Goal: Task Accomplishment & Management: Manage account settings

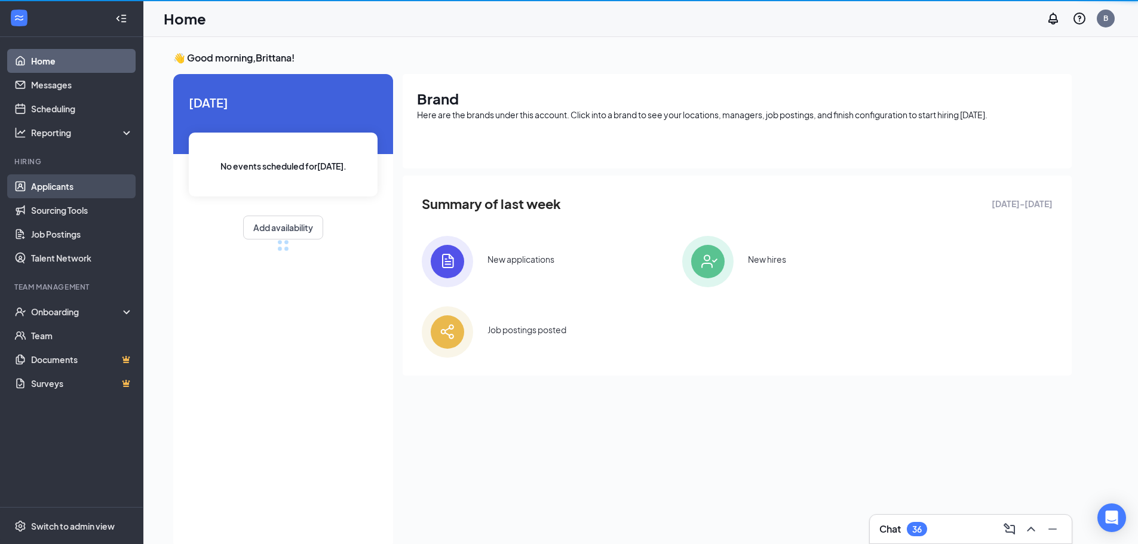
click at [63, 187] on link "Applicants" at bounding box center [82, 186] width 102 height 24
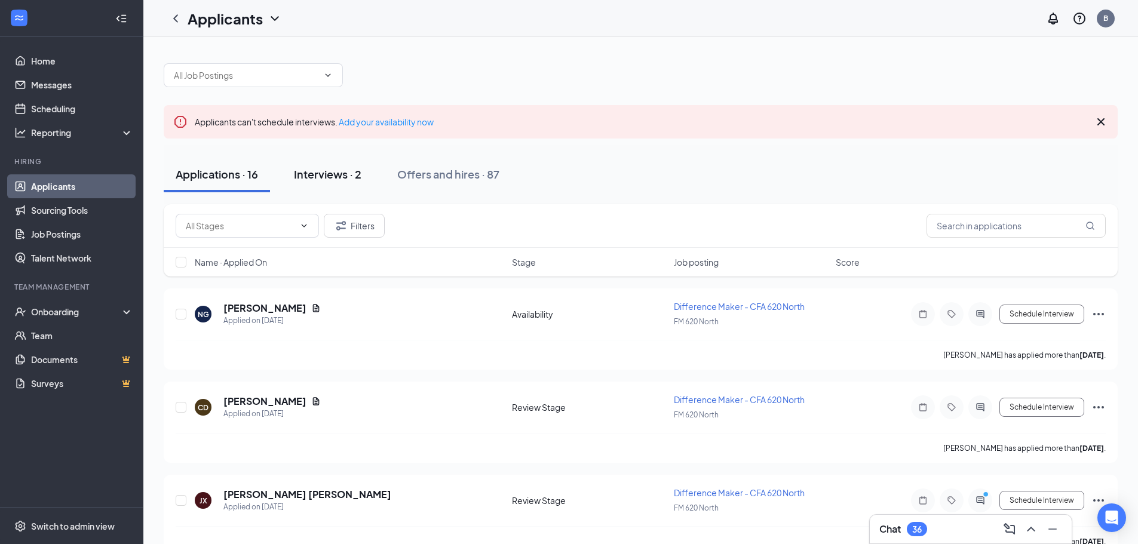
click at [322, 171] on div "Interviews · 2" at bounding box center [328, 174] width 68 height 15
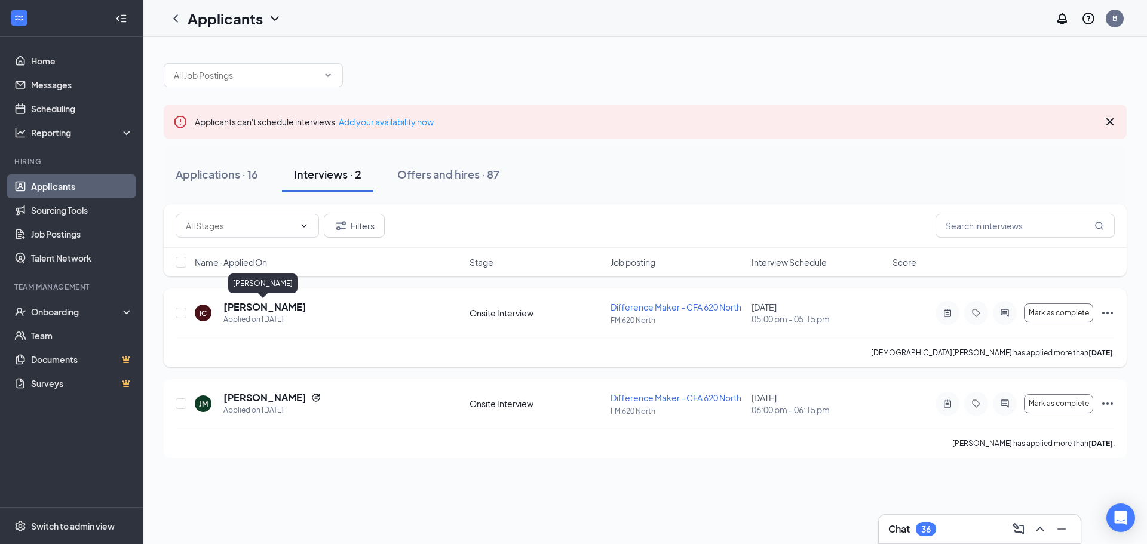
click at [241, 305] on h5 "[PERSON_NAME]" at bounding box center [264, 306] width 83 height 13
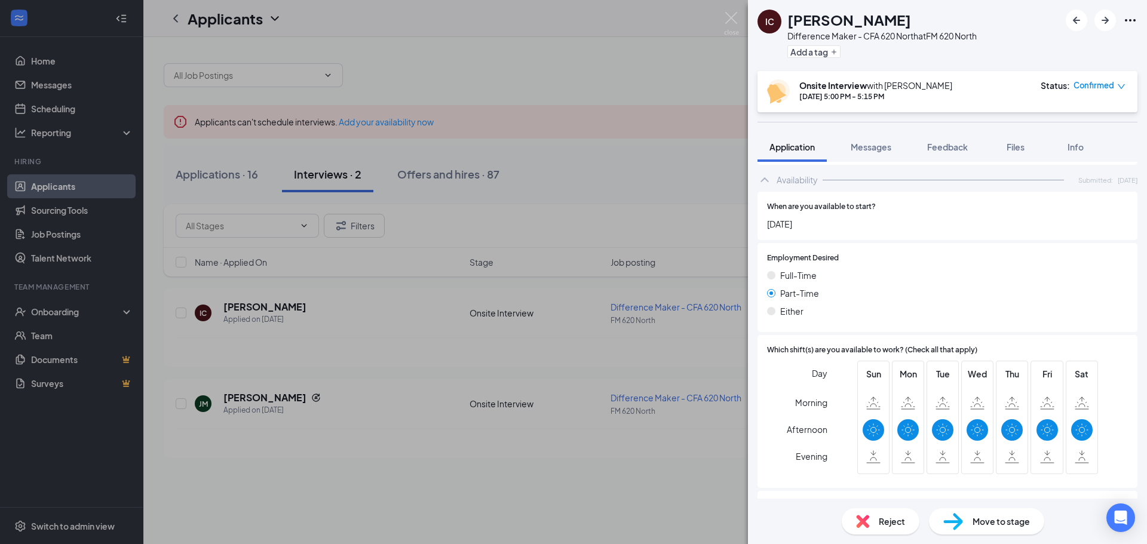
scroll to position [652, 0]
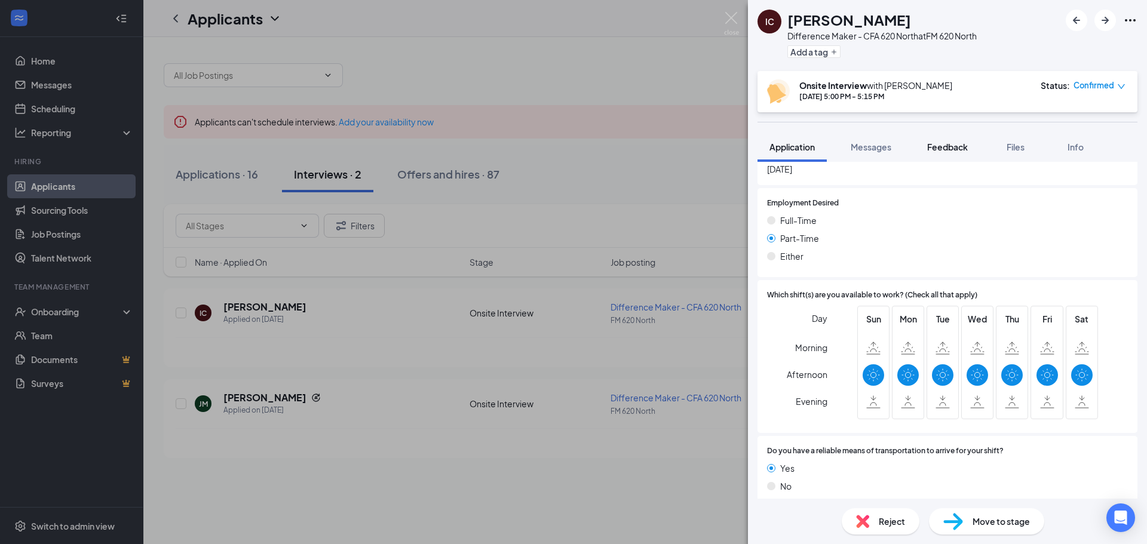
click at [944, 149] on span "Feedback" at bounding box center [947, 147] width 41 height 11
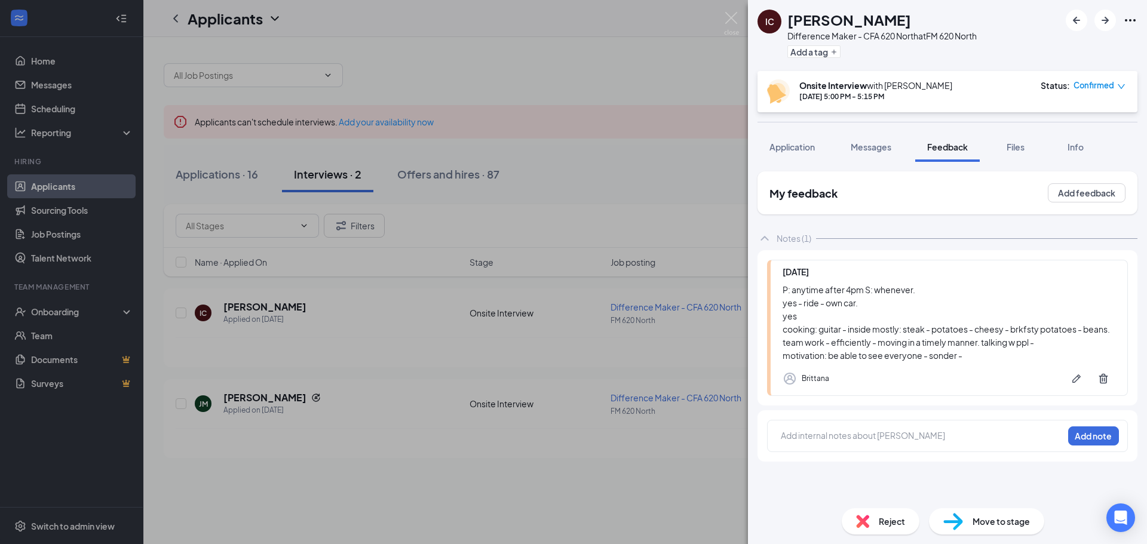
click at [882, 363] on div "[DATE] P: anytime after 4pm S: whenever. yes - ride - own car. yes cooking: gui…" at bounding box center [947, 328] width 361 height 136
click at [906, 302] on div "P: anytime after 4pm S: whenever. yes - ride - own car. yes cooking: guitar - i…" at bounding box center [949, 322] width 333 height 79
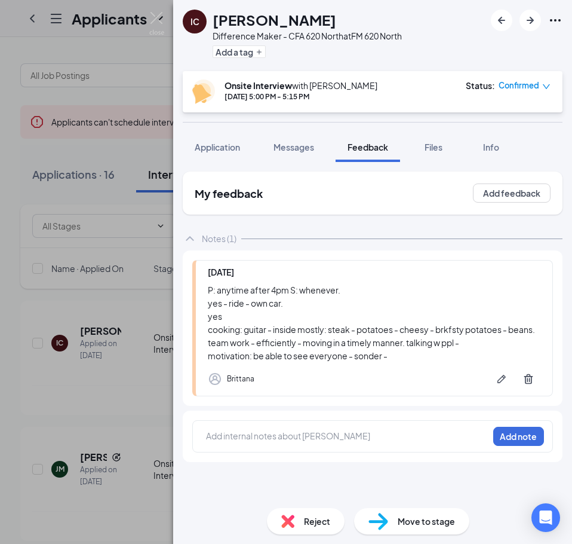
click at [116, 290] on div "IC [PERSON_NAME] Difference Maker - CFA 620 North at FM 620 North Add a tag Ons…" at bounding box center [286, 272] width 572 height 544
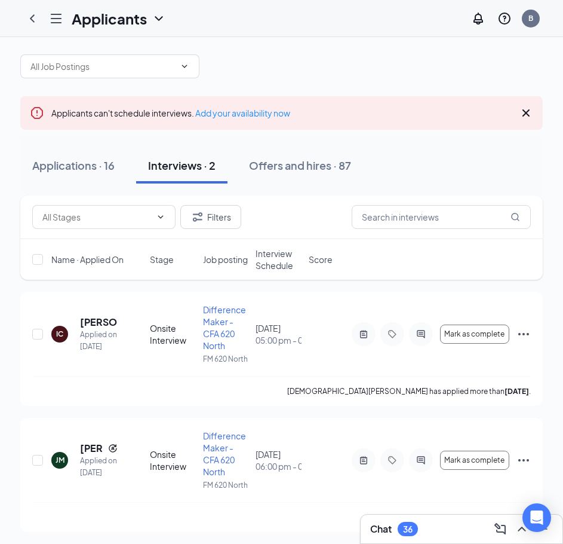
scroll to position [11, 0]
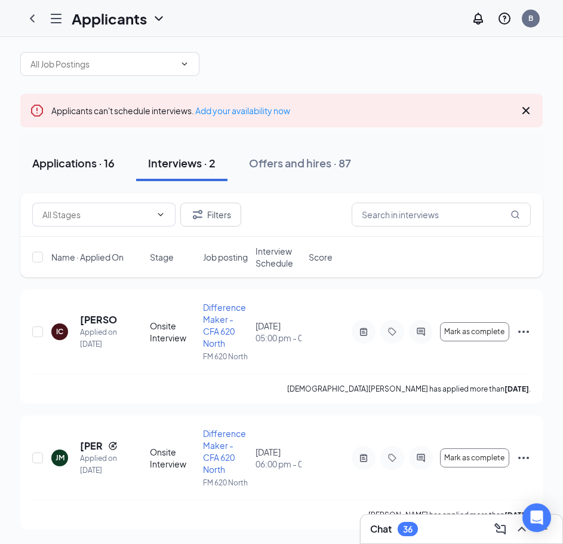
click at [99, 162] on div "Applications · 16" at bounding box center [73, 162] width 82 height 15
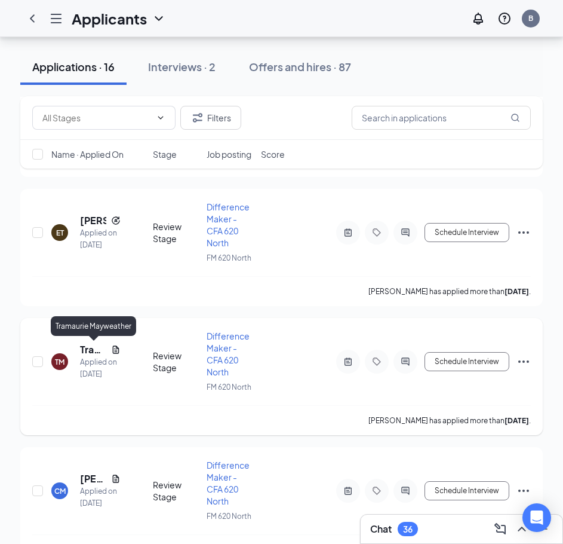
scroll to position [1812, 0]
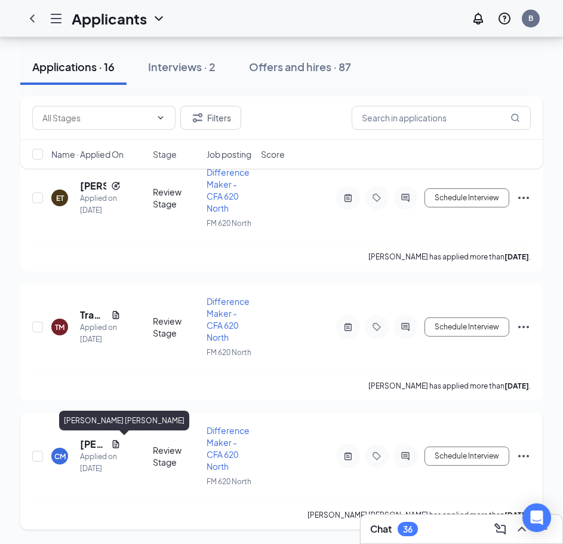
click at [87, 437] on h5 "[PERSON_NAME] [PERSON_NAME]" at bounding box center [93, 443] width 26 height 13
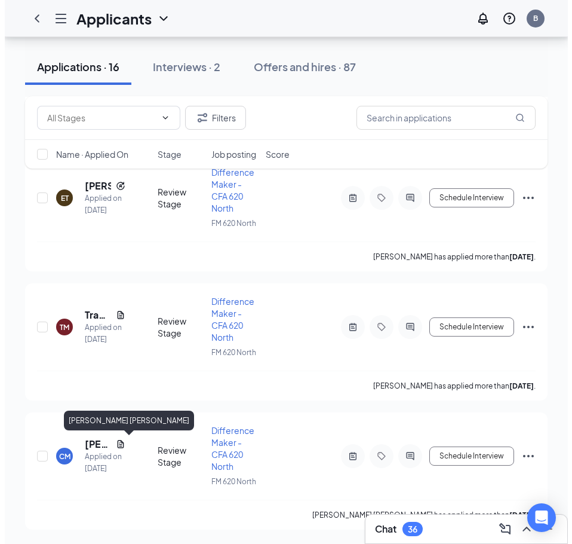
scroll to position [1621, 0]
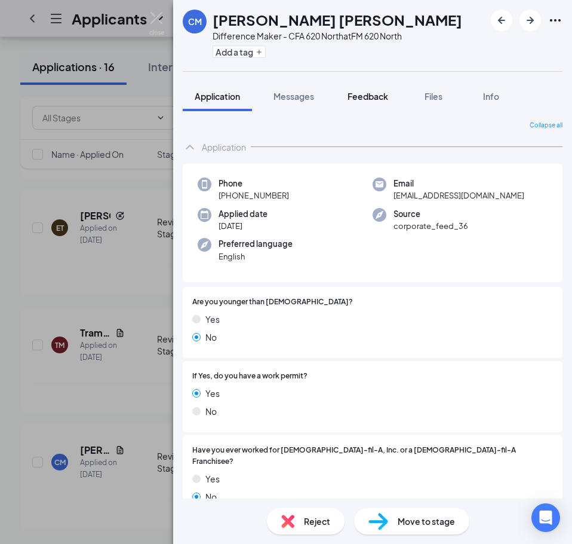
click at [370, 97] on span "Feedback" at bounding box center [368, 96] width 41 height 11
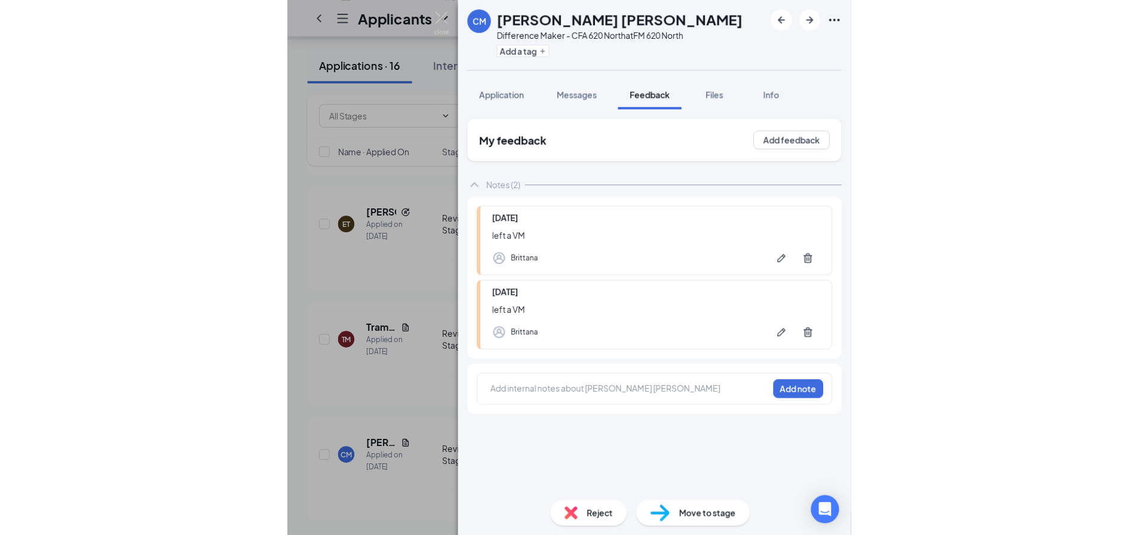
scroll to position [1238, 0]
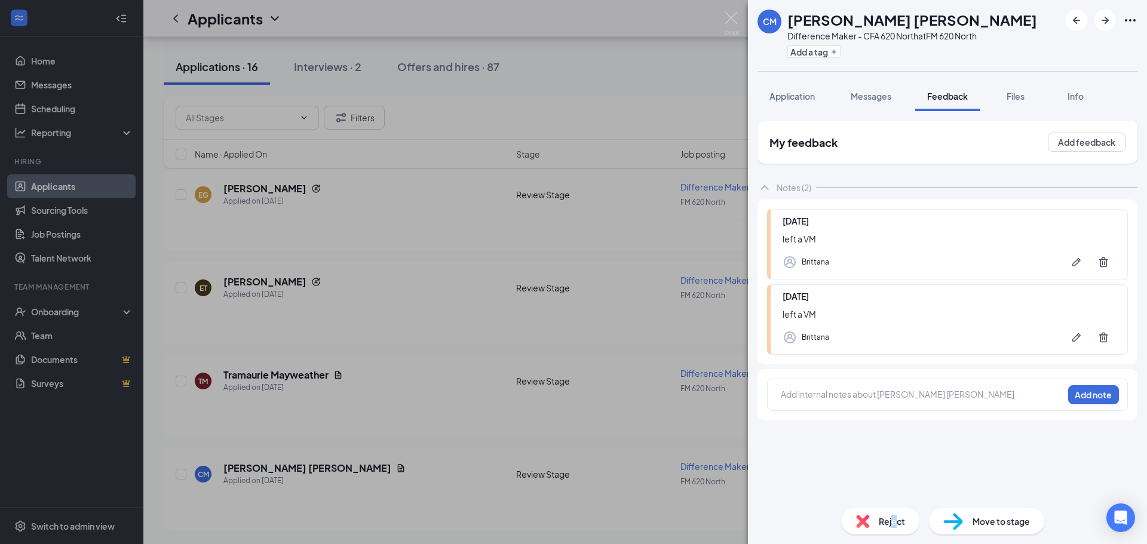
click at [894, 525] on span "Reject" at bounding box center [892, 521] width 26 height 13
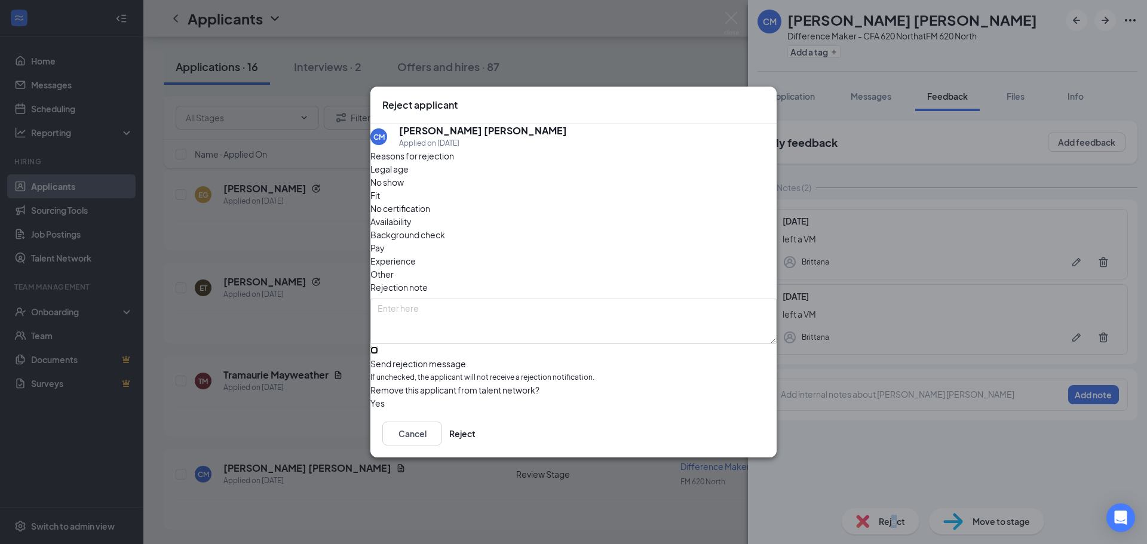
click at [378, 346] on input "Send rejection message If unchecked, the applicant will not receive a rejection…" at bounding box center [374, 350] width 8 height 8
checkbox input "true"
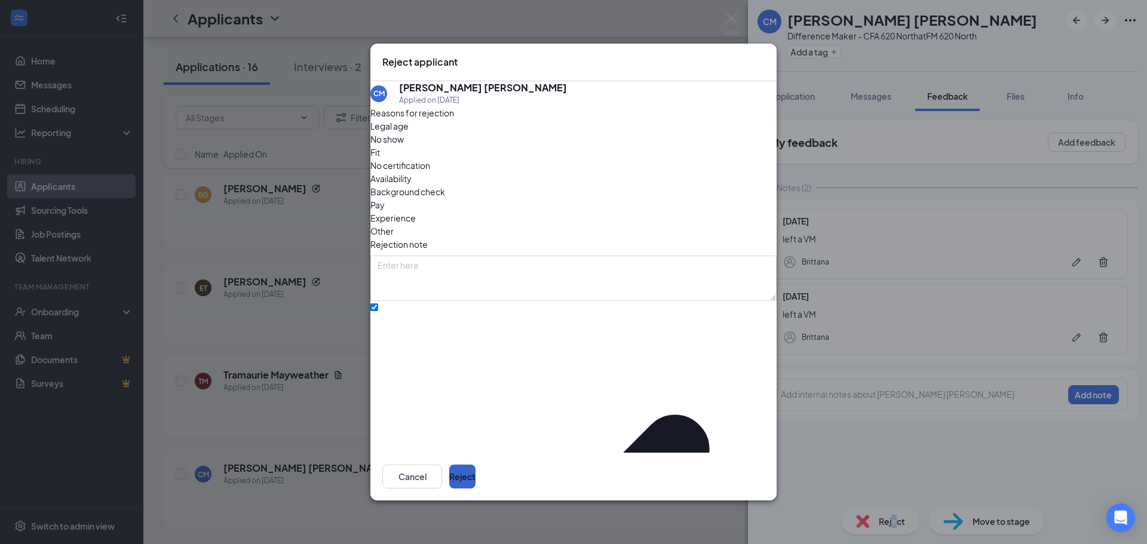
click at [475, 465] on button "Reject" at bounding box center [462, 477] width 26 height 24
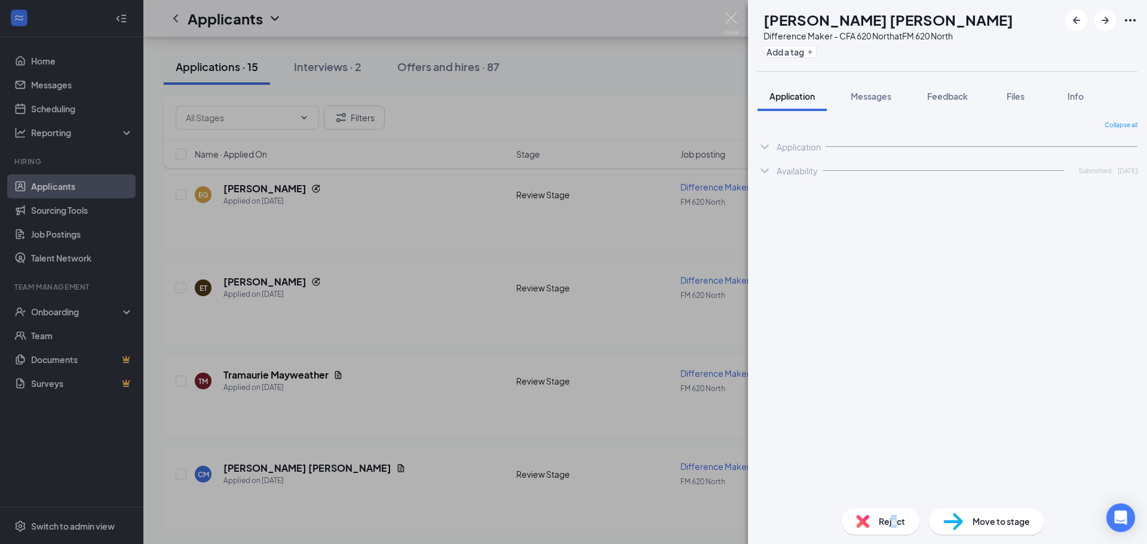
click at [309, 384] on div "[PERSON_NAME] Difference Maker - CFA 620 North at FM 620 North Add a tag Applic…" at bounding box center [573, 272] width 1147 height 544
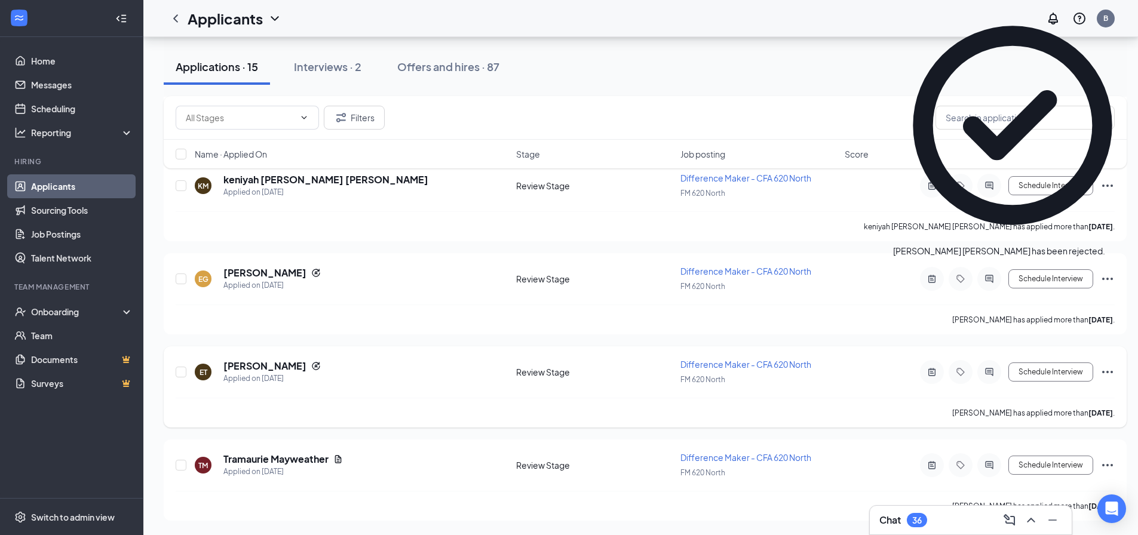
scroll to position [1153, 0]
click at [309, 462] on h5 "Tramaurie Mayweather" at bounding box center [275, 459] width 105 height 13
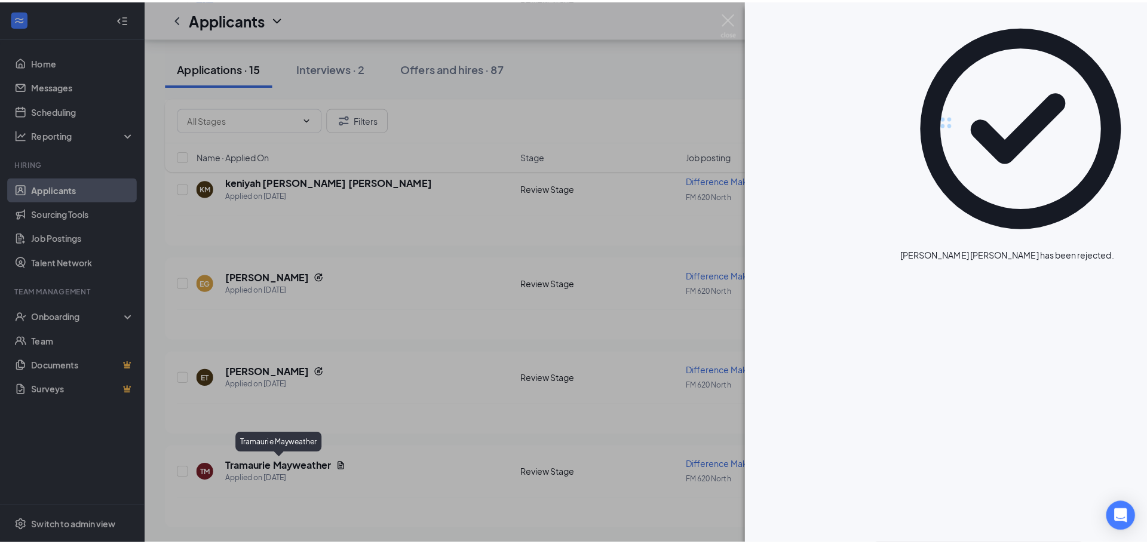
scroll to position [1145, 0]
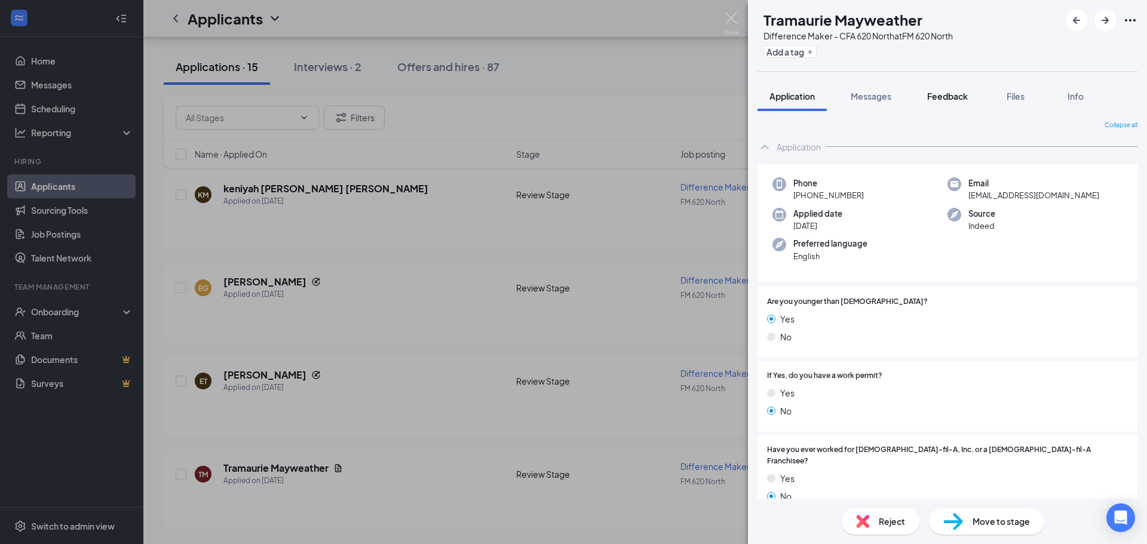
click at [947, 102] on button "Feedback" at bounding box center [947, 96] width 65 height 30
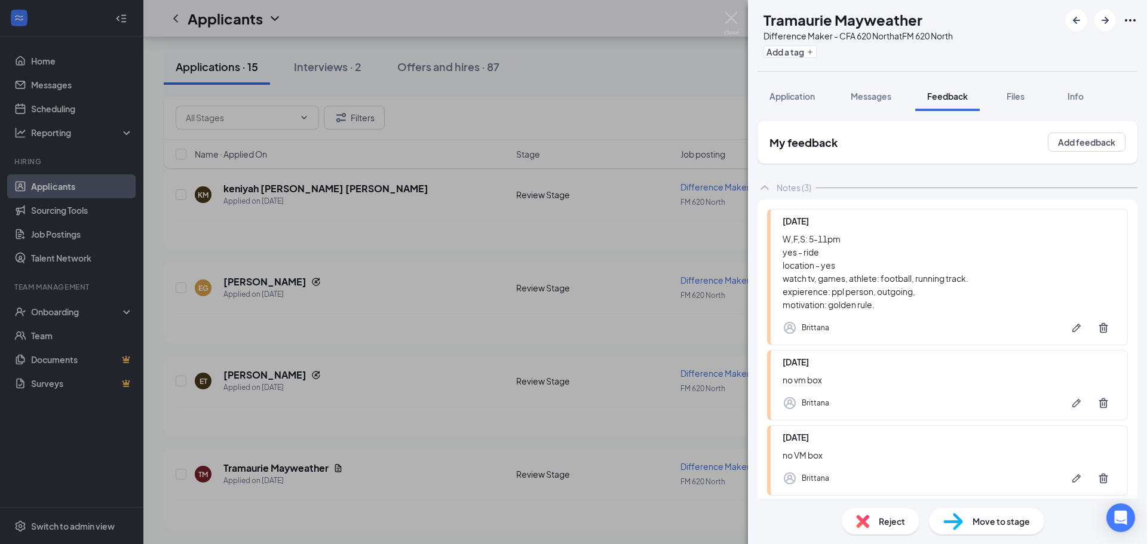
click at [872, 524] on div "Reject" at bounding box center [881, 521] width 78 height 26
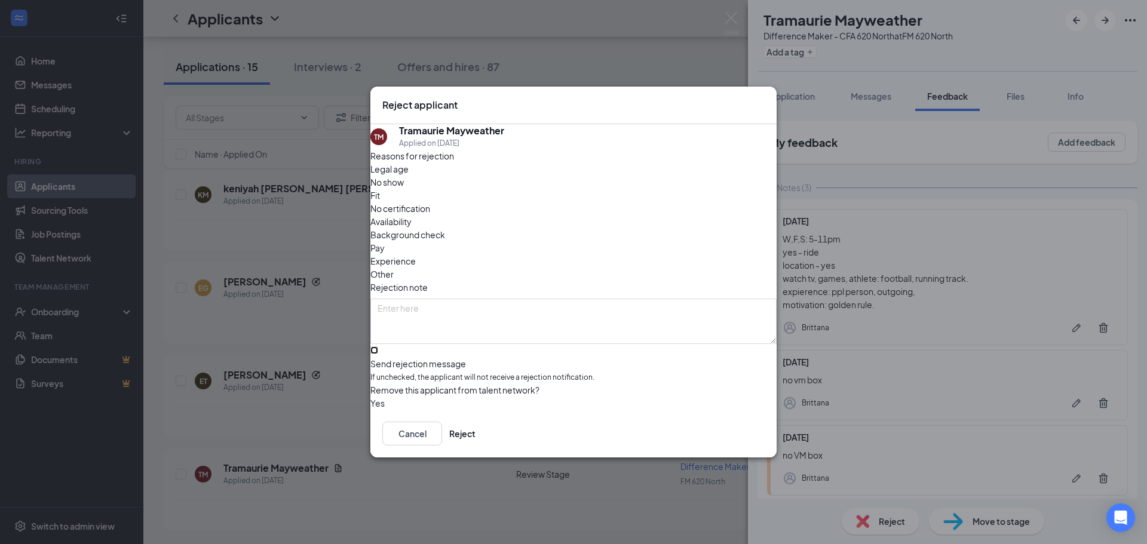
click at [378, 350] on input "Send rejection message If unchecked, the applicant will not receive a rejection…" at bounding box center [374, 350] width 8 height 8
checkbox input "true"
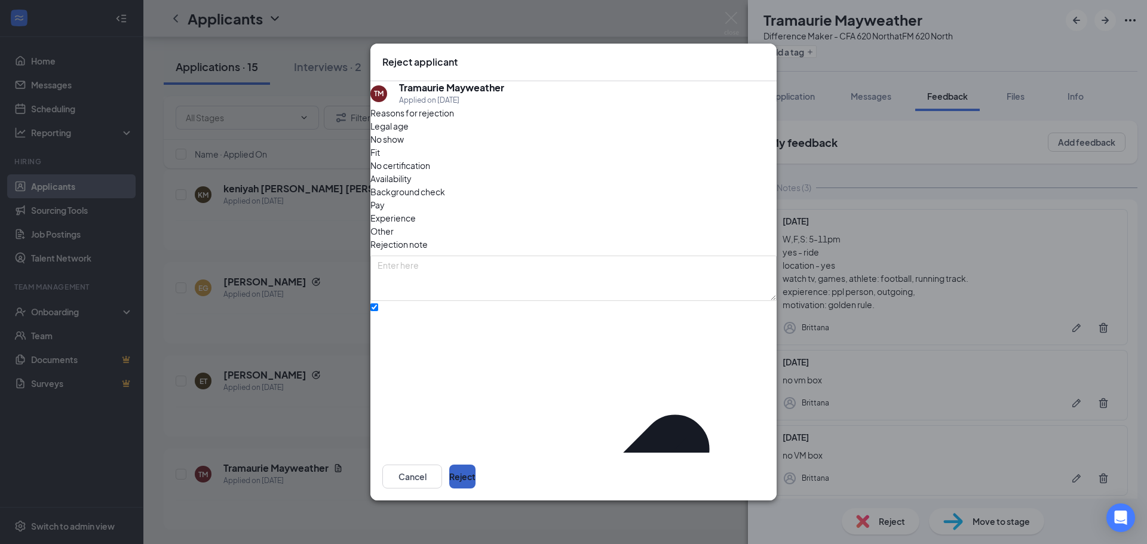
click at [475, 468] on button "Reject" at bounding box center [462, 477] width 26 height 24
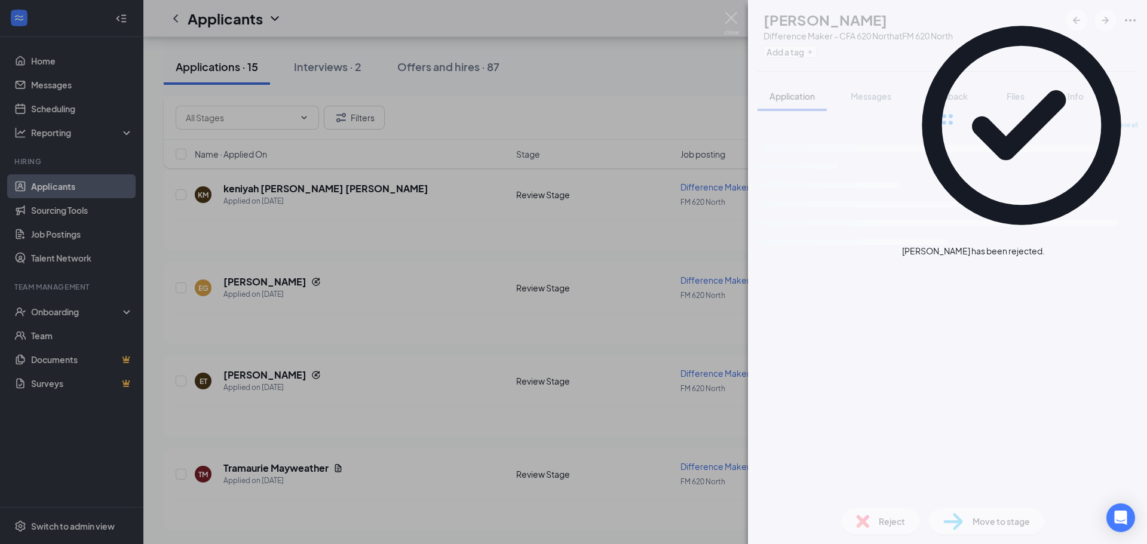
click at [318, 373] on div "NG [PERSON_NAME] Difference Maker - CFA 620 North at FM 620 North Add a tag App…" at bounding box center [573, 272] width 1147 height 544
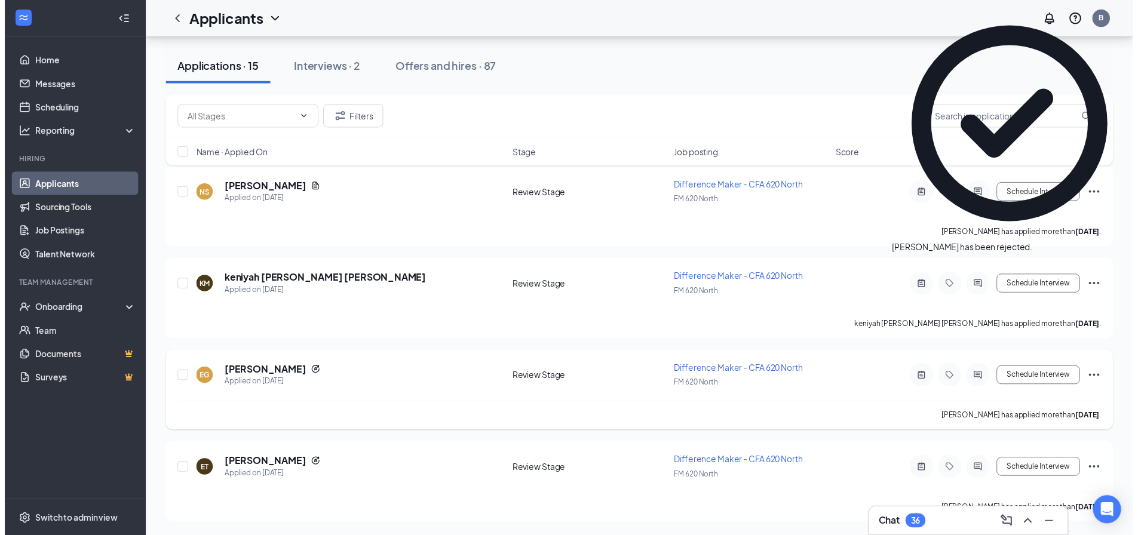
scroll to position [1060, 0]
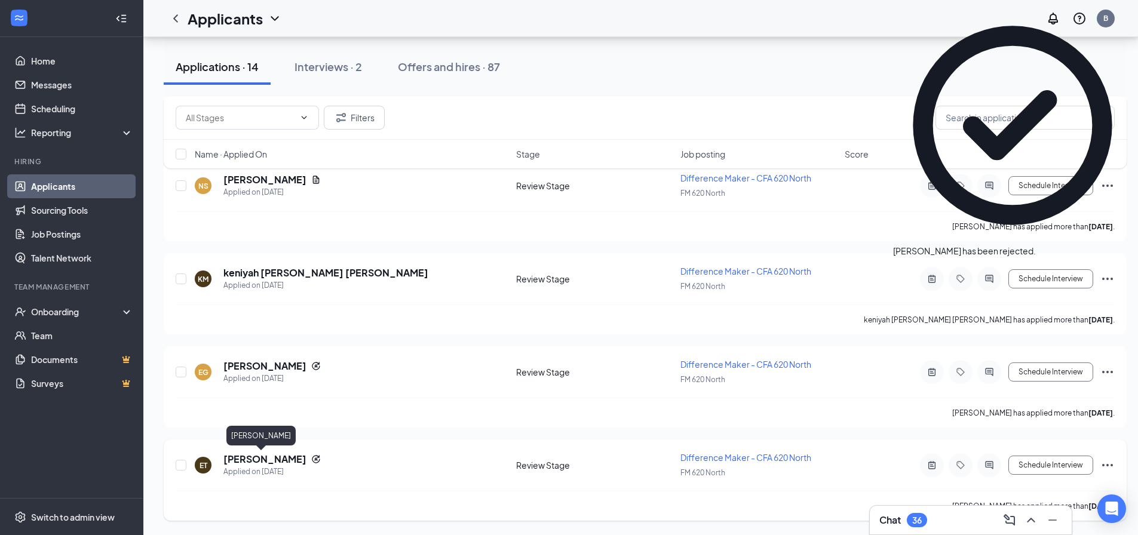
click at [243, 456] on h5 "[PERSON_NAME]" at bounding box center [264, 459] width 83 height 13
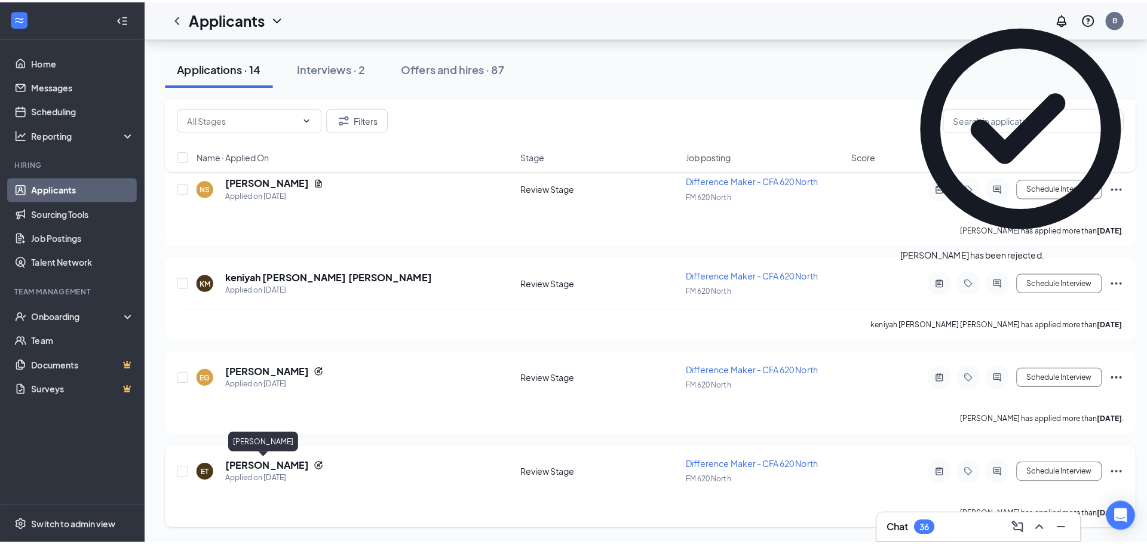
scroll to position [1051, 0]
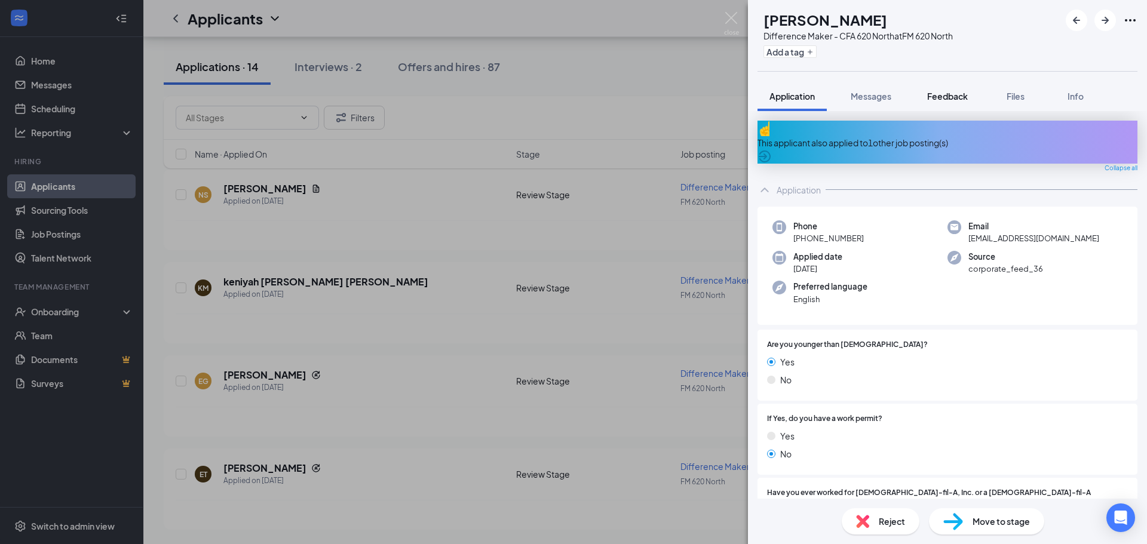
click at [938, 87] on button "Feedback" at bounding box center [947, 96] width 65 height 30
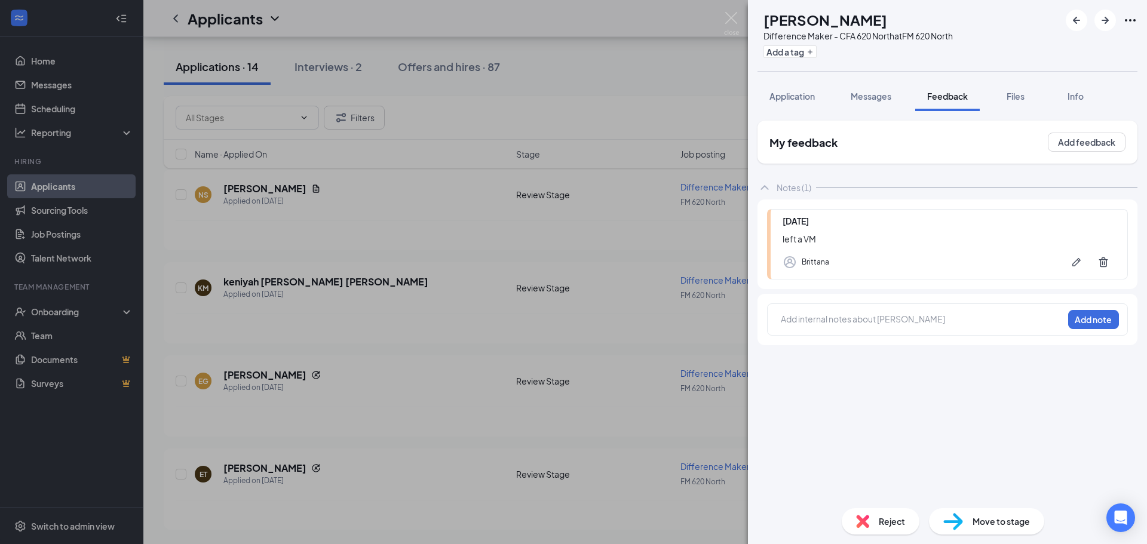
drag, startPoint x: 594, startPoint y: 361, endPoint x: 535, endPoint y: 359, distance: 59.8
click at [591, 361] on div "ET [PERSON_NAME] Difference Maker - CFA 620 North at FM 620 North Add a tag App…" at bounding box center [573, 272] width 1147 height 544
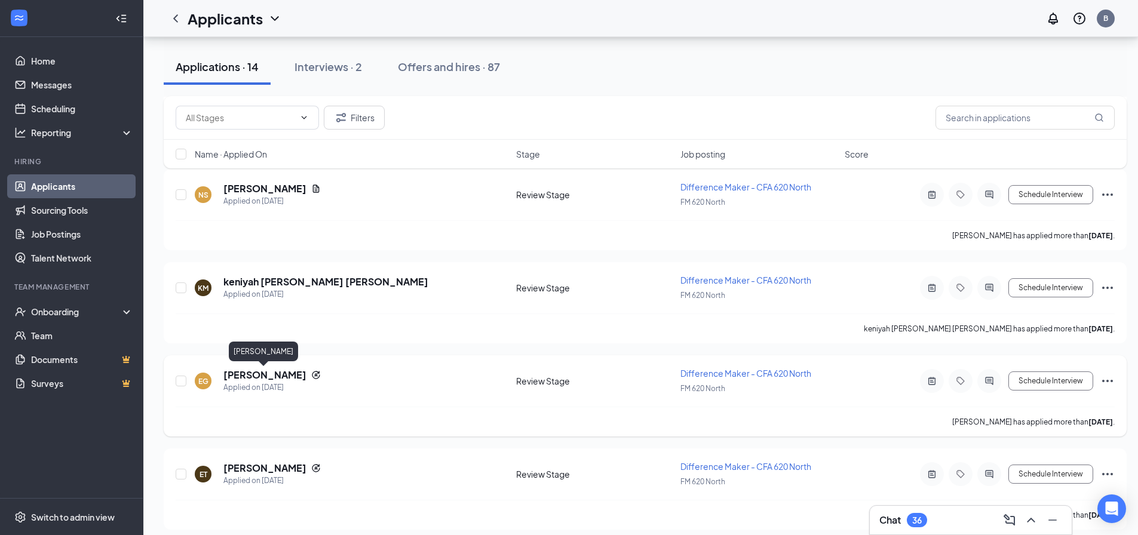
click at [282, 373] on h5 "[PERSON_NAME]" at bounding box center [264, 375] width 83 height 13
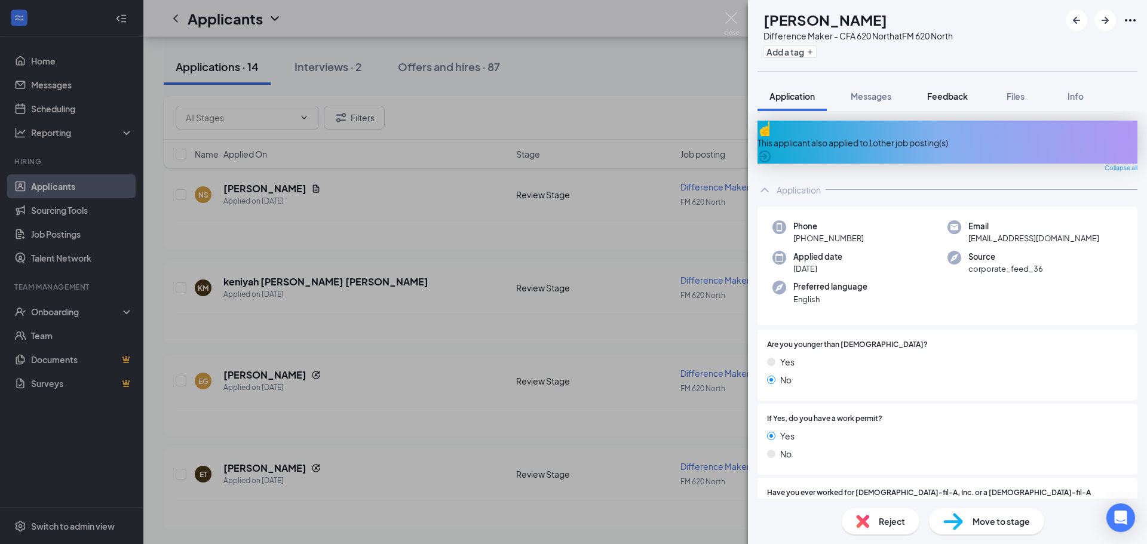
click at [957, 99] on span "Feedback" at bounding box center [947, 96] width 41 height 11
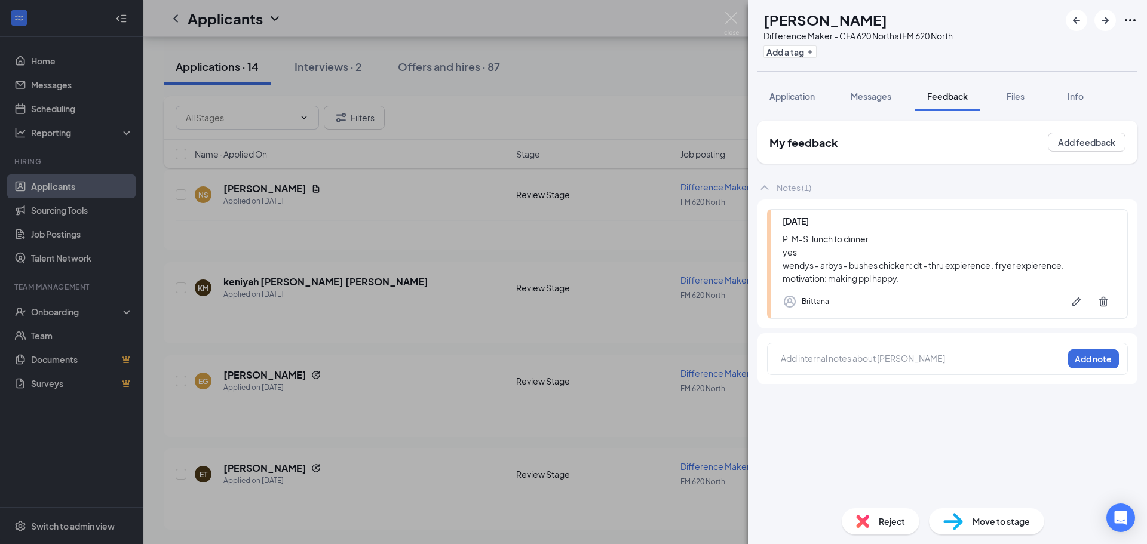
click at [879, 526] on span "Reject" at bounding box center [892, 521] width 26 height 13
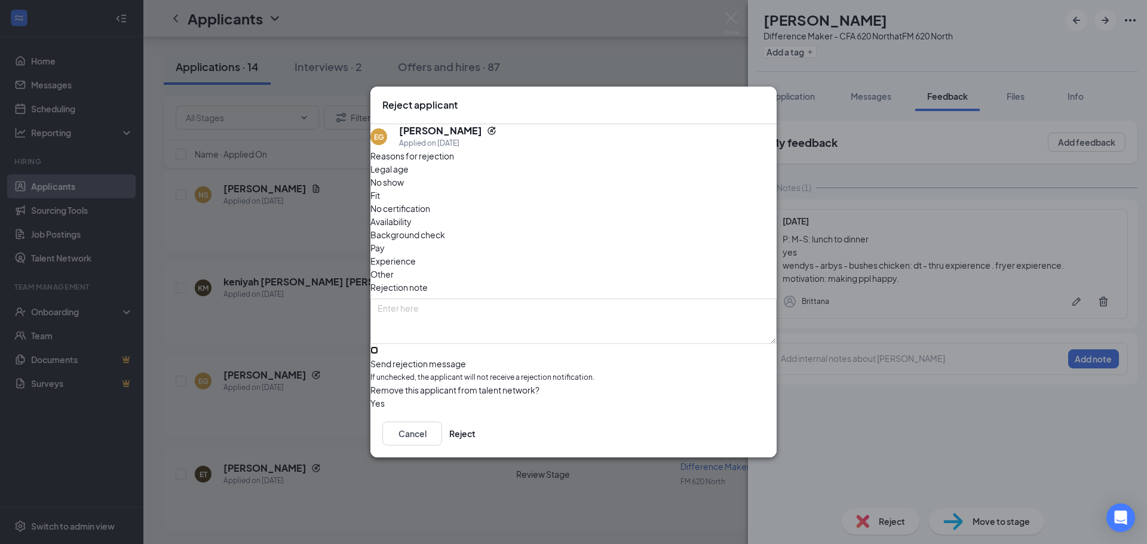
click at [378, 346] on input "Send rejection message If unchecked, the applicant will not receive a rejection…" at bounding box center [374, 350] width 8 height 8
checkbox input "true"
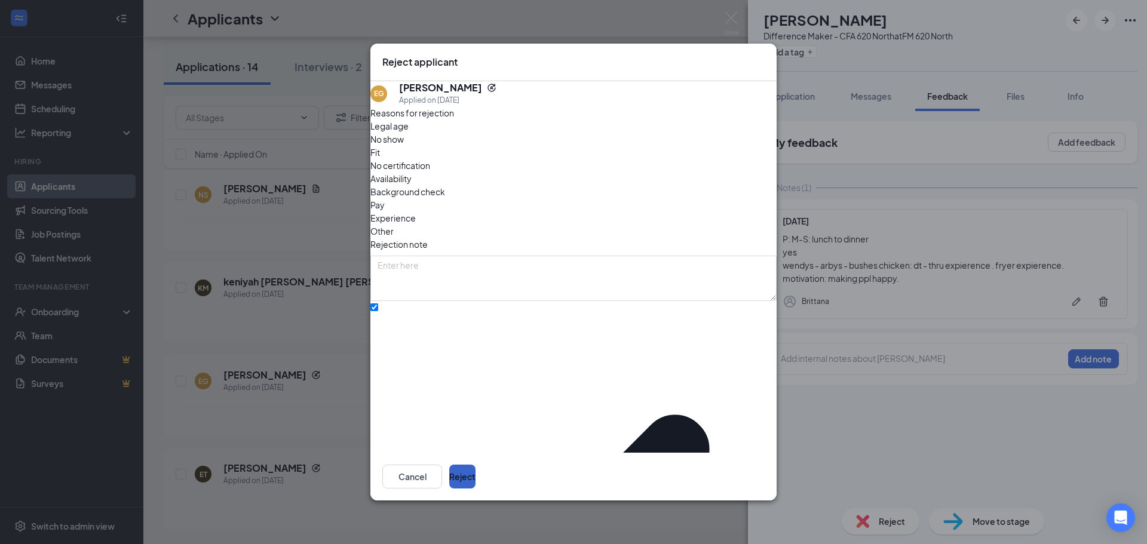
click at [475, 467] on button "Reject" at bounding box center [462, 477] width 26 height 24
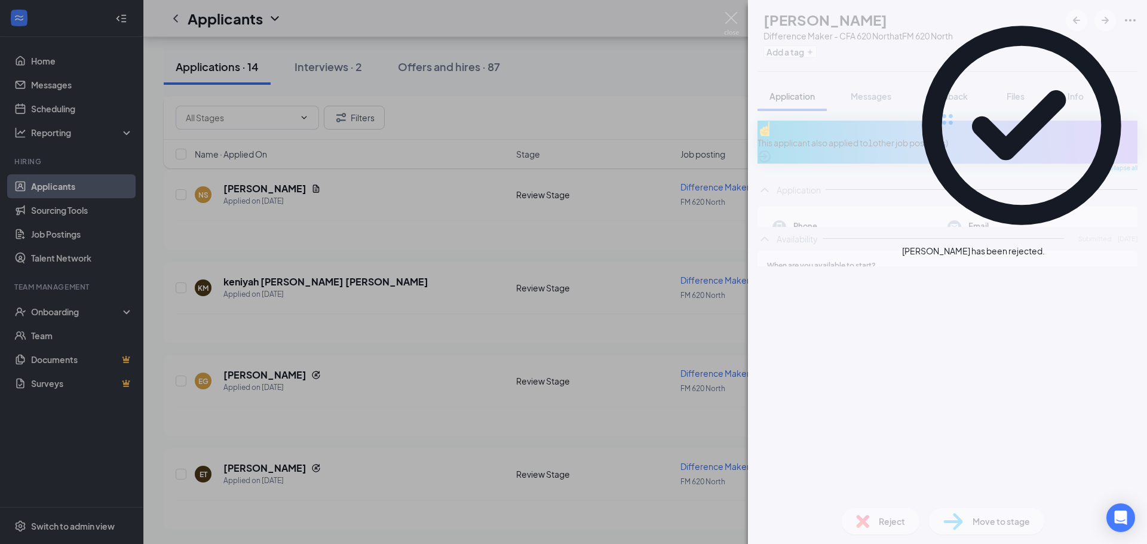
click at [275, 296] on div "ET [PERSON_NAME] Difference Maker - CFA 620 North at FM 620 North Add a tag App…" at bounding box center [573, 272] width 1147 height 544
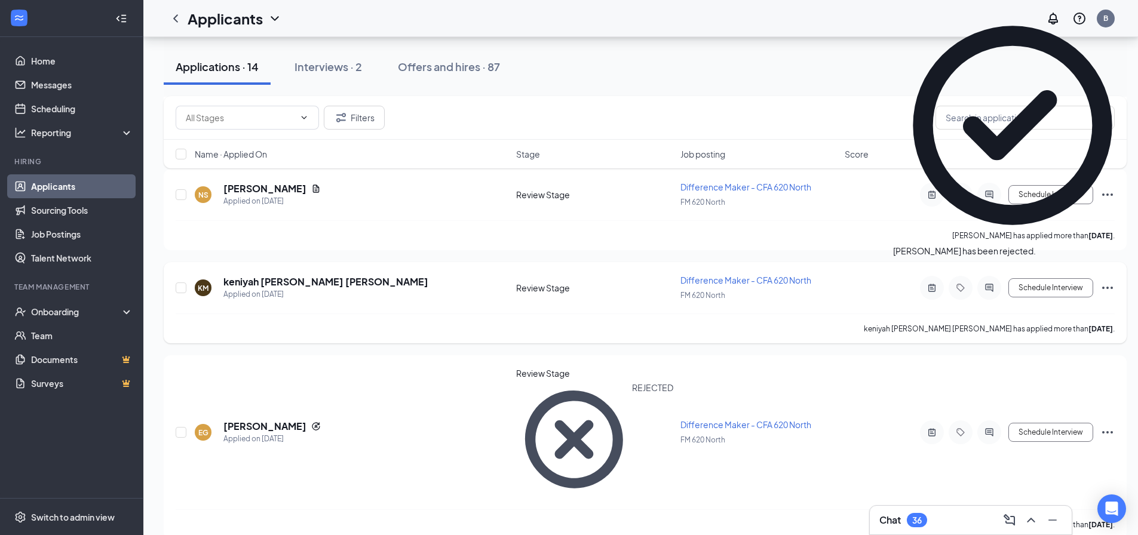
click at [303, 284] on h5 "keniyah [PERSON_NAME] [PERSON_NAME]" at bounding box center [325, 281] width 205 height 13
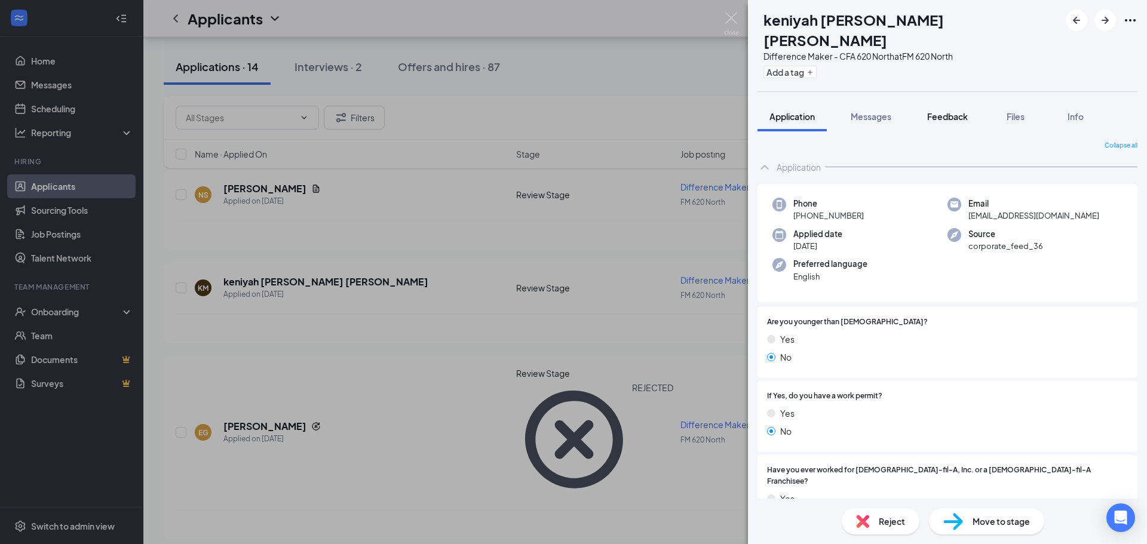
click at [947, 111] on span "Feedback" at bounding box center [947, 116] width 41 height 11
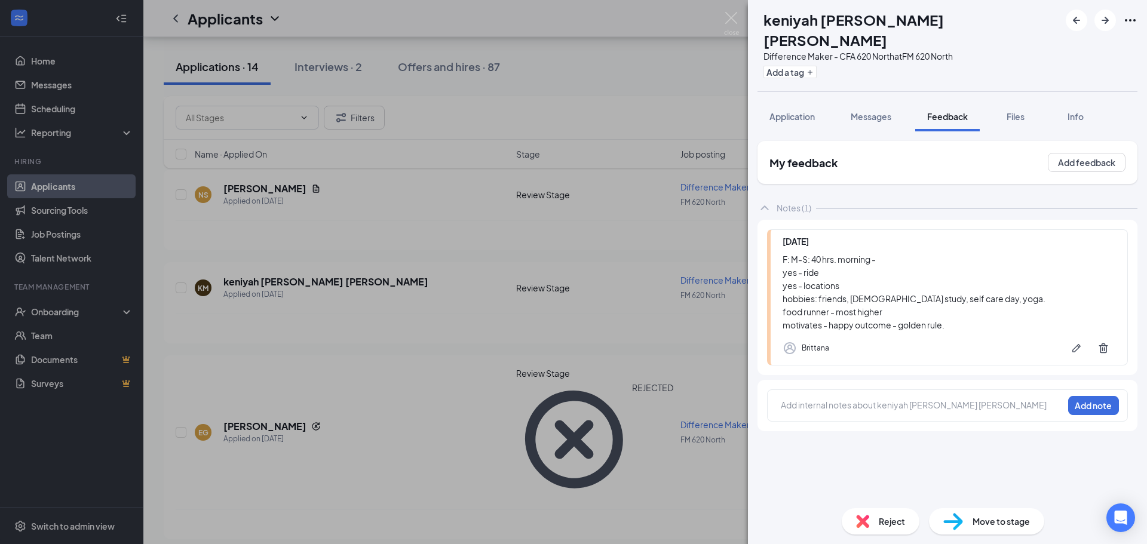
click at [861, 520] on img at bounding box center [862, 521] width 13 height 13
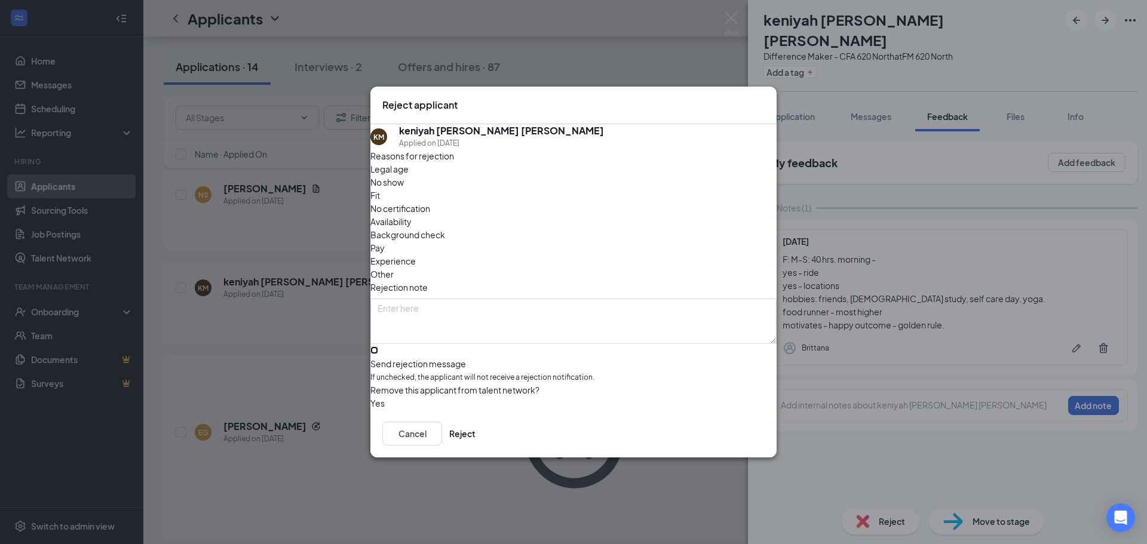
click at [378, 346] on input "Send rejection message If unchecked, the applicant will not receive a rejection…" at bounding box center [374, 350] width 8 height 8
checkbox input "true"
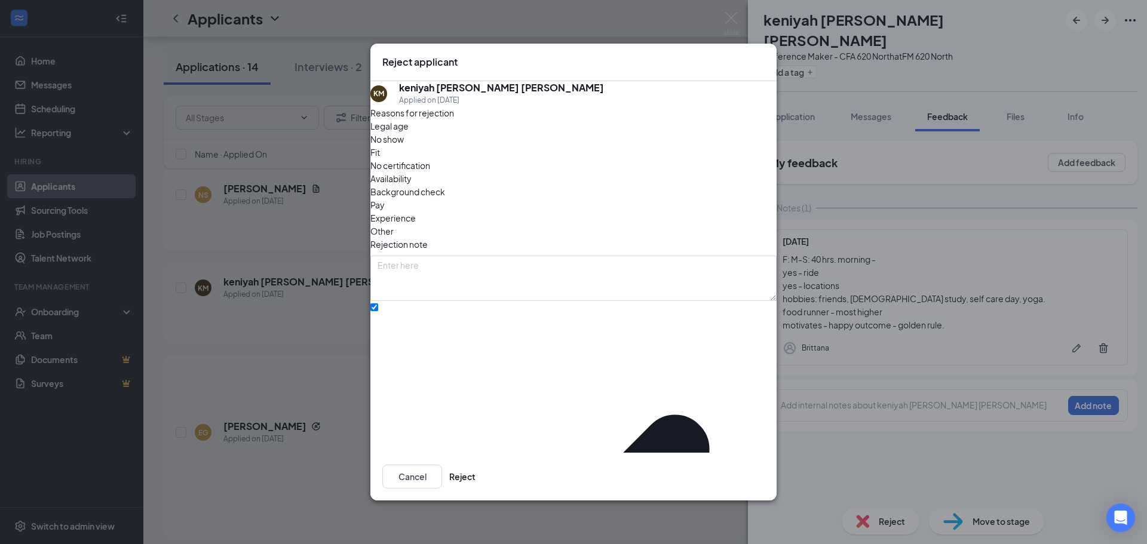
drag, startPoint x: 557, startPoint y: 331, endPoint x: 522, endPoint y: 329, distance: 35.3
click at [475, 468] on button "Reject" at bounding box center [462, 477] width 26 height 24
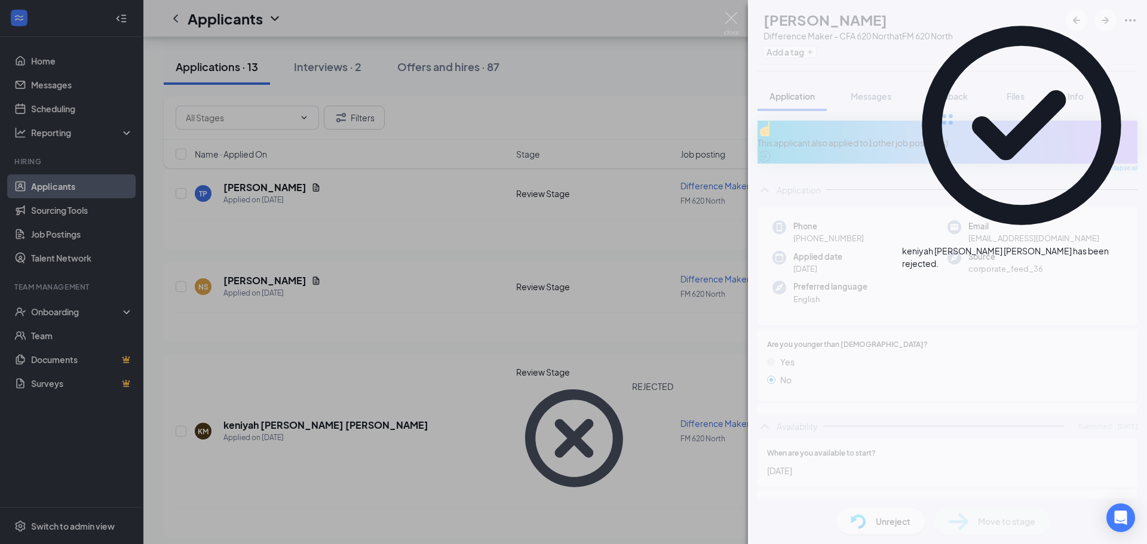
click at [448, 332] on div "EG [PERSON_NAME] Difference Maker - CFA 620 North at FM 620 North Add a tag App…" at bounding box center [573, 272] width 1147 height 544
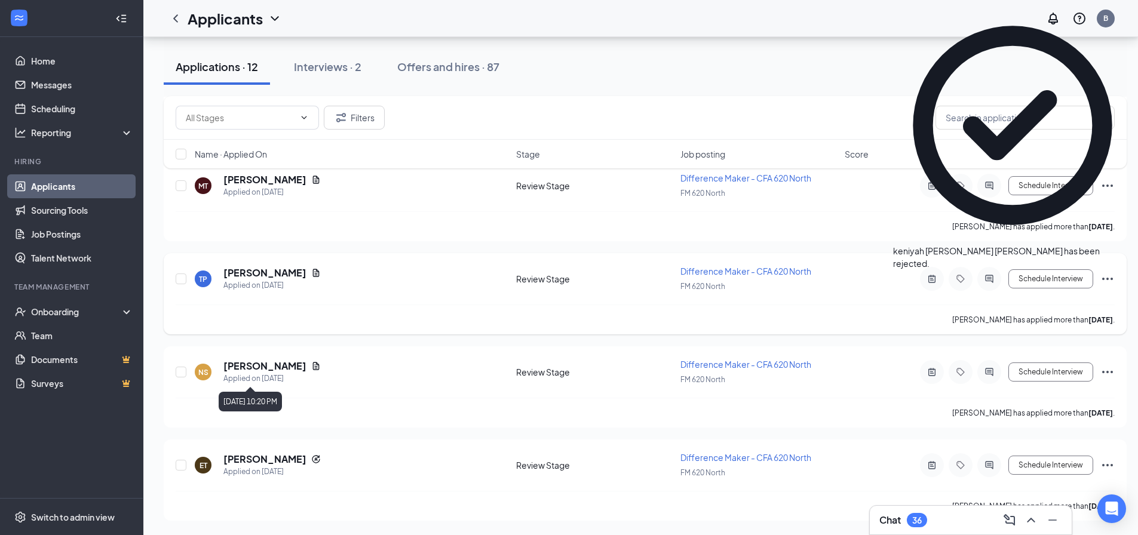
scroll to position [874, 0]
click at [257, 360] on h5 "[PERSON_NAME]" at bounding box center [264, 366] width 83 height 13
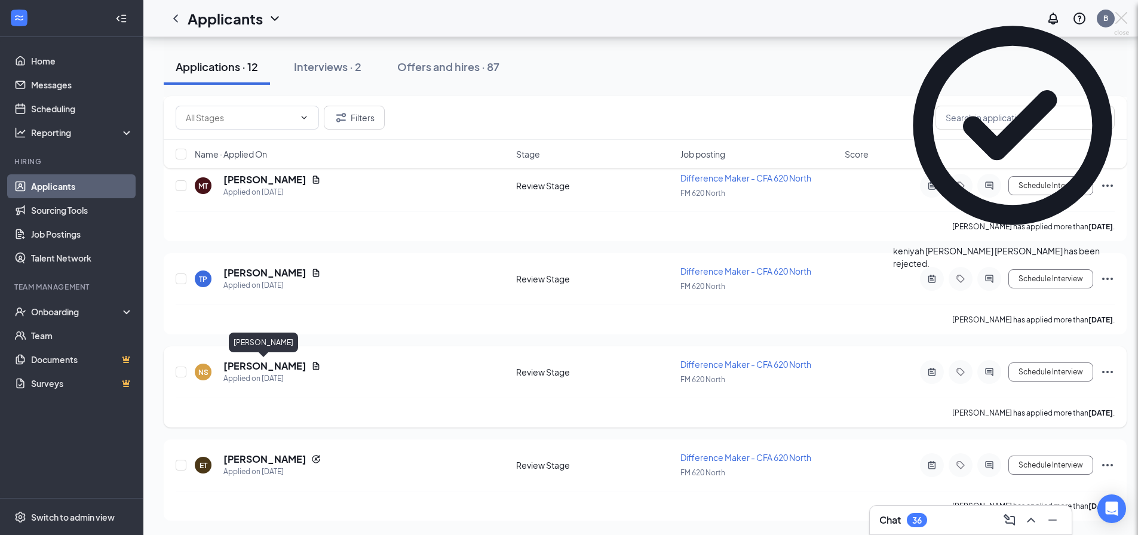
scroll to position [865, 0]
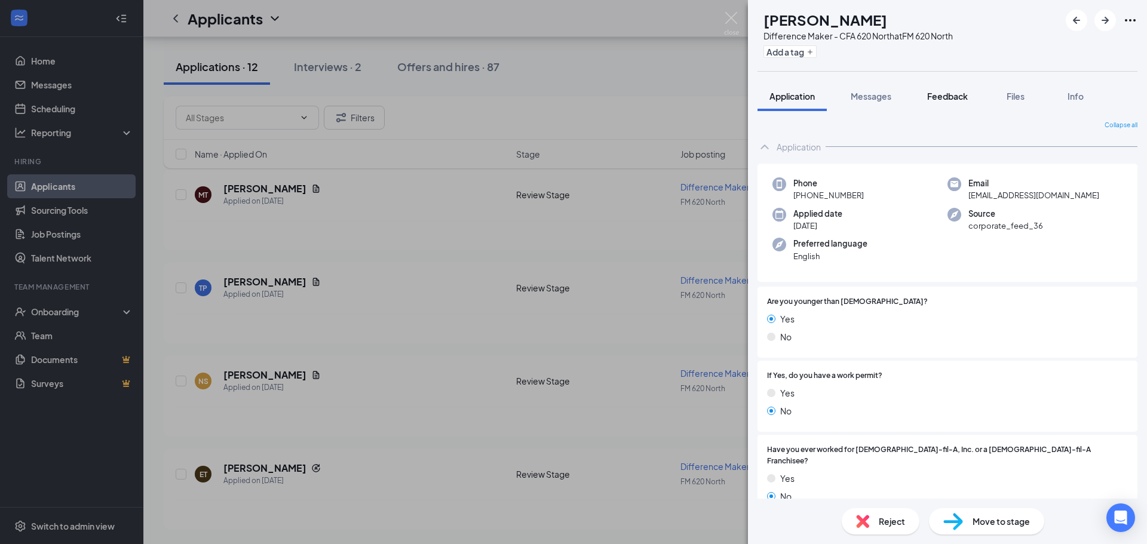
click at [965, 99] on span "Feedback" at bounding box center [947, 96] width 41 height 11
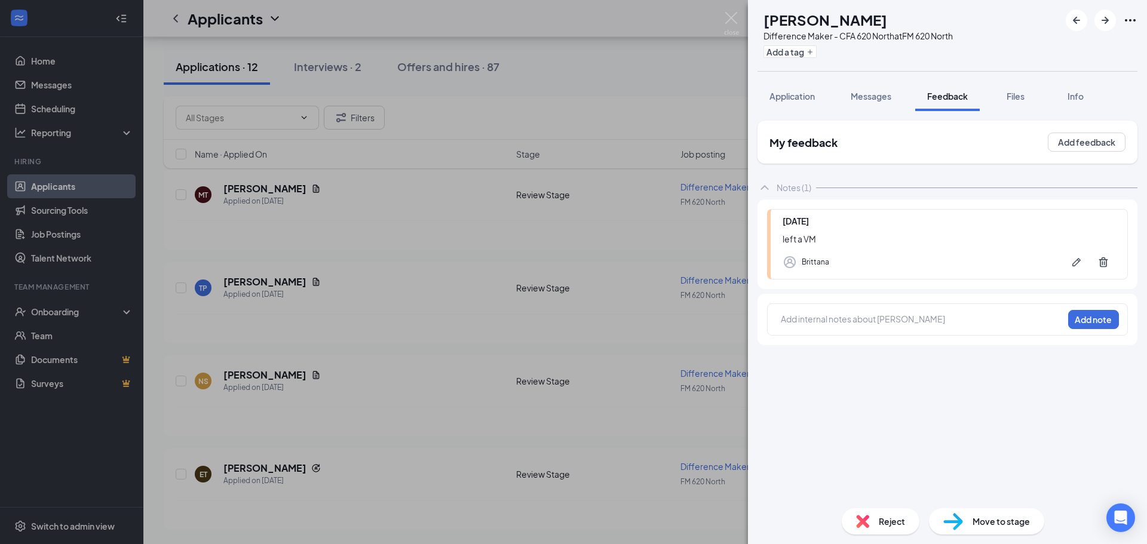
click at [540, 317] on div "NS [PERSON_NAME] Difference Maker - CFA 620 North at FM 620 North Add a tag App…" at bounding box center [573, 272] width 1147 height 544
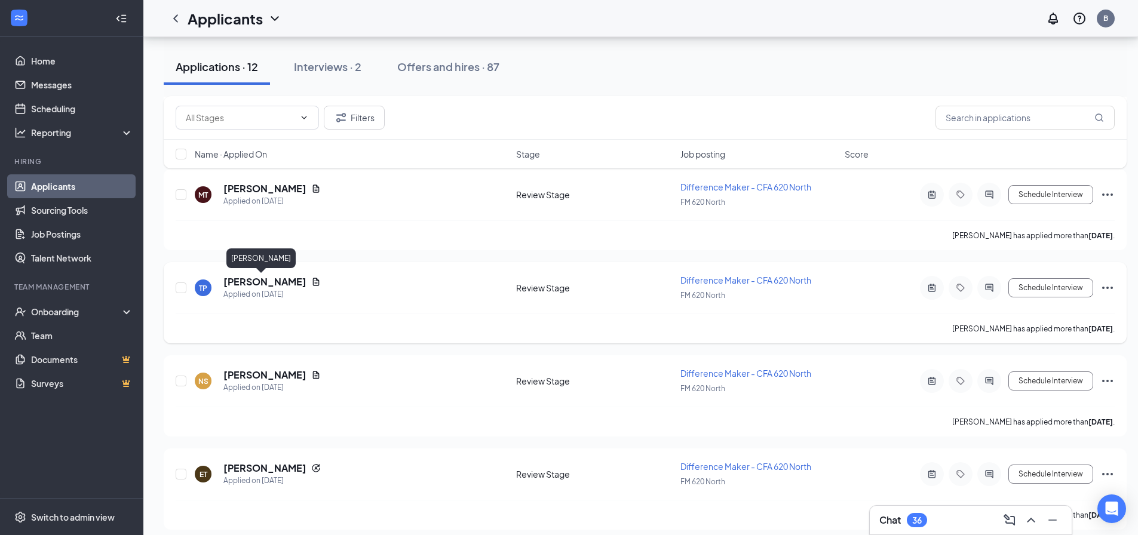
click at [257, 284] on h5 "[PERSON_NAME]" at bounding box center [264, 281] width 83 height 13
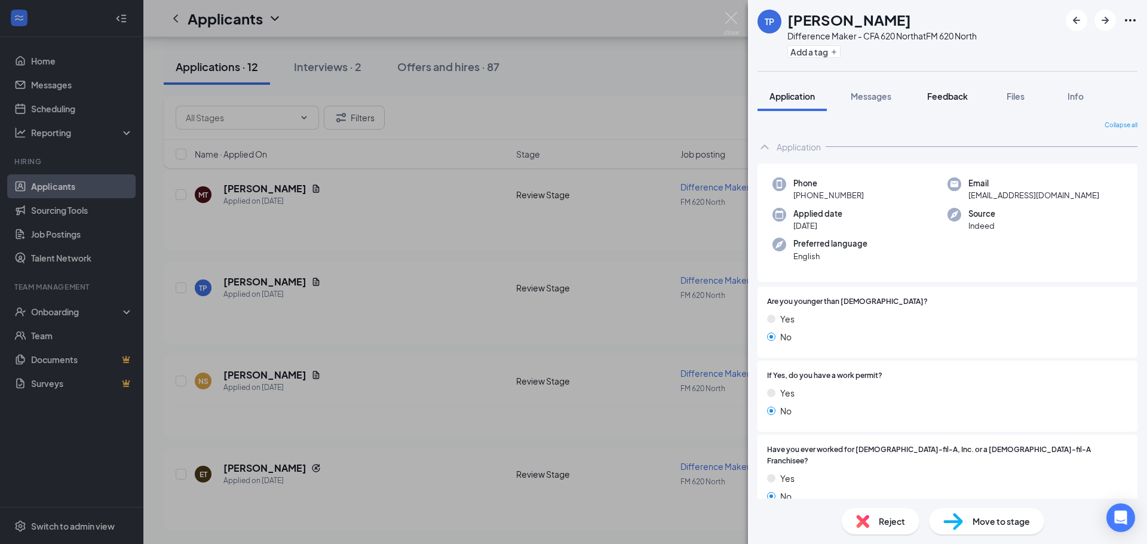
click at [951, 105] on button "Feedback" at bounding box center [947, 96] width 65 height 30
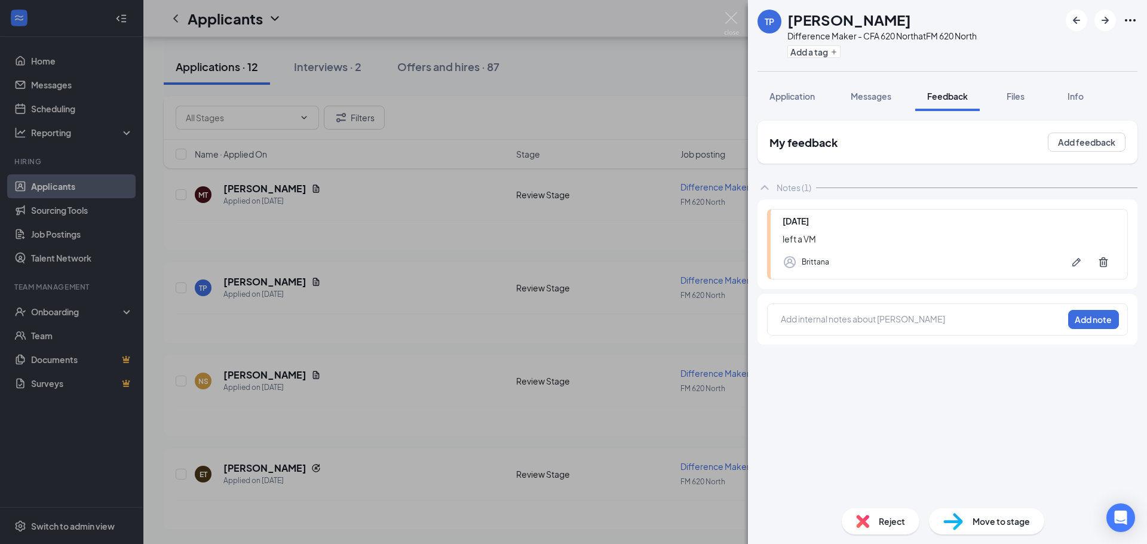
click at [550, 345] on div "TP Tamaj [PERSON_NAME] Difference Maker - CFA 620 North at FM 620 North Add a t…" at bounding box center [573, 272] width 1147 height 544
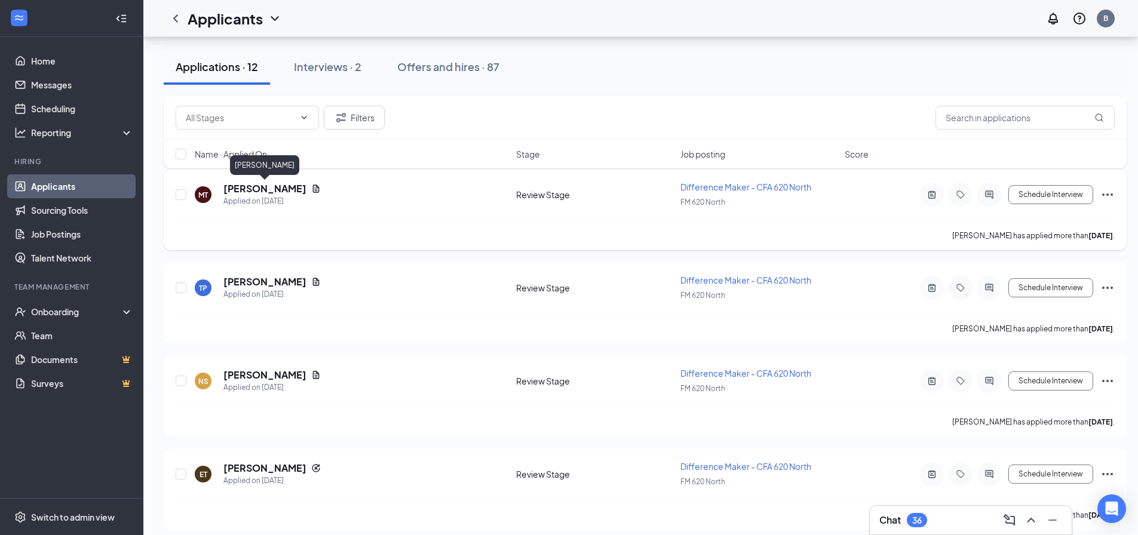
click at [264, 189] on h5 "[PERSON_NAME]" at bounding box center [264, 188] width 83 height 13
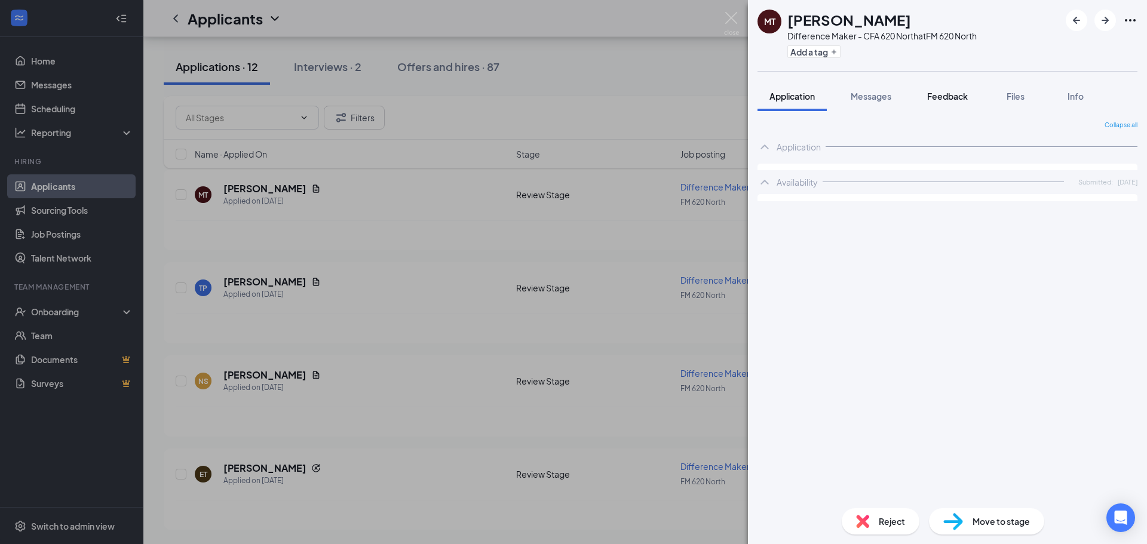
click at [952, 102] on button "Feedback" at bounding box center [947, 96] width 65 height 30
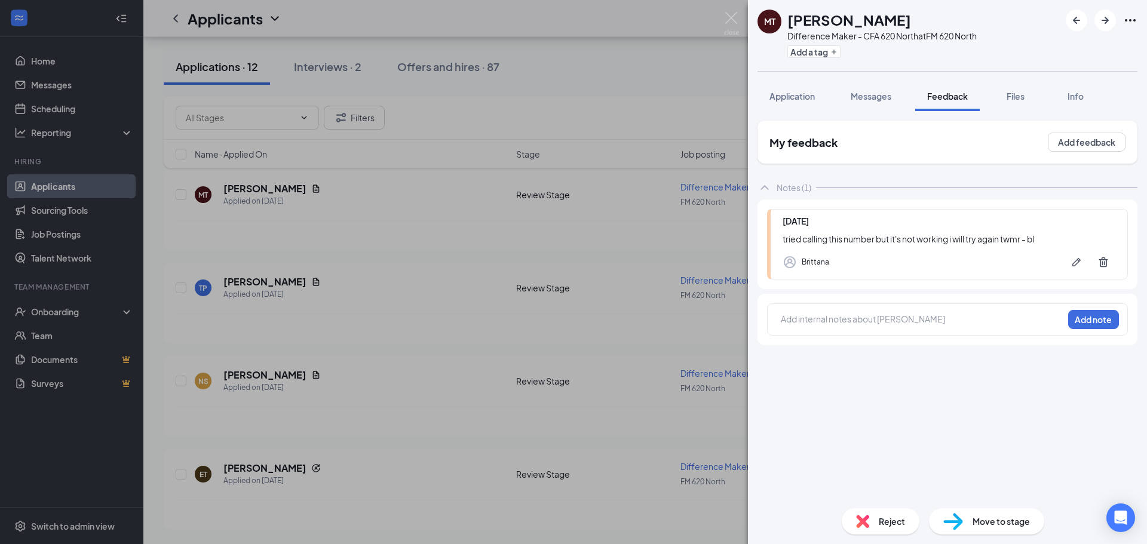
click at [567, 327] on div "MT [PERSON_NAME] Difference Maker - CFA 620 North at FM 620 North Add a tag App…" at bounding box center [573, 272] width 1147 height 544
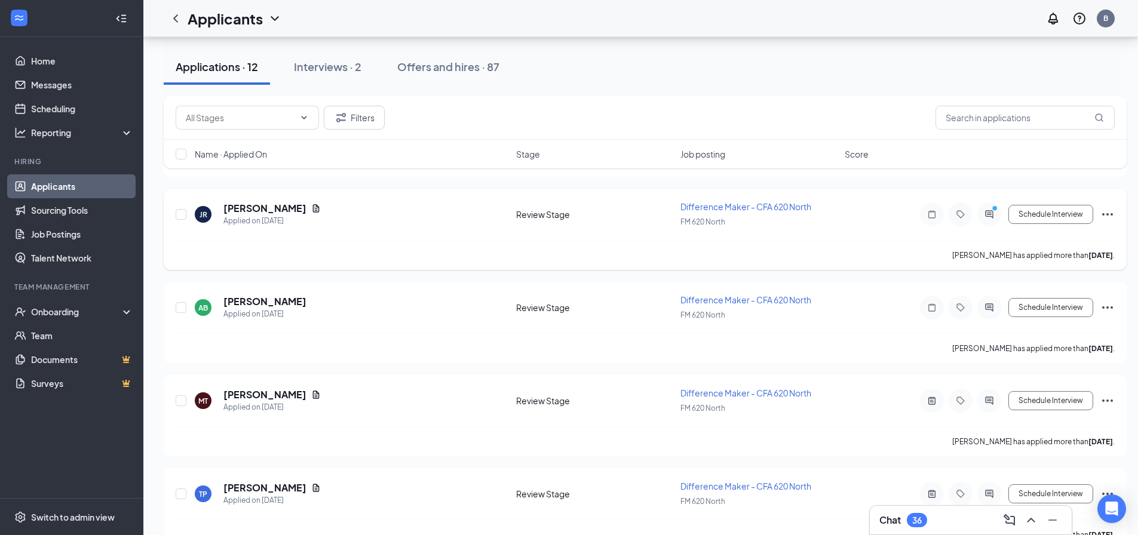
scroll to position [626, 0]
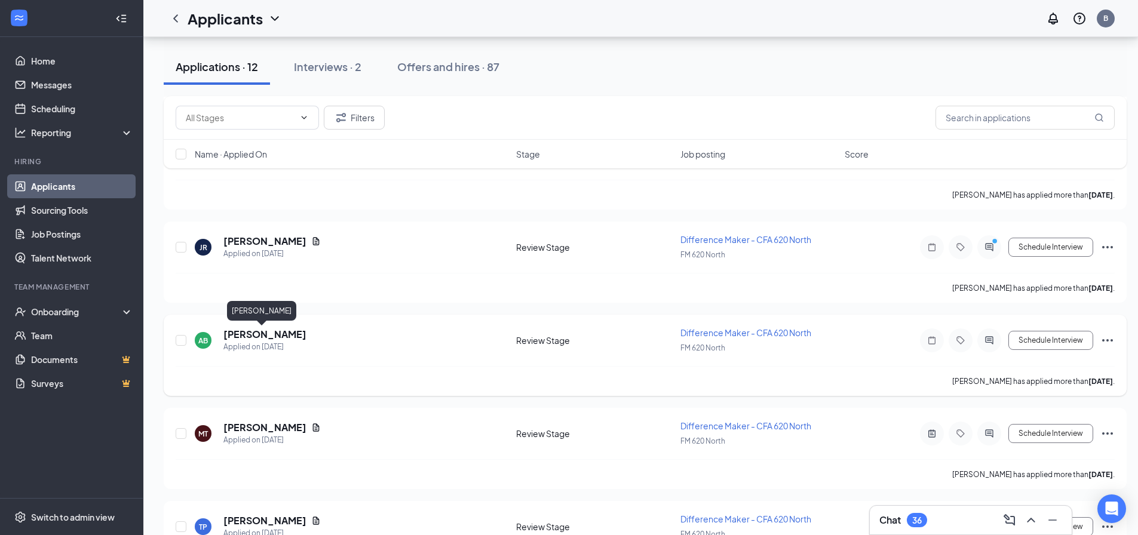
click at [249, 335] on h5 "[PERSON_NAME]" at bounding box center [264, 334] width 83 height 13
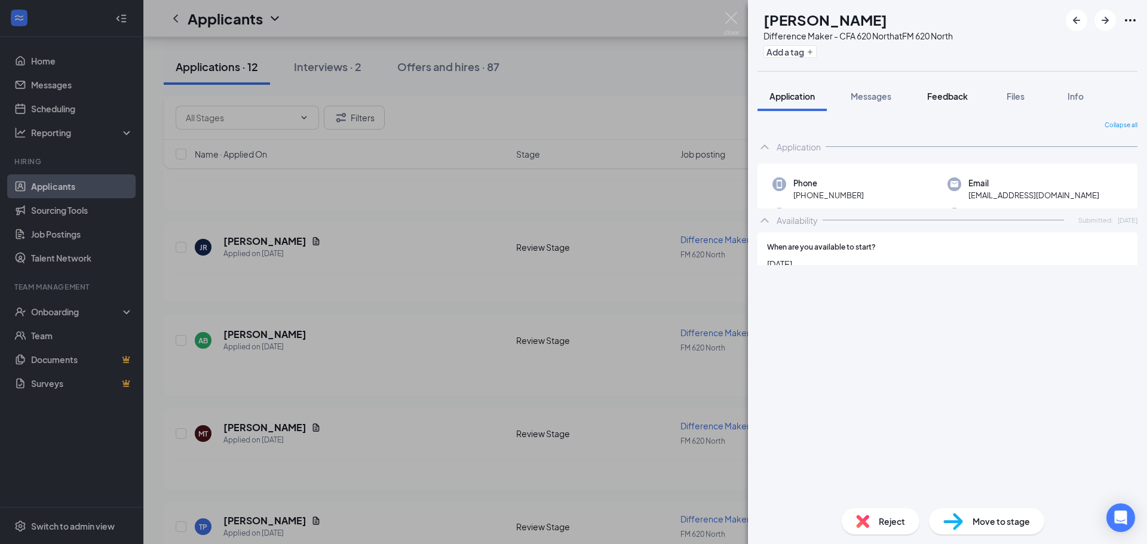
click at [949, 99] on span "Feedback" at bounding box center [947, 96] width 41 height 11
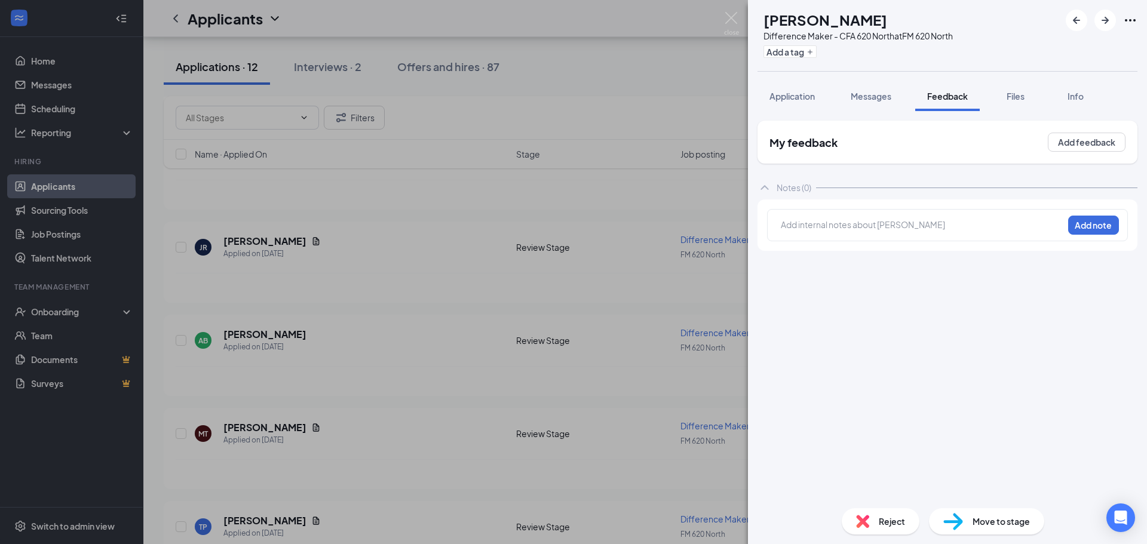
click at [495, 407] on div "AB [PERSON_NAME] Difference Maker - CFA 620 North at FM 620 North Add a tag App…" at bounding box center [573, 272] width 1147 height 544
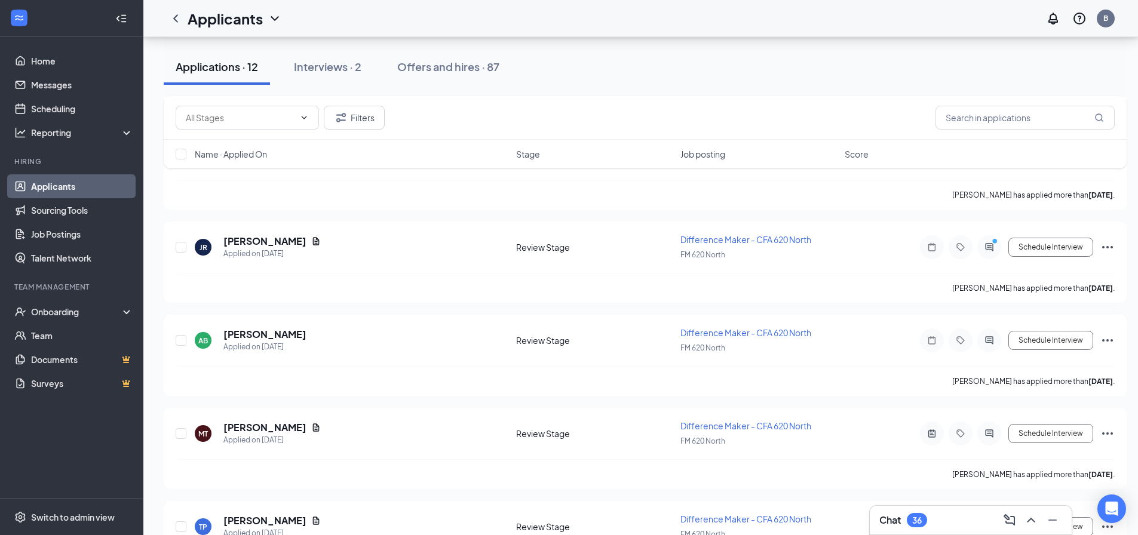
scroll to position [874, 0]
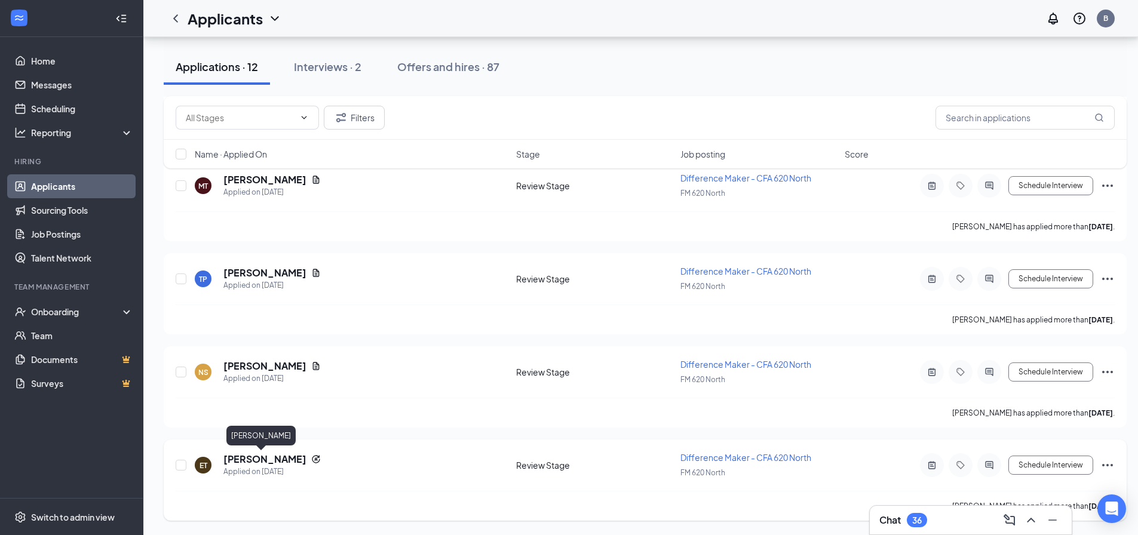
click at [261, 462] on h5 "[PERSON_NAME]" at bounding box center [264, 459] width 83 height 13
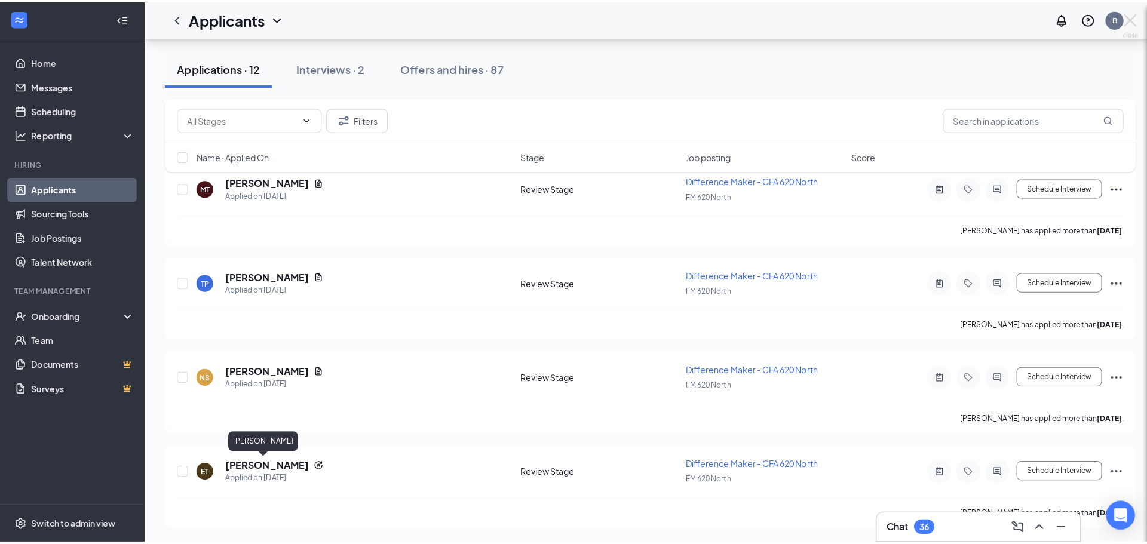
scroll to position [865, 0]
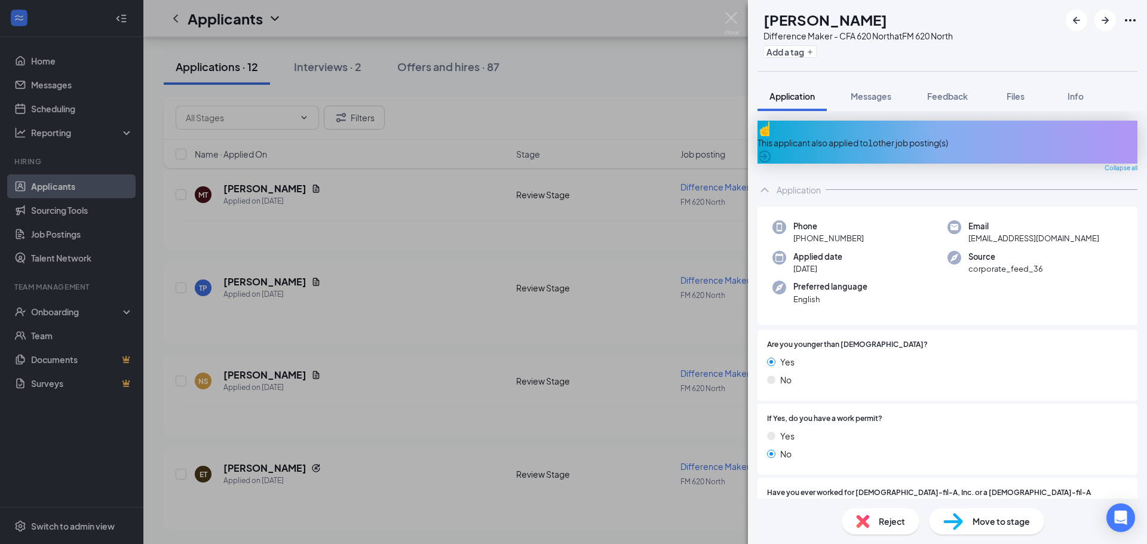
click at [864, 293] on span "English" at bounding box center [830, 299] width 74 height 12
click at [964, 101] on span "Feedback" at bounding box center [947, 96] width 41 height 11
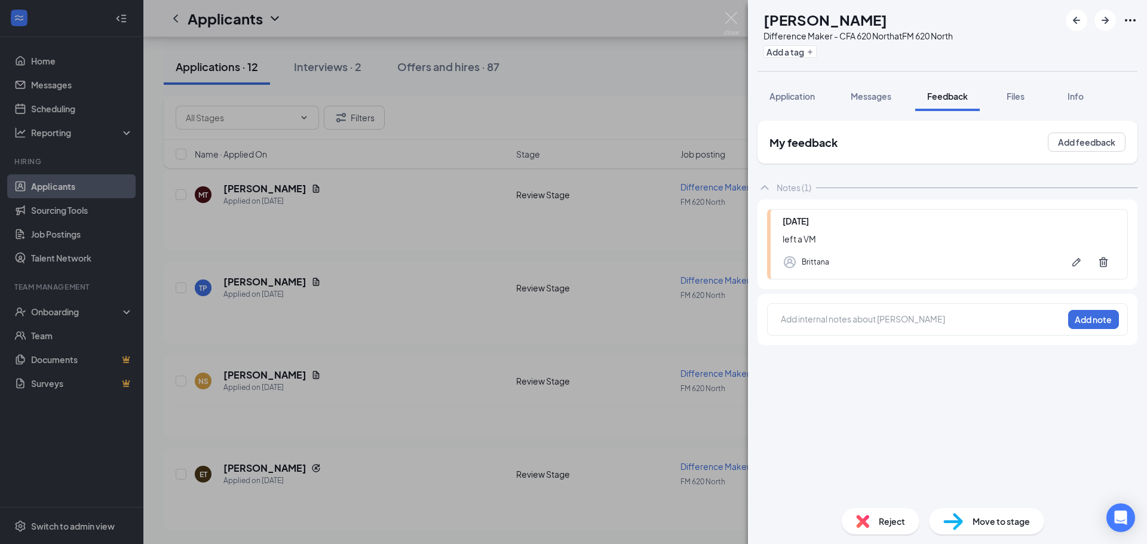
click at [837, 326] on div at bounding box center [921, 321] width 281 height 16
click at [797, 105] on button "Application" at bounding box center [791, 96] width 69 height 30
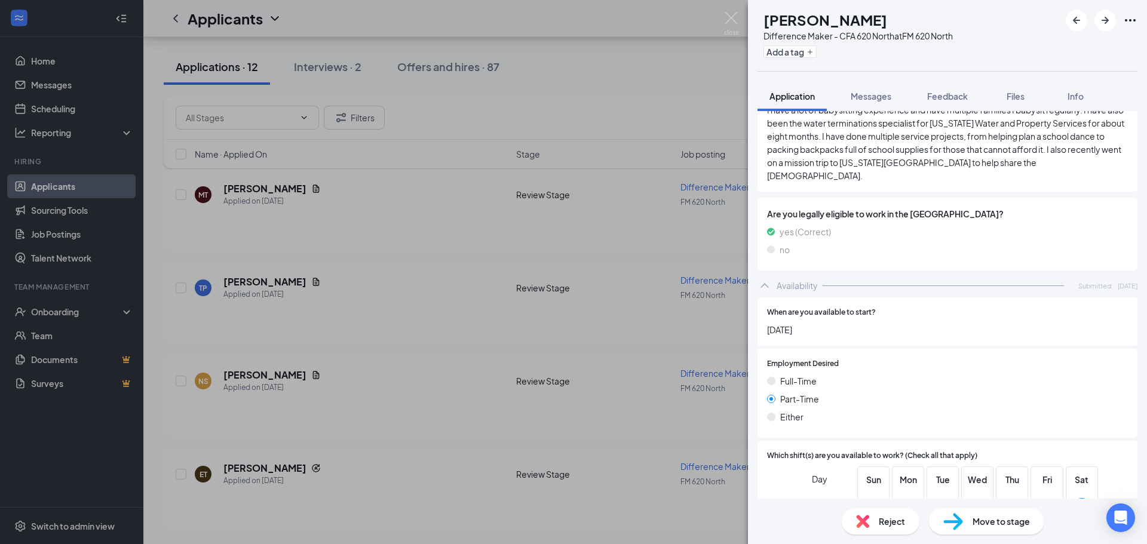
scroll to position [538, 0]
click at [820, 357] on span "Employment Desired" at bounding box center [803, 362] width 72 height 11
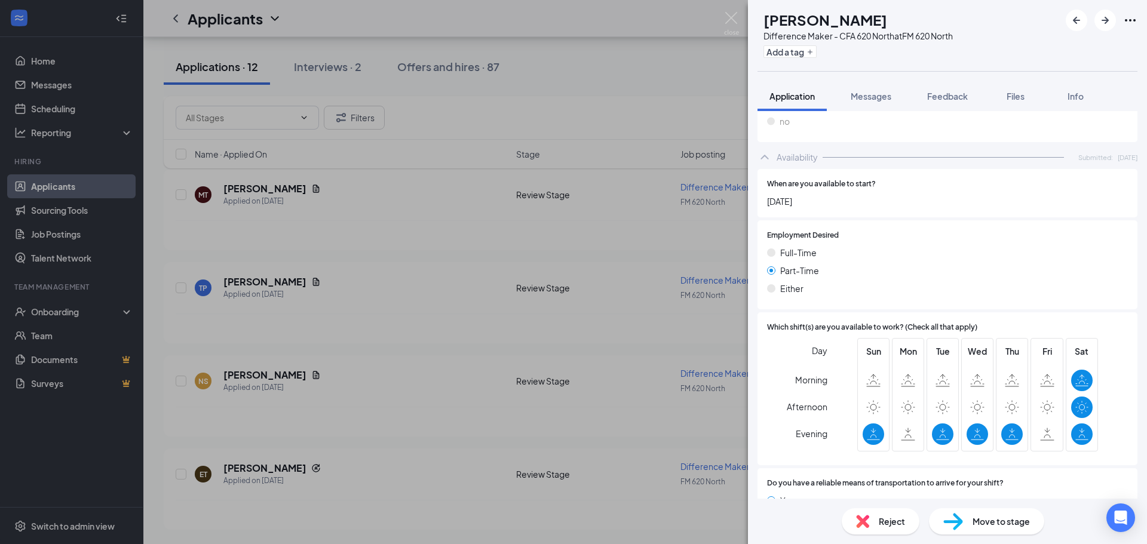
scroll to position [674, 0]
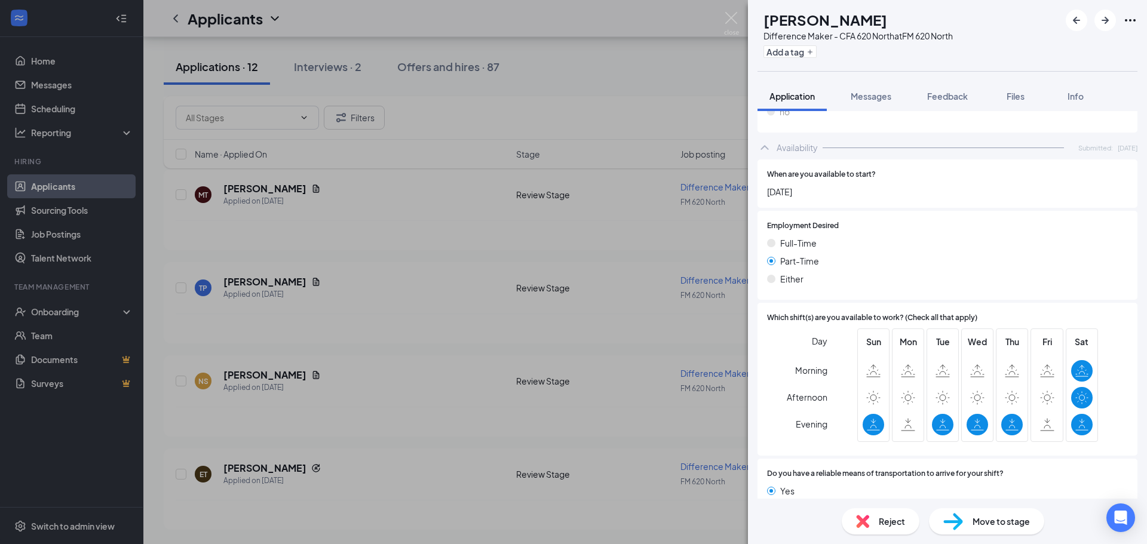
click at [937, 335] on span "Tue" at bounding box center [943, 341] width 22 height 13
click at [961, 329] on div "Wed" at bounding box center [977, 385] width 32 height 113
click at [1008, 335] on span "Thu" at bounding box center [1012, 341] width 22 height 13
click at [1071, 335] on span "Sat" at bounding box center [1082, 341] width 22 height 13
click at [956, 101] on span "Feedback" at bounding box center [947, 96] width 41 height 11
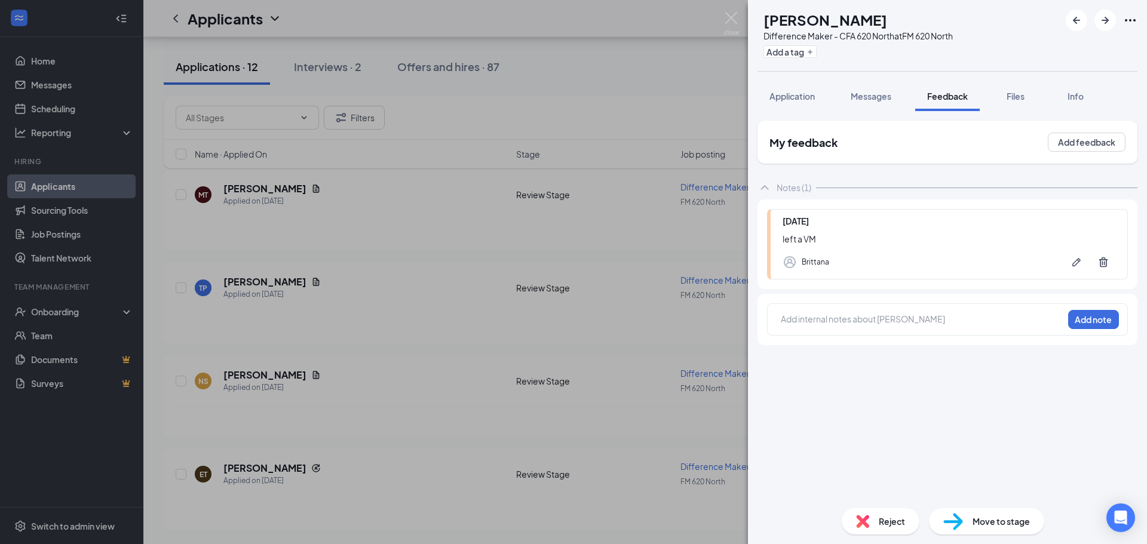
click at [876, 317] on div at bounding box center [921, 319] width 281 height 13
click at [798, 89] on button "Application" at bounding box center [791, 96] width 69 height 30
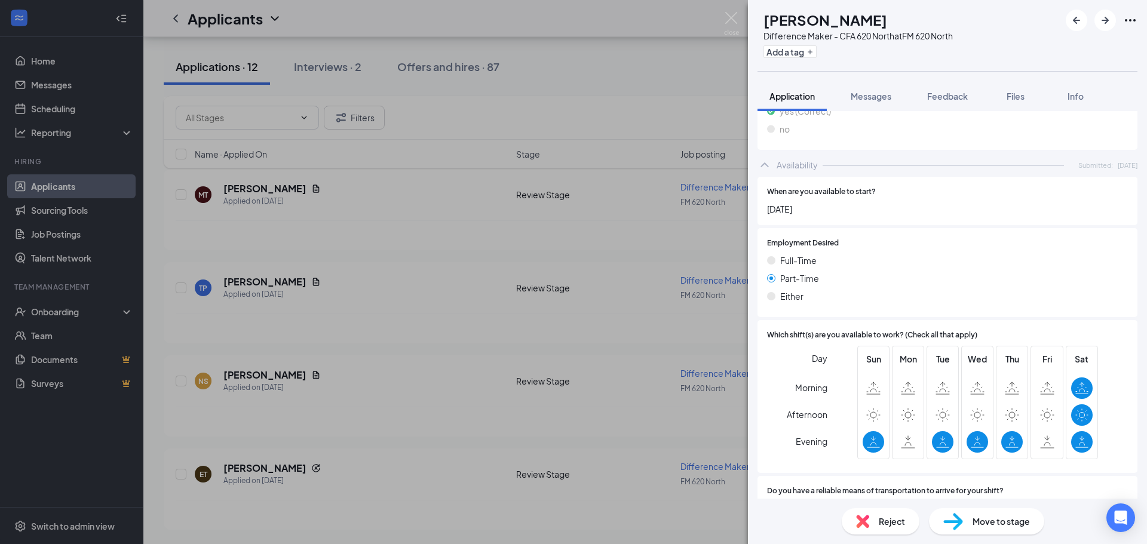
scroll to position [674, 0]
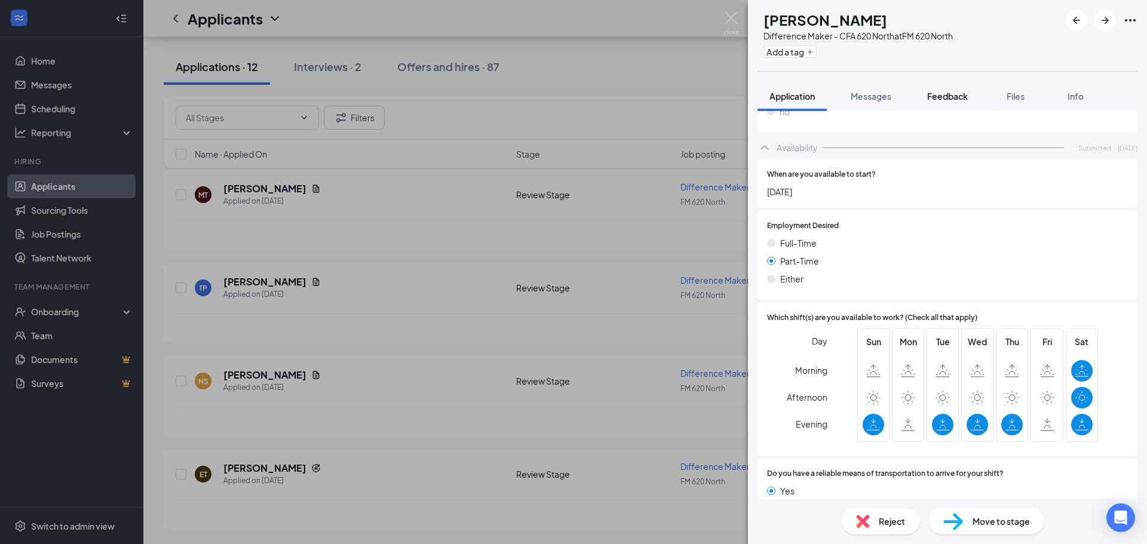
click at [940, 105] on button "Feedback" at bounding box center [947, 96] width 65 height 30
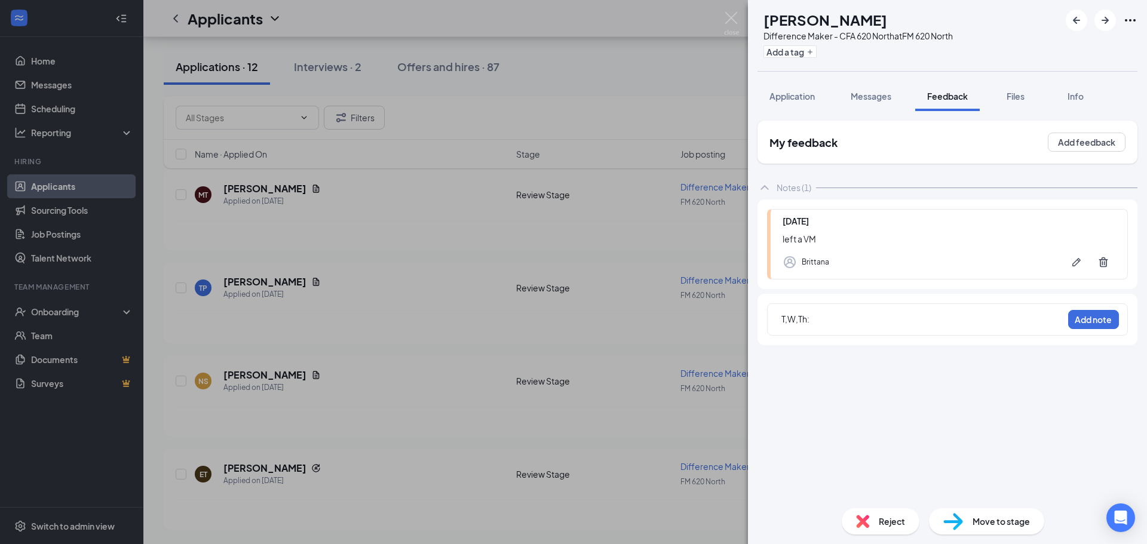
click at [857, 328] on div "T,W,Th:" at bounding box center [921, 321] width 281 height 16
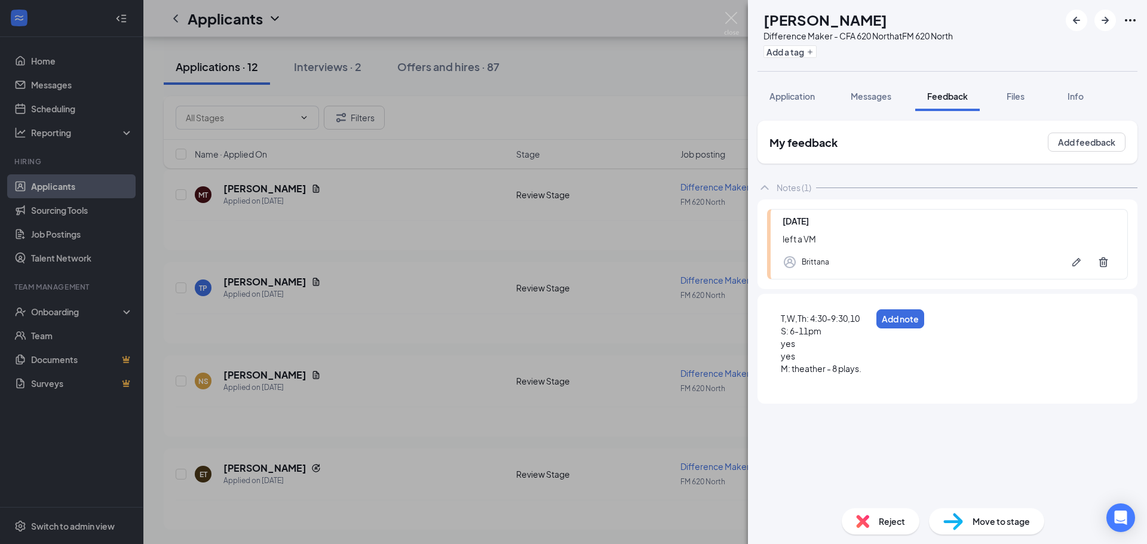
click at [789, 370] on span "M: theather - 8 plays." at bounding box center [821, 368] width 81 height 11
click at [812, 384] on div at bounding box center [831, 381] width 101 height 13
click at [935, 326] on button "Add note" at bounding box center [911, 318] width 48 height 19
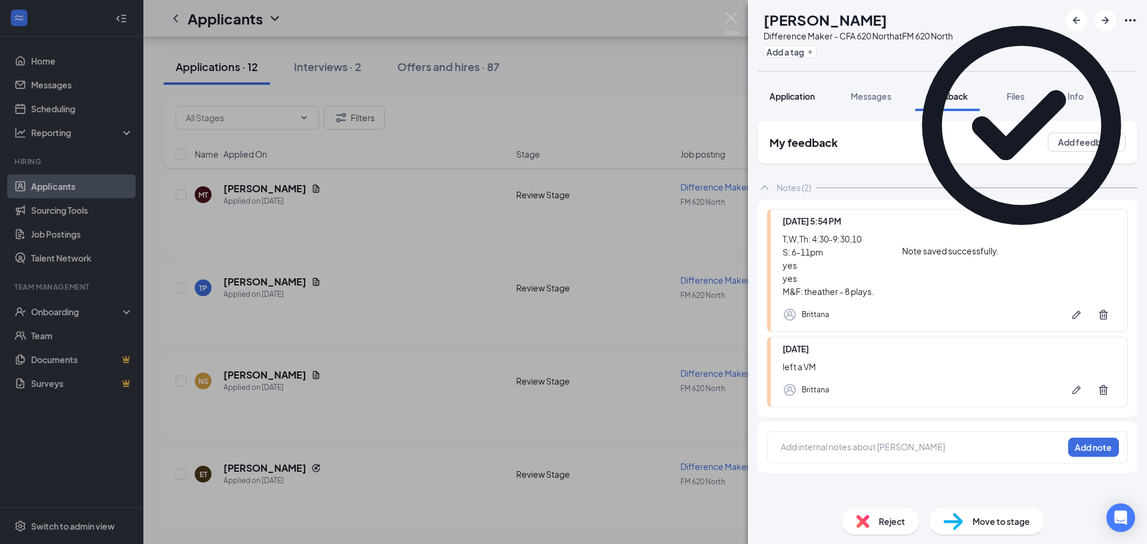
click at [798, 94] on span "Application" at bounding box center [791, 96] width 45 height 11
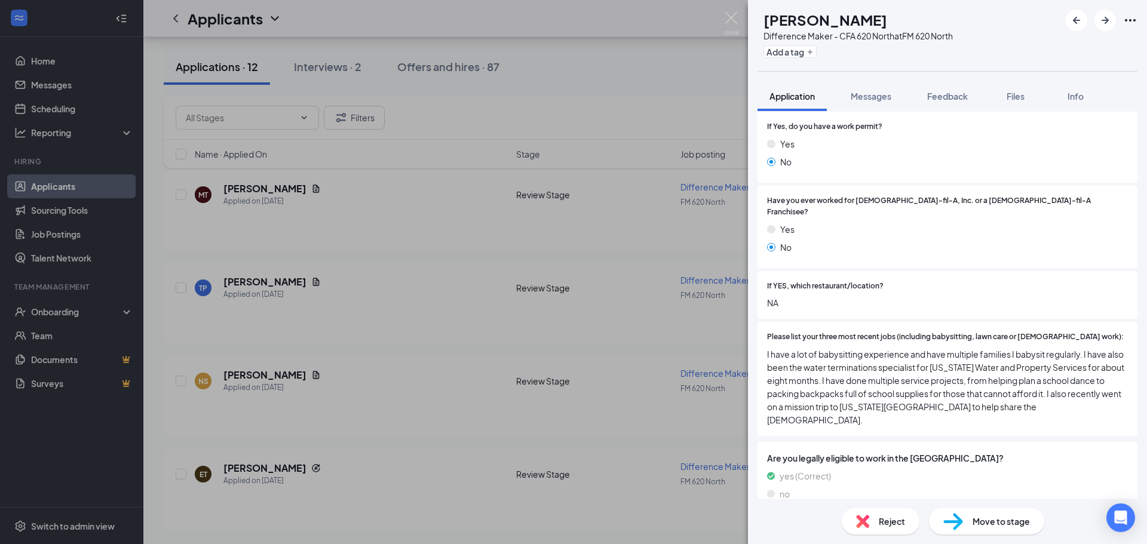
scroll to position [299, 0]
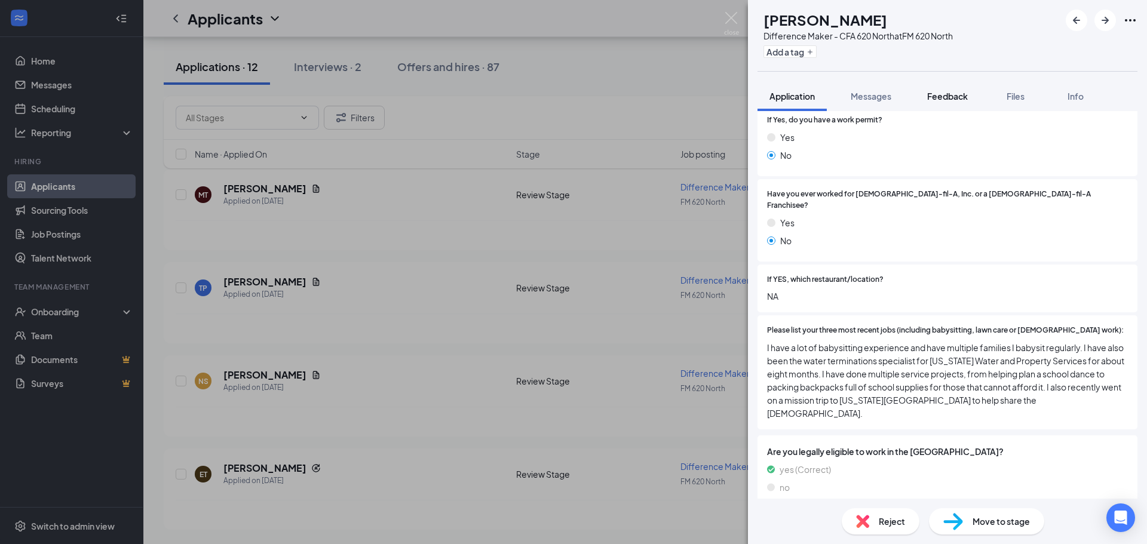
click at [947, 97] on span "Feedback" at bounding box center [947, 96] width 41 height 11
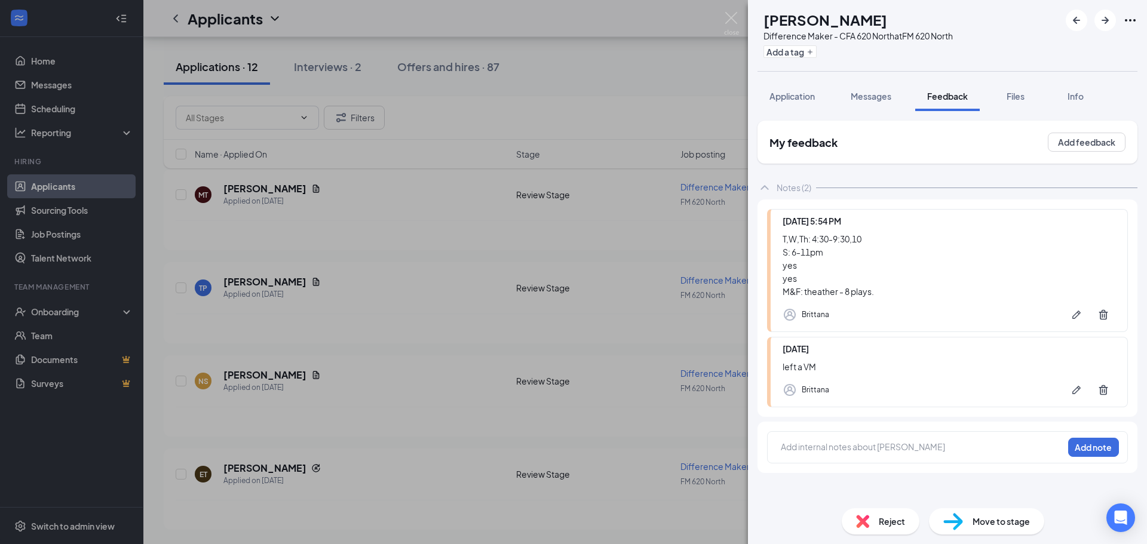
click at [837, 445] on div at bounding box center [921, 447] width 281 height 13
click at [1102, 451] on button "Add note" at bounding box center [1093, 447] width 51 height 19
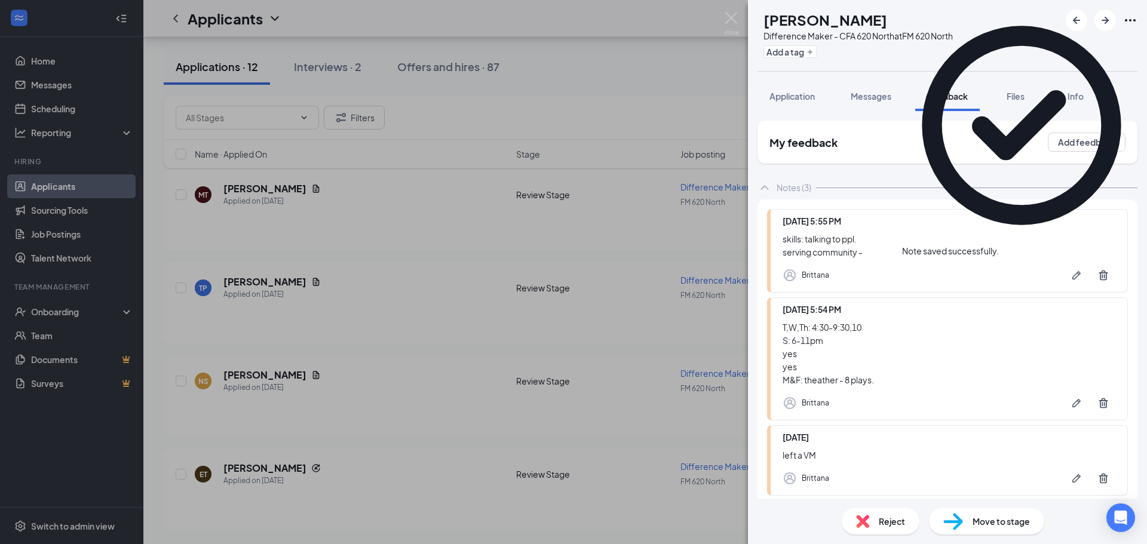
click at [863, 342] on div "T,W,Th: 4:30-9:30,10 S: 6-11pm yes yes M&F: theather - 8 plays." at bounding box center [949, 354] width 333 height 66
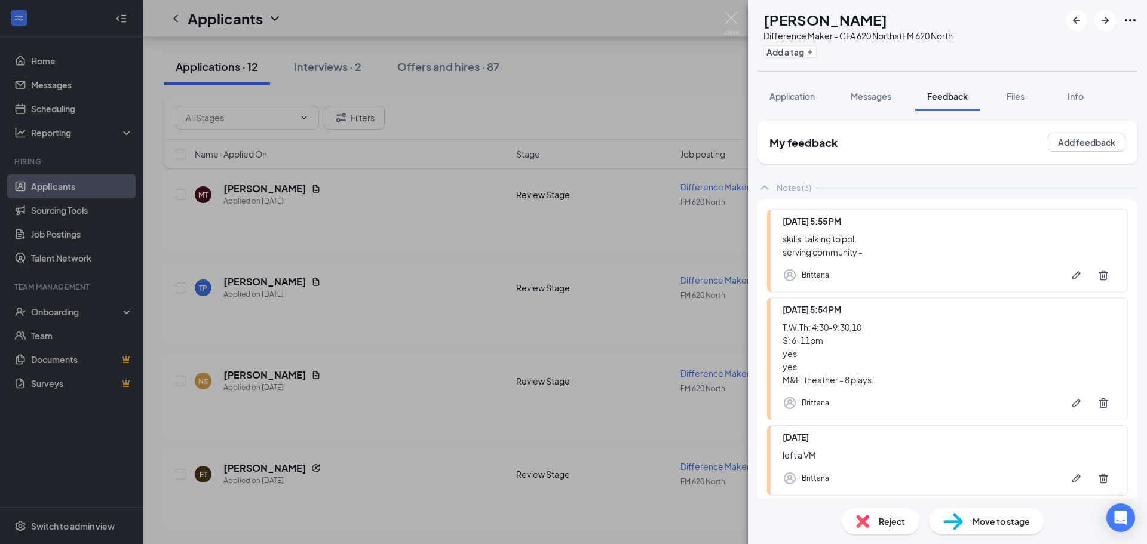
click at [829, 327] on div "T,W,Th: 4:30-9:30,10 S: 6-11pm yes yes M&F: theather - 8 plays." at bounding box center [949, 354] width 333 height 66
click at [1070, 407] on icon "Pen" at bounding box center [1076, 403] width 12 height 12
click at [906, 330] on div "T,W,Th: 4:30-9:30,10" at bounding box center [948, 324] width 360 height 13
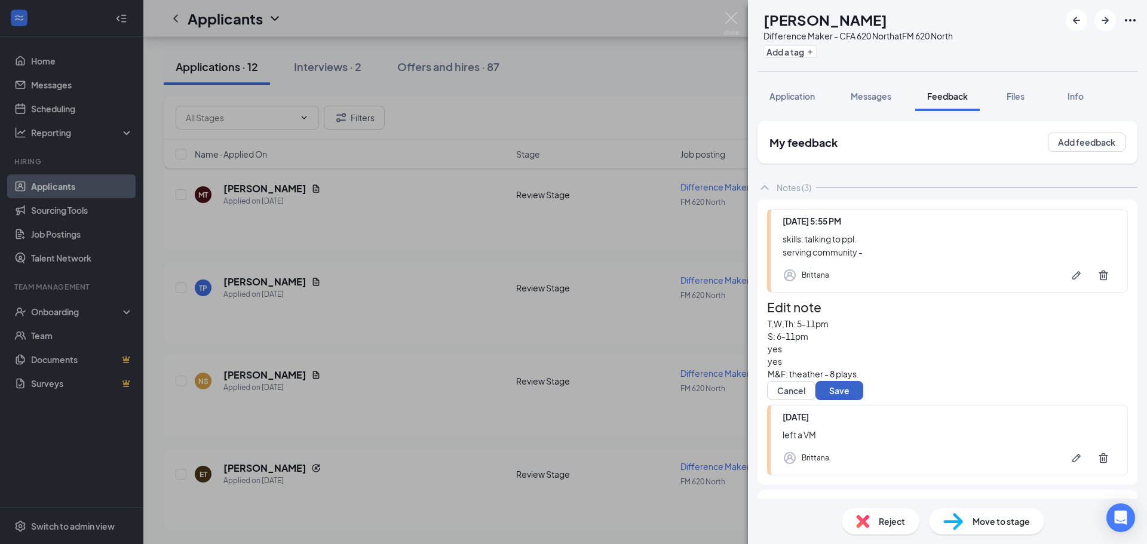
click at [843, 400] on button "Save" at bounding box center [839, 390] width 48 height 19
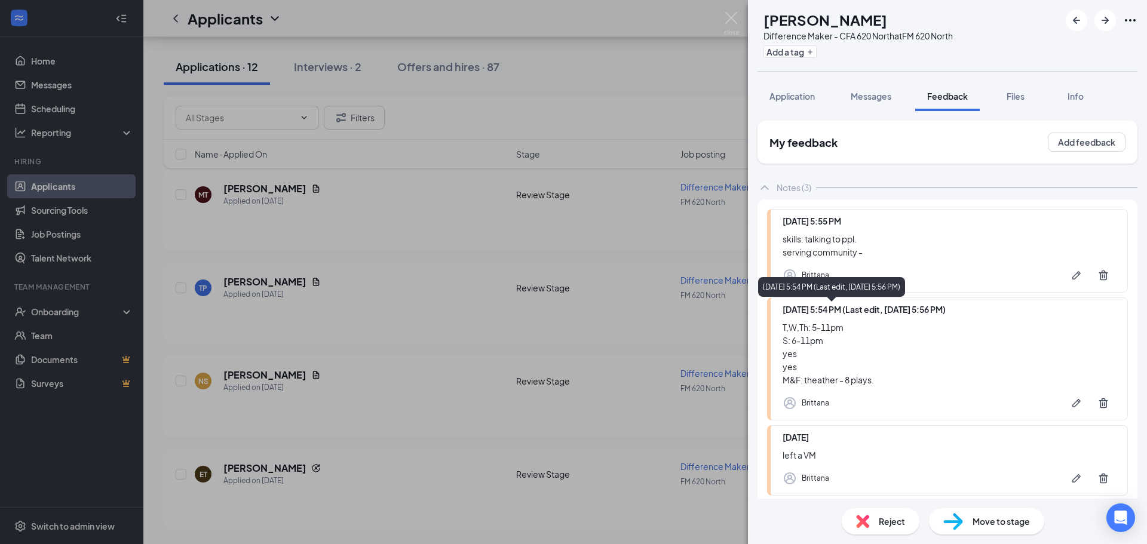
click at [833, 311] on span "[DATE] 5:54 PM (Last edit, [DATE] 5:56 PM)" at bounding box center [864, 309] width 163 height 11
click at [826, 311] on span "[DATE] 5:54 PM (Last edit, [DATE] 5:56 PM)" at bounding box center [864, 309] width 163 height 11
drag, startPoint x: 815, startPoint y: 308, endPoint x: 824, endPoint y: 315, distance: 10.6
click at [824, 315] on div "[DATE] 5:54 PM (Last edit, [DATE] 5:56 PM)" at bounding box center [949, 309] width 333 height 13
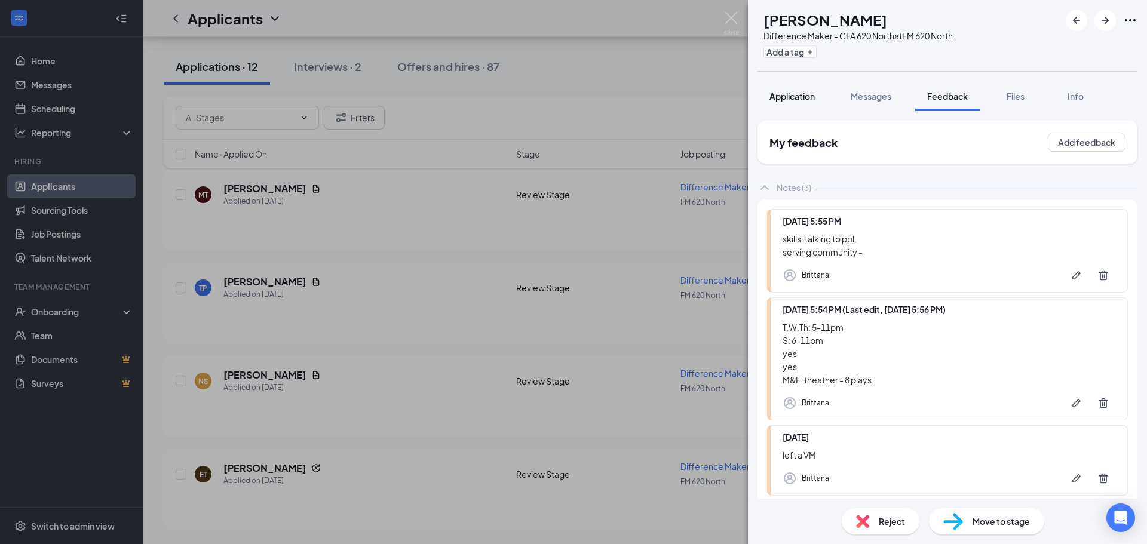
click at [802, 90] on div "Application" at bounding box center [791, 96] width 45 height 12
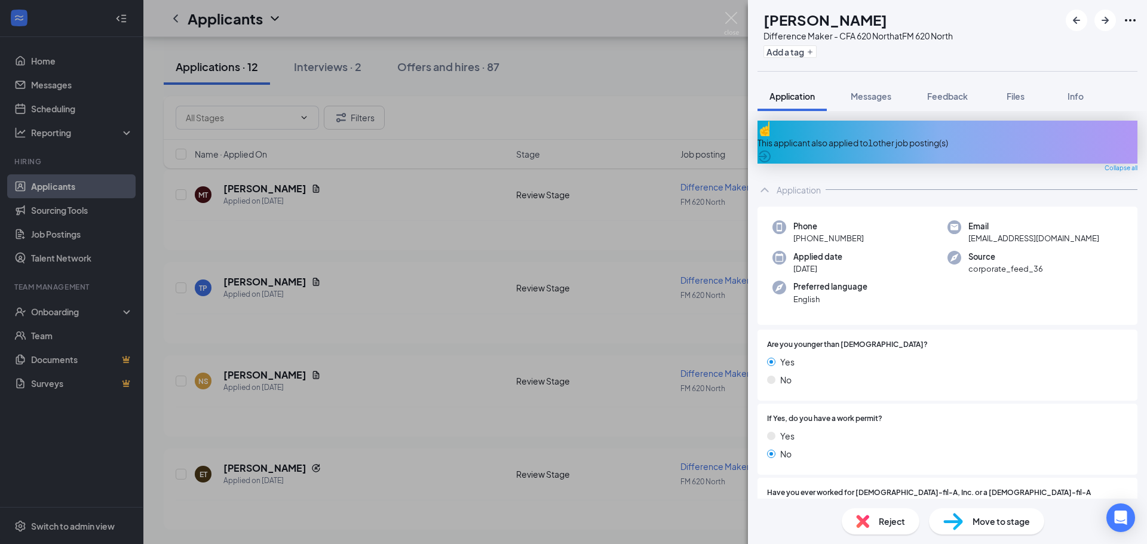
click at [797, 237] on div "Phone [PHONE_NUMBER] Email [EMAIL_ADDRESS][DOMAIN_NAME] Applied date [DATE] Sou…" at bounding box center [947, 266] width 380 height 119
click at [835, 232] on span "[PHONE_NUMBER]" at bounding box center [828, 238] width 70 height 12
click at [958, 94] on span "Feedback" at bounding box center [947, 96] width 41 height 11
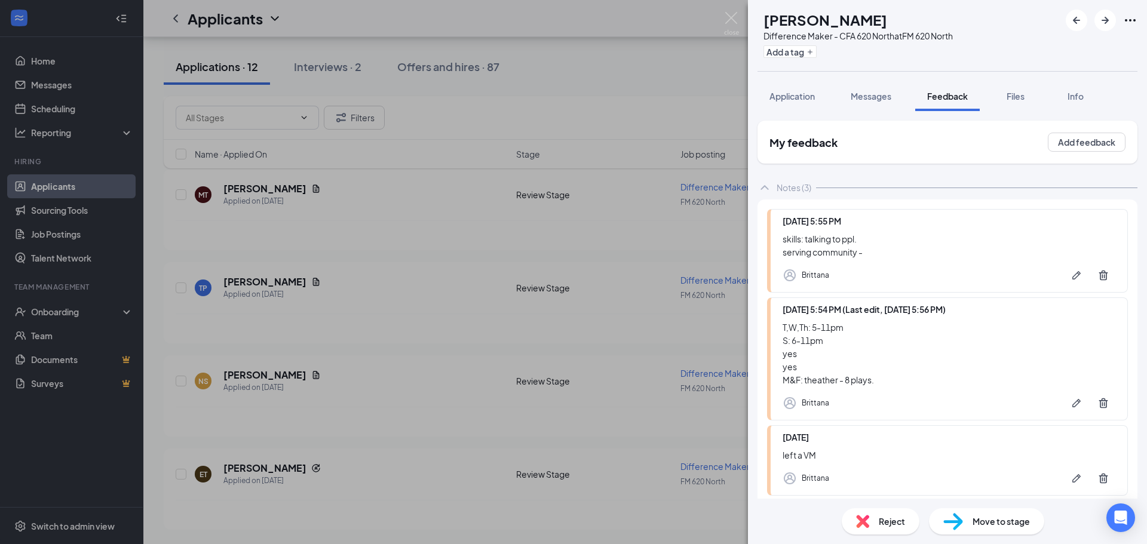
click at [1018, 528] on div "Move to stage" at bounding box center [986, 521] width 115 height 26
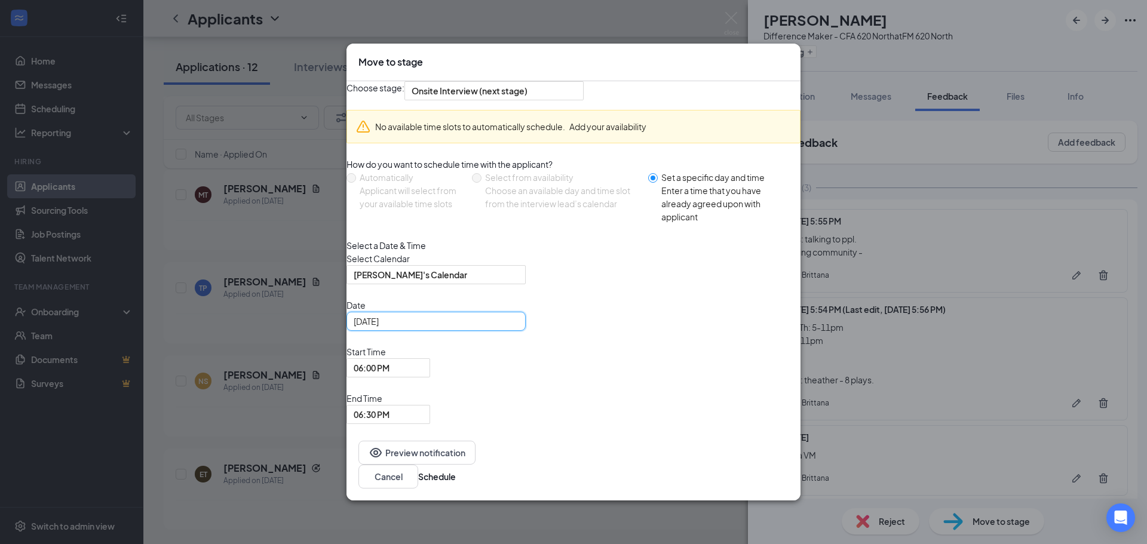
click at [450, 328] on input "[DATE]" at bounding box center [435, 321] width 162 height 13
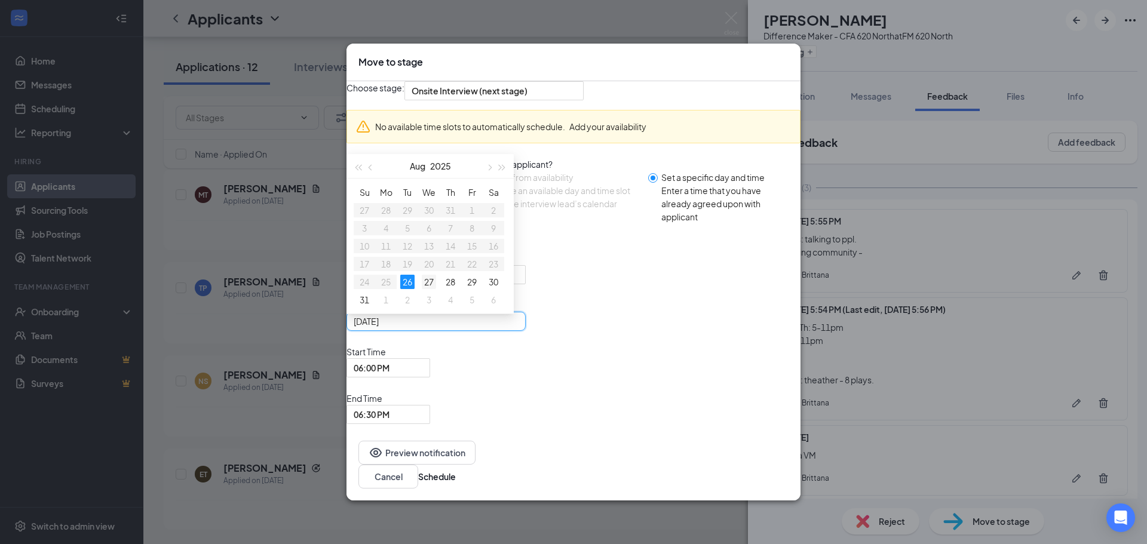
type input "[DATE]"
click at [436, 289] on div "27" at bounding box center [429, 282] width 14 height 14
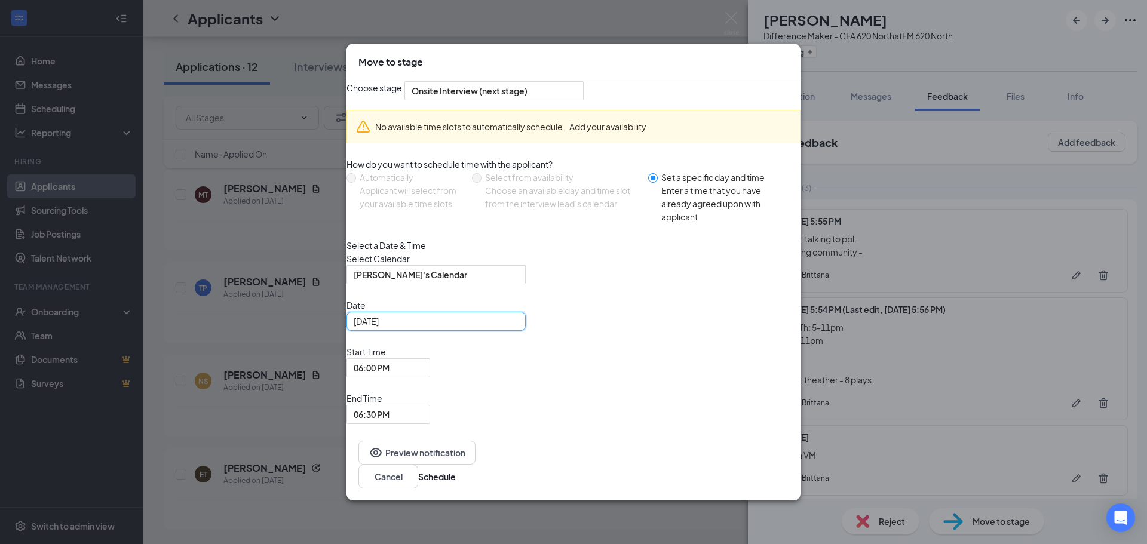
click at [633, 366] on div "Date [DATE] [DATE] Su Mo Tu We Th Fr Sa 27 28 29 30 31 1 2 3 4 5 6 7 8 9 10 11 …" at bounding box center [573, 361] width 454 height 125
click at [412, 391] on span "06:00 PM" at bounding box center [383, 375] width 59 height 32
click at [430, 392] on span "End Time" at bounding box center [388, 398] width 84 height 13
click at [389, 406] on span "06:30 PM" at bounding box center [372, 415] width 36 height 18
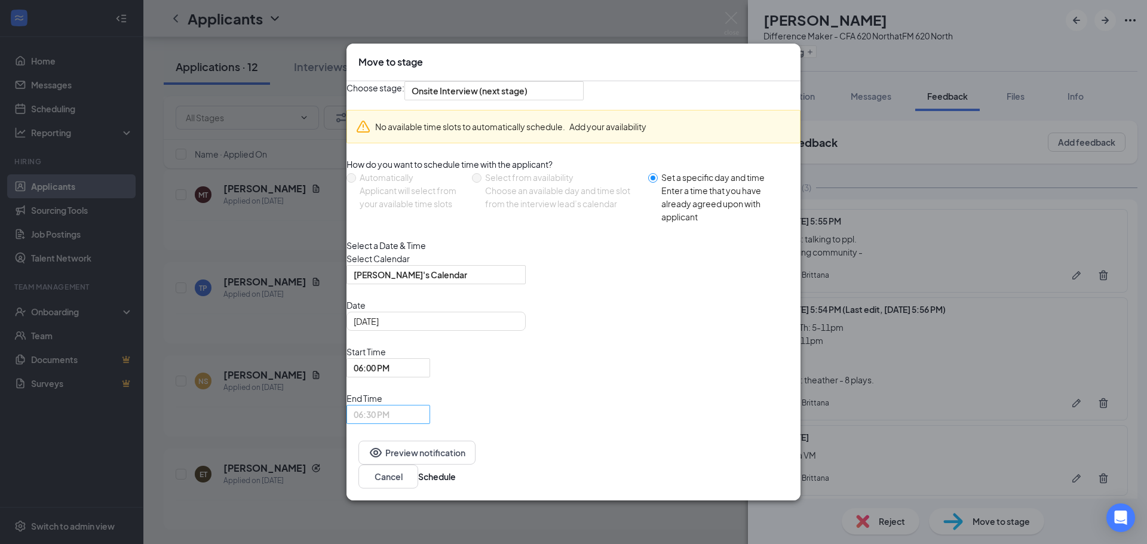
scroll to position [1909, 0]
click at [628, 284] on div "Select Calendar [PERSON_NAME]'s Calendar" at bounding box center [573, 268] width 454 height 32
click at [456, 470] on button "Schedule" at bounding box center [437, 476] width 38 height 13
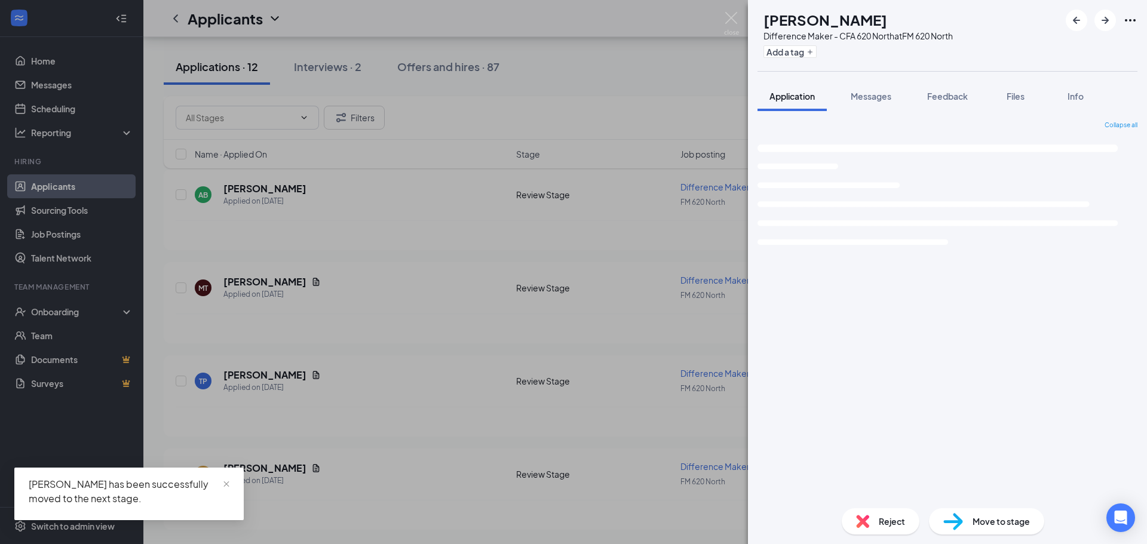
click at [670, 444] on div "NG [PERSON_NAME] Difference Maker - CFA 620 North at FM 620 North Add a tag App…" at bounding box center [573, 272] width 1147 height 544
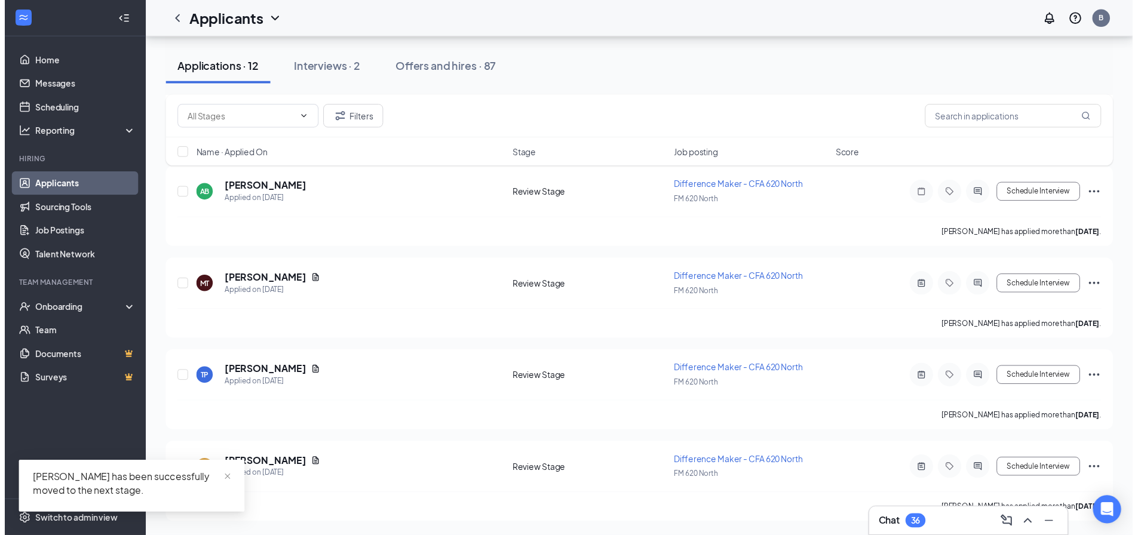
scroll to position [781, 0]
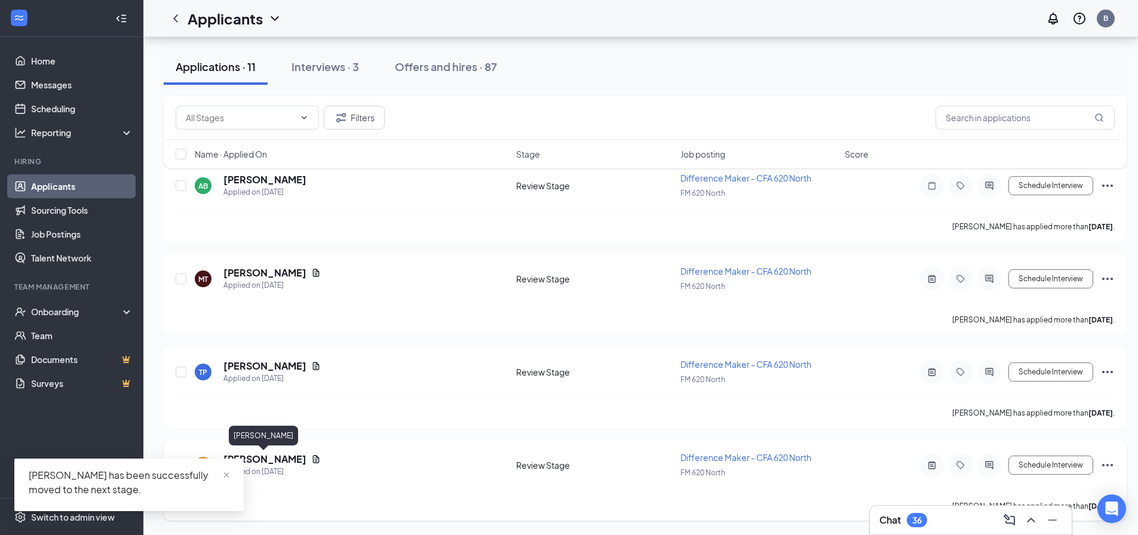
click at [278, 462] on h5 "[PERSON_NAME]" at bounding box center [264, 459] width 83 height 13
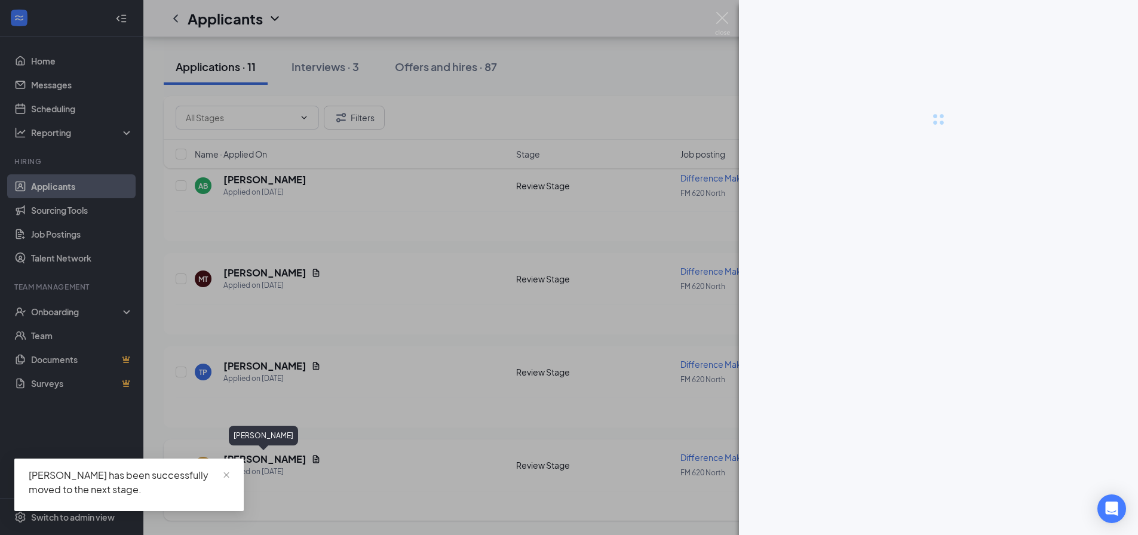
scroll to position [772, 0]
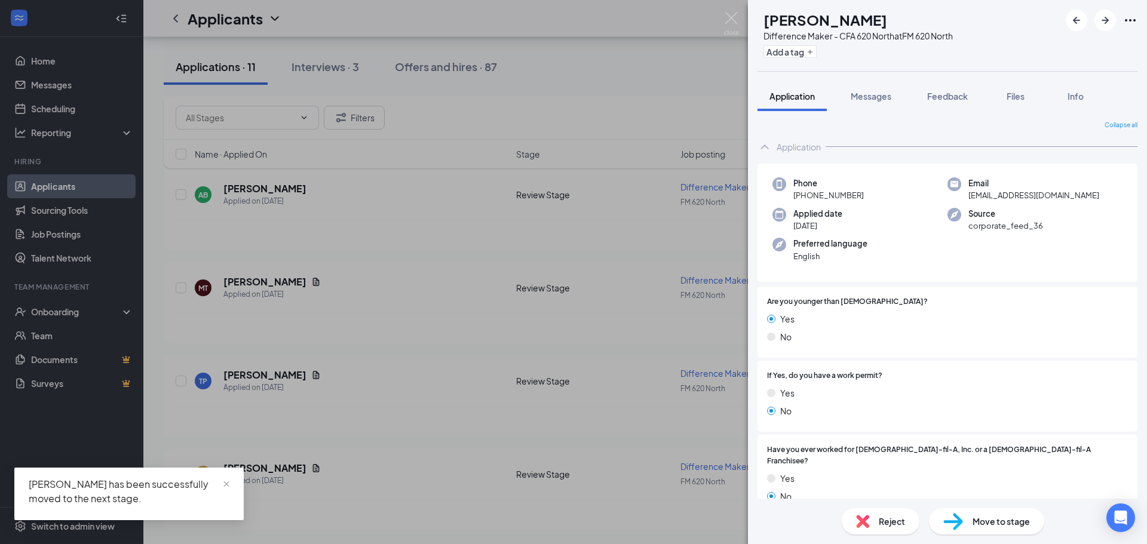
click at [928, 306] on div at bounding box center [1028, 301] width 200 height 11
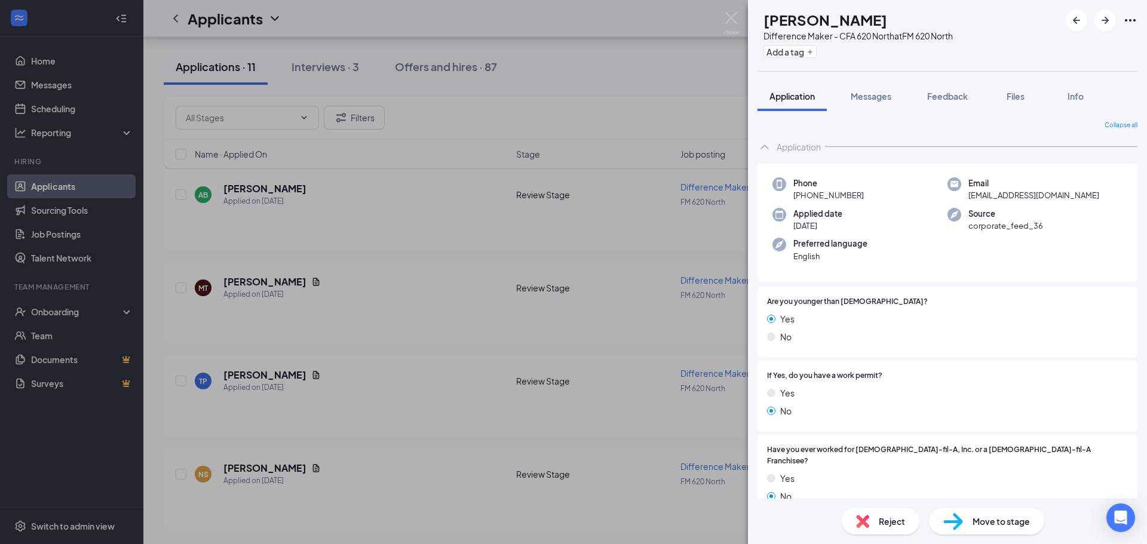
drag, startPoint x: 1014, startPoint y: 244, endPoint x: 725, endPoint y: 241, distance: 289.1
click at [726, 241] on div "NS [PERSON_NAME] Difference Maker - CFA 620 North at FM 620 North Add a tag App…" at bounding box center [573, 272] width 1147 height 544
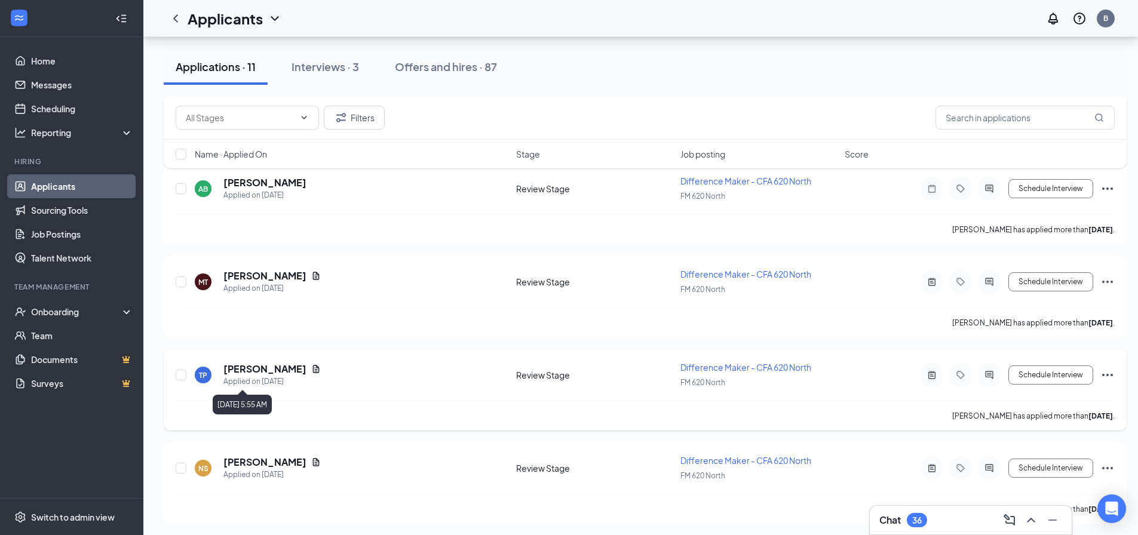
scroll to position [781, 0]
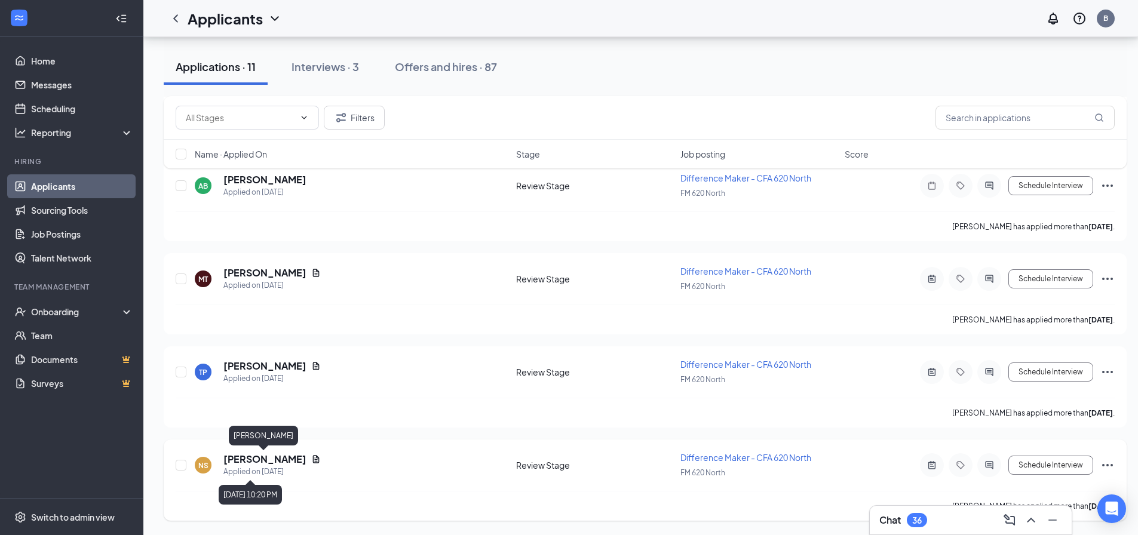
click at [257, 456] on h5 "[PERSON_NAME]" at bounding box center [264, 459] width 83 height 13
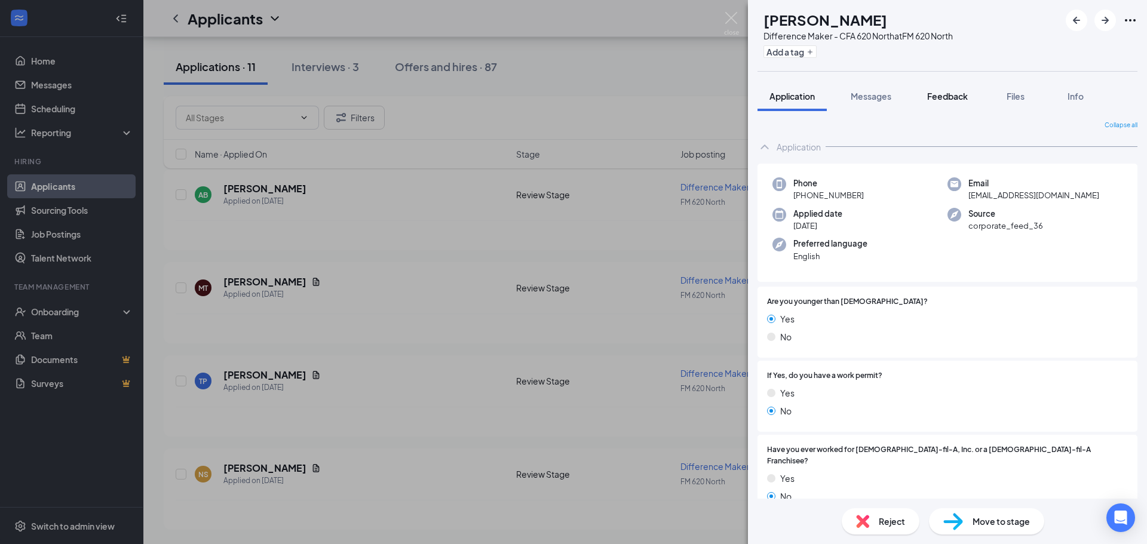
click at [935, 97] on span "Feedback" at bounding box center [947, 96] width 41 height 11
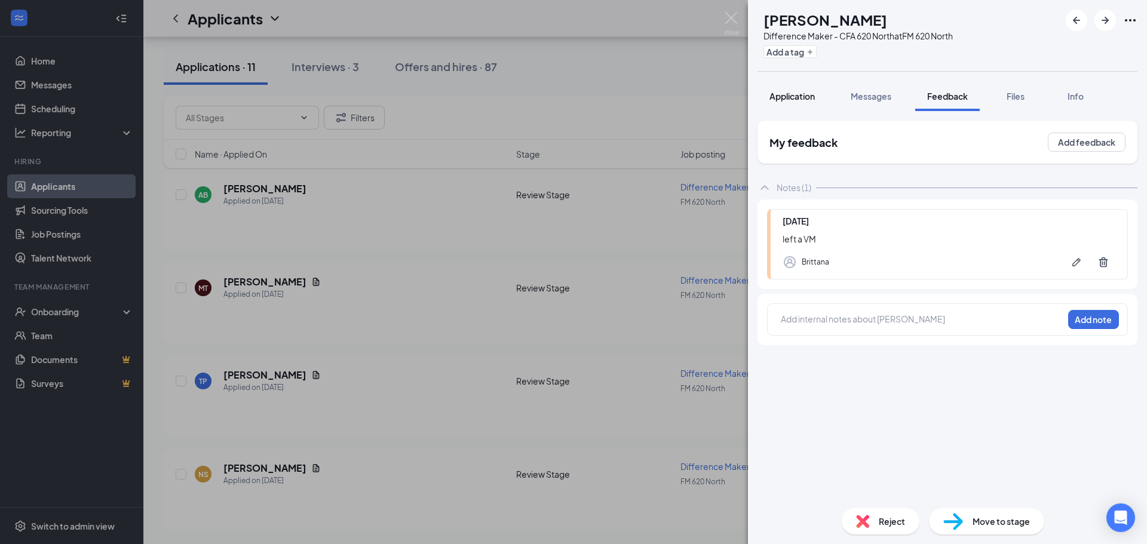
click at [787, 95] on span "Application" at bounding box center [791, 96] width 45 height 11
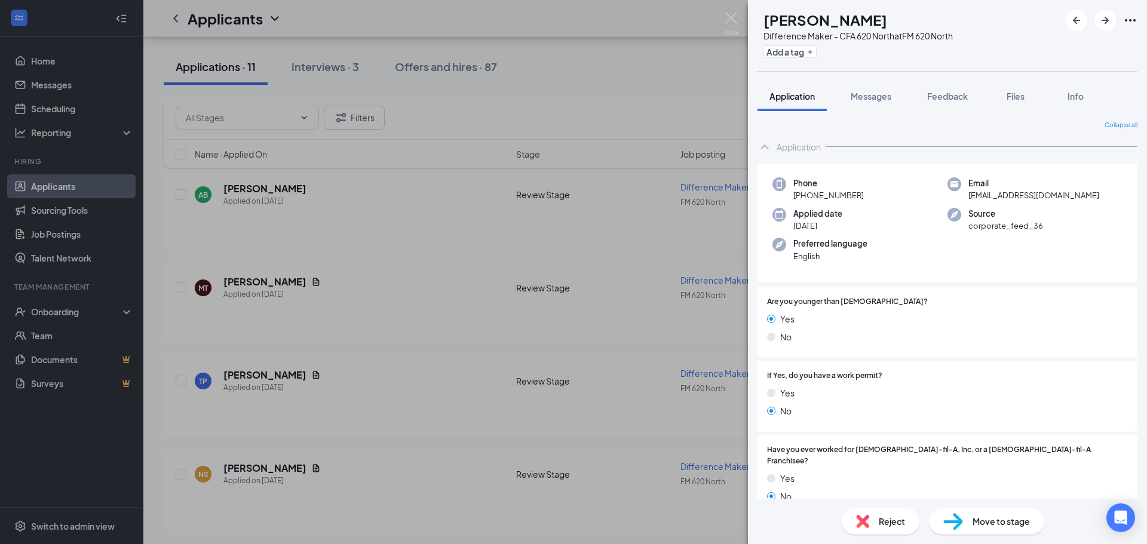
click at [634, 275] on div "NS [PERSON_NAME] Difference Maker - CFA 620 North at FM 620 North Add a tag App…" at bounding box center [573, 272] width 1147 height 544
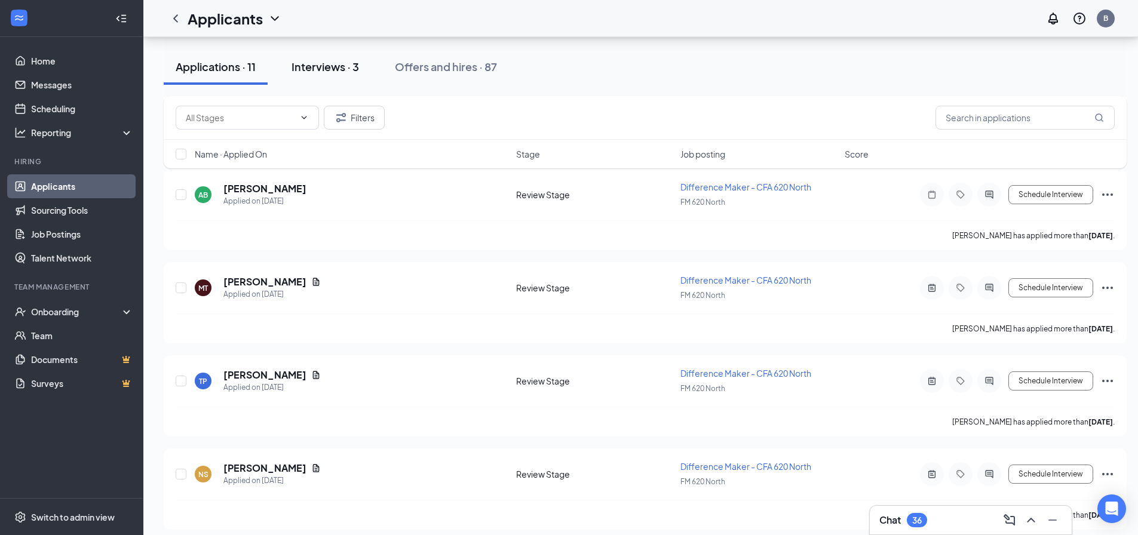
click at [306, 74] on button "Interviews · 3" at bounding box center [325, 67] width 91 height 36
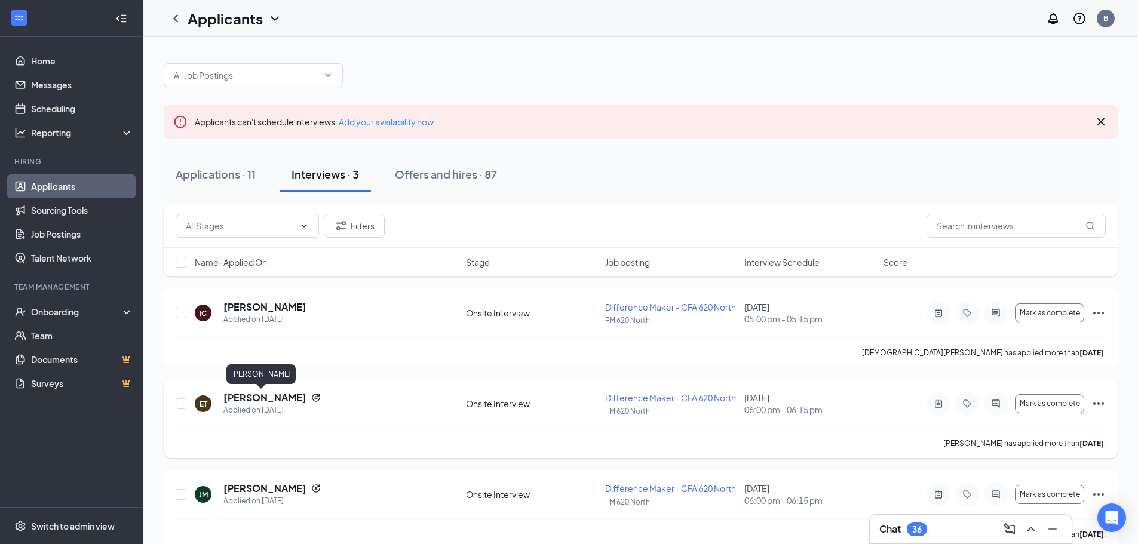
click at [256, 397] on h5 "[PERSON_NAME]" at bounding box center [264, 397] width 83 height 13
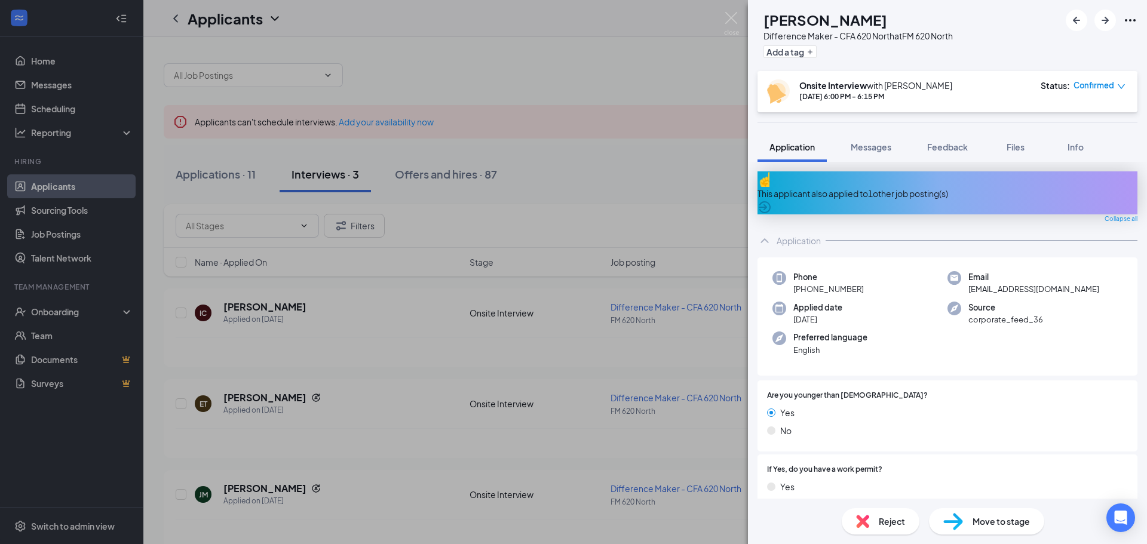
click at [935, 424] on div "No" at bounding box center [947, 430] width 361 height 13
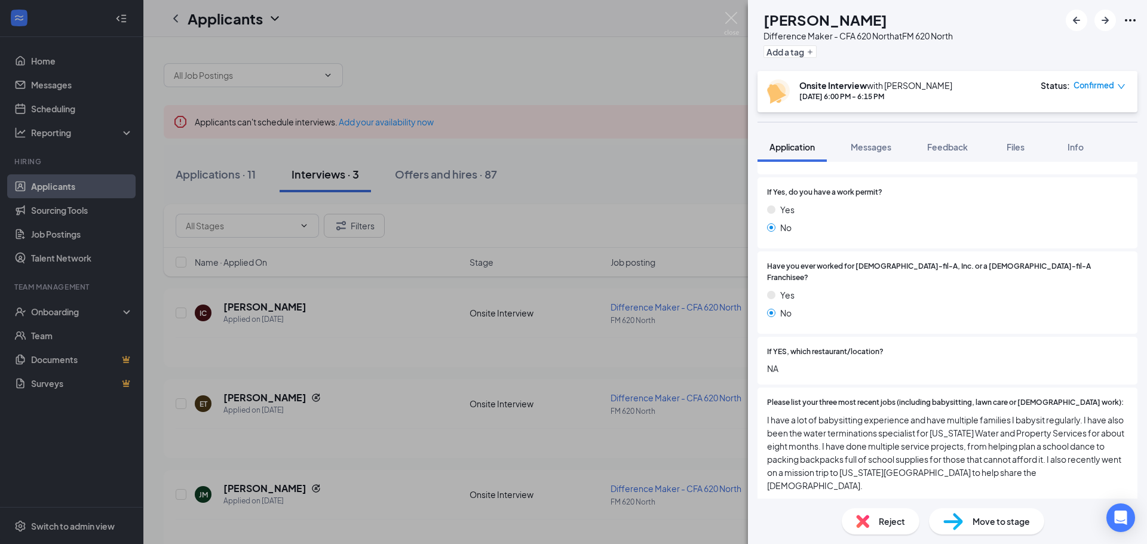
scroll to position [299, 0]
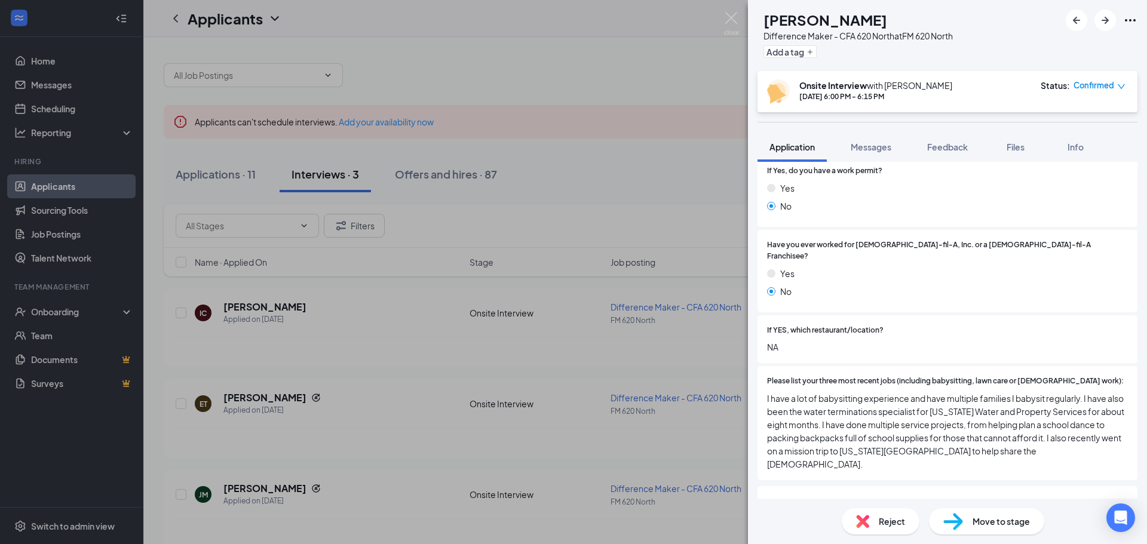
click at [1007, 325] on div at bounding box center [1005, 330] width 244 height 11
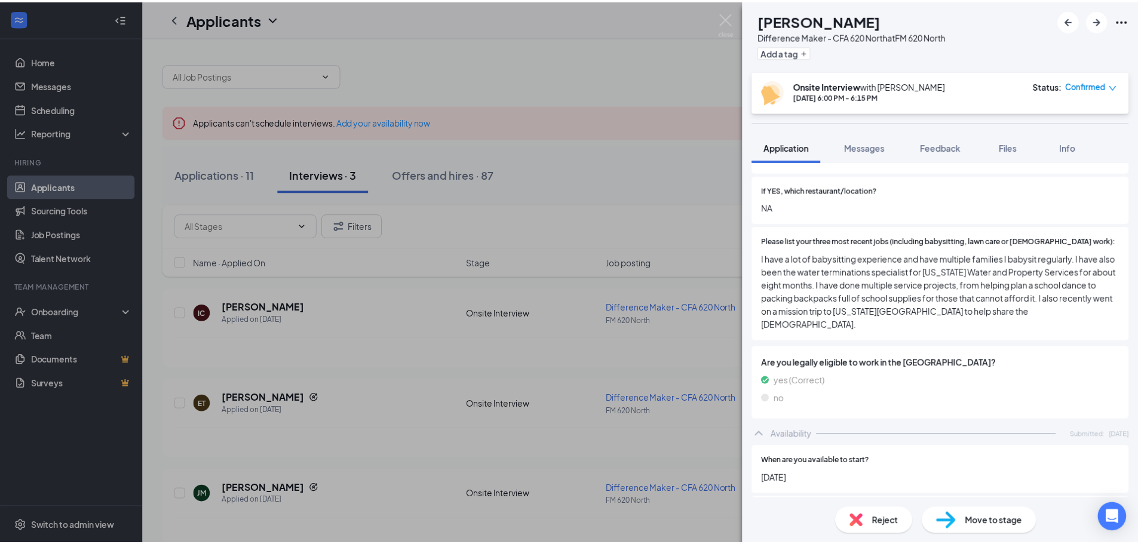
scroll to position [478, 0]
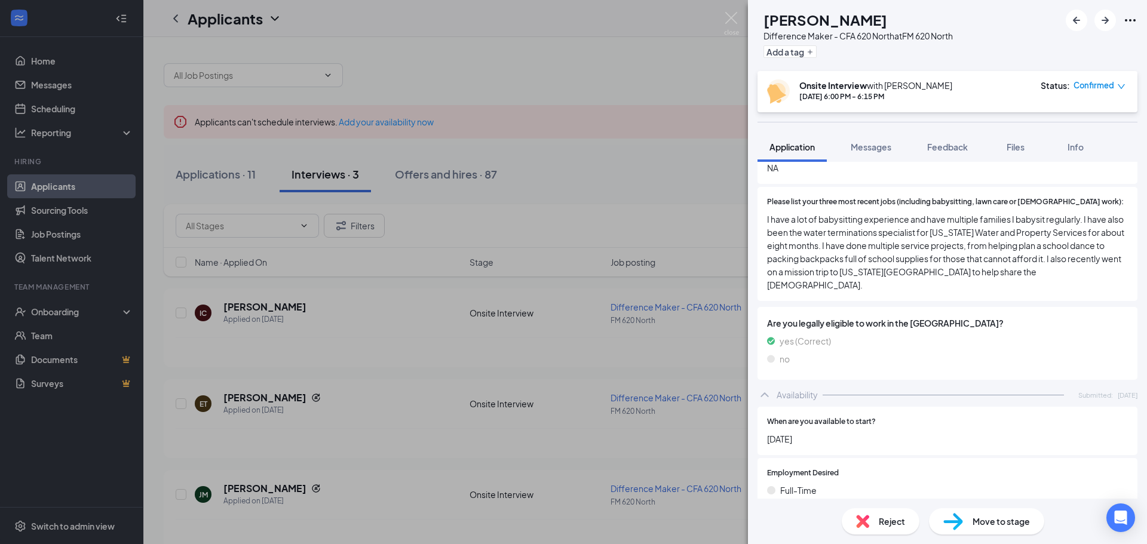
click at [633, 328] on div "ET [PERSON_NAME] Difference Maker - CFA 620 North at FM 620 North Add a tag Ons…" at bounding box center [573, 272] width 1147 height 544
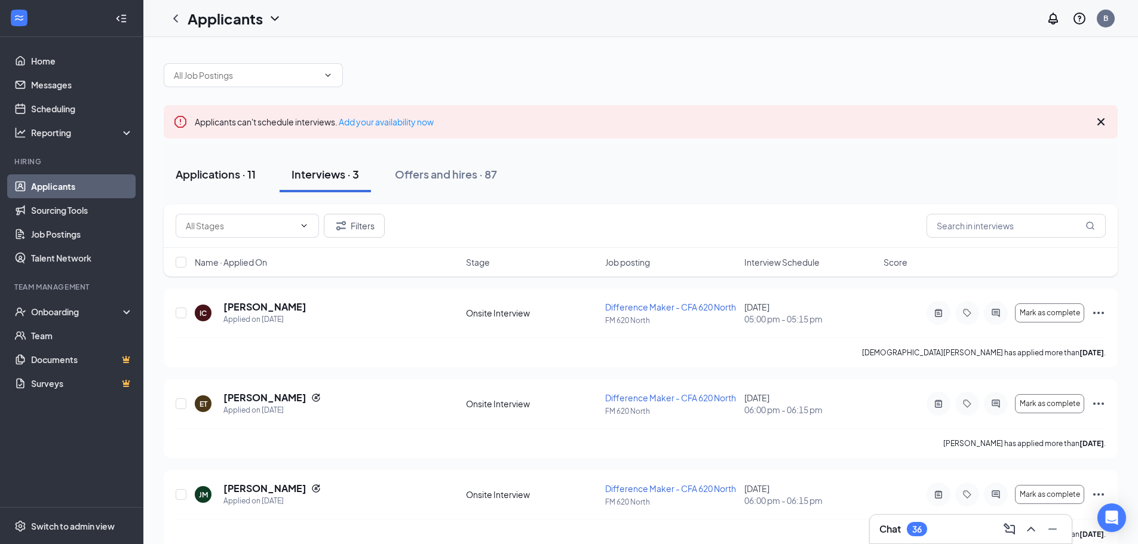
click at [233, 171] on div "Applications · 11" at bounding box center [216, 174] width 80 height 15
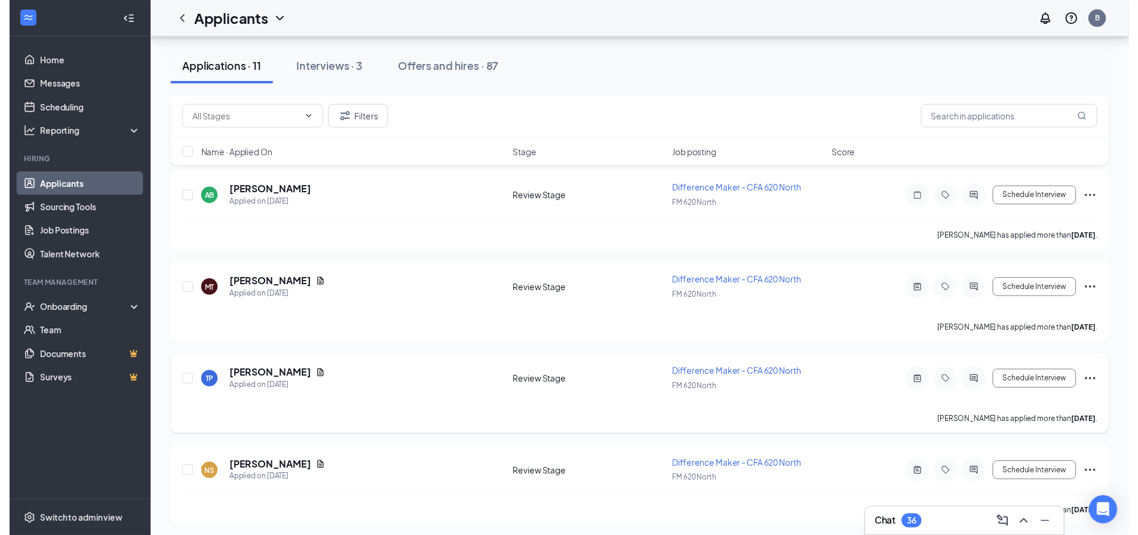
scroll to position [772, 0]
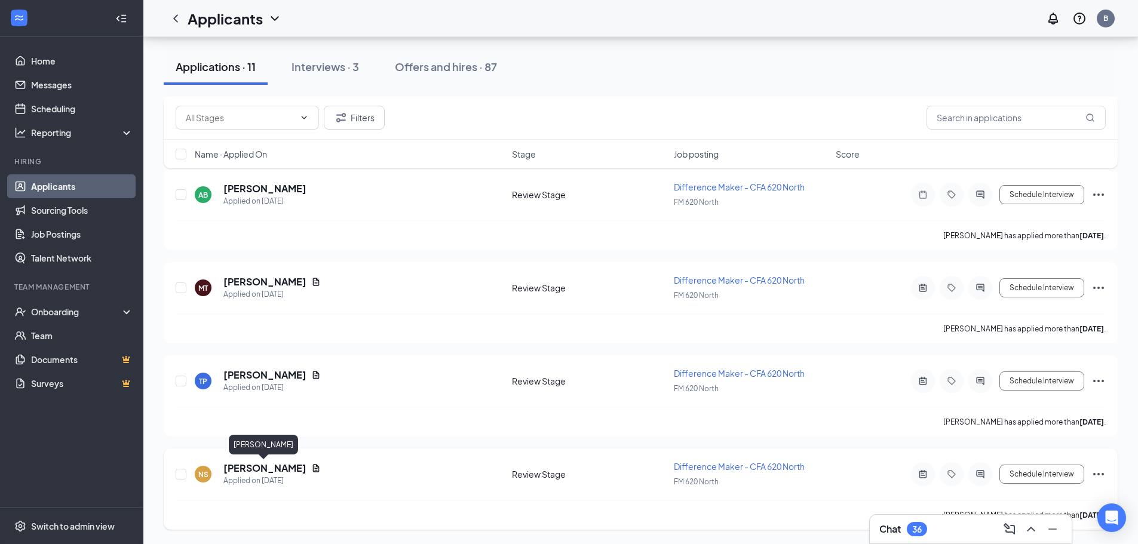
click at [265, 464] on h5 "[PERSON_NAME]" at bounding box center [264, 468] width 83 height 13
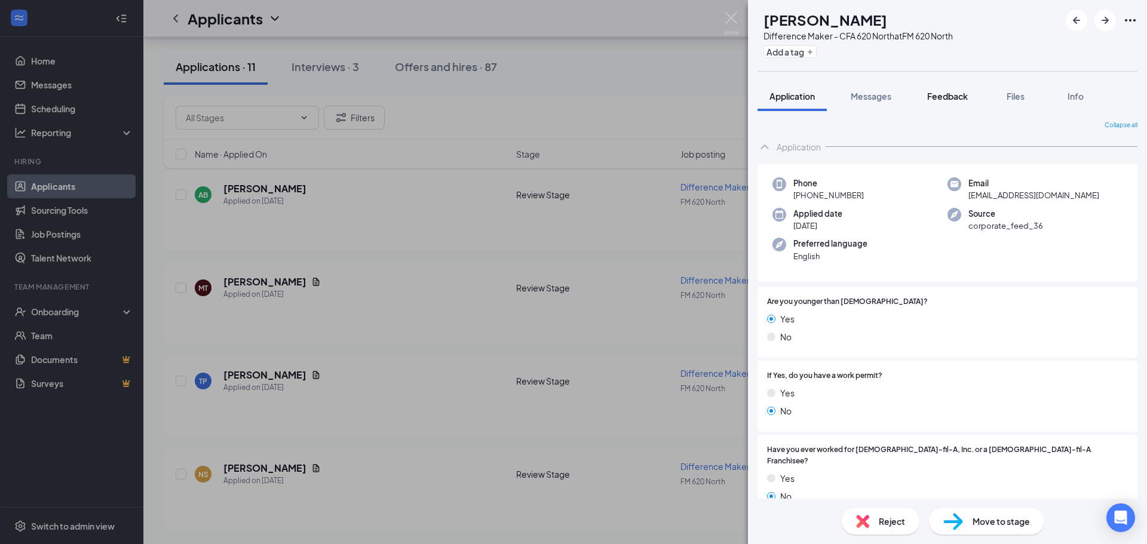
click at [934, 92] on span "Feedback" at bounding box center [947, 96] width 41 height 11
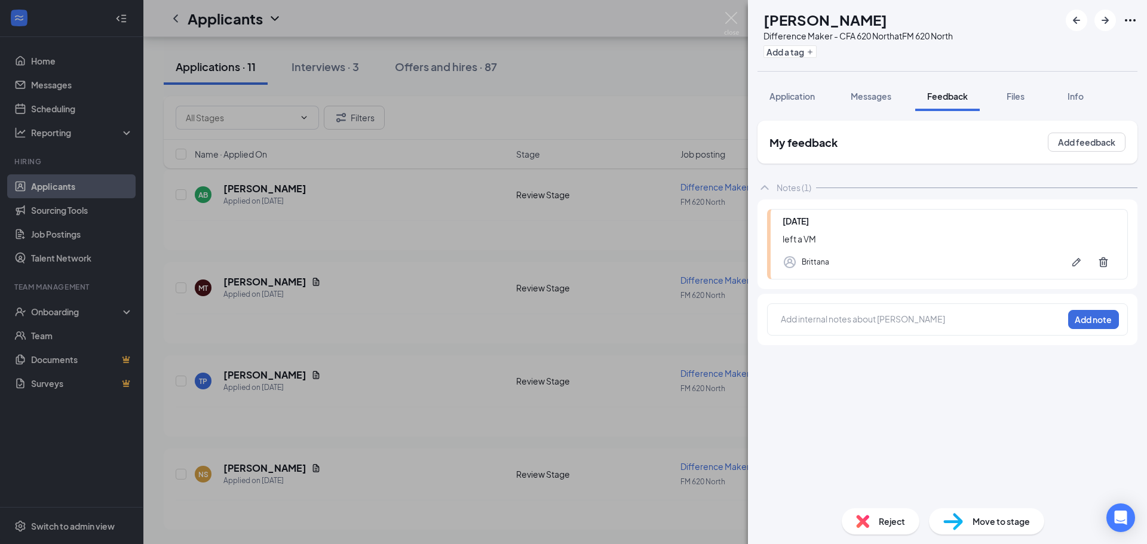
click at [809, 315] on div at bounding box center [921, 319] width 281 height 13
click at [877, 314] on button "Add note" at bounding box center [853, 318] width 48 height 19
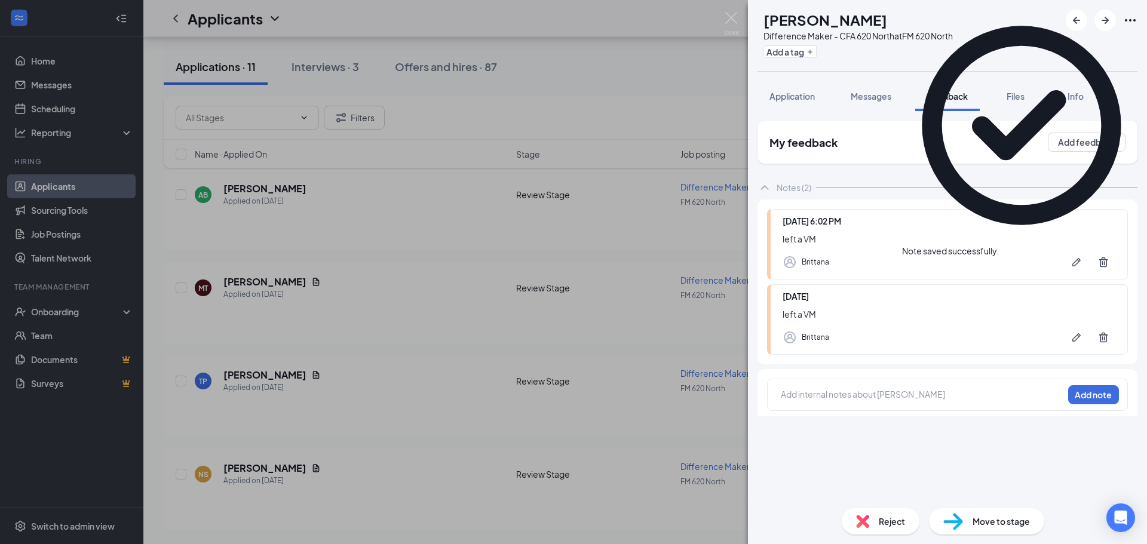
click at [398, 340] on div "NS [PERSON_NAME] Difference Maker - CFA 620 North at FM 620 North Add a tag App…" at bounding box center [573, 272] width 1147 height 544
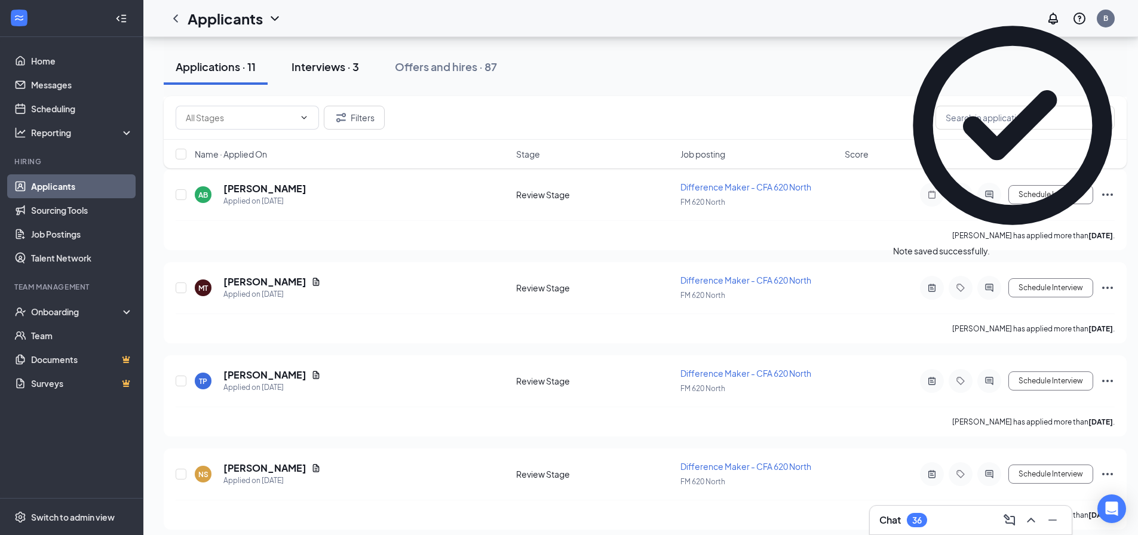
click at [333, 70] on div "Interviews · 3" at bounding box center [326, 66] width 68 height 15
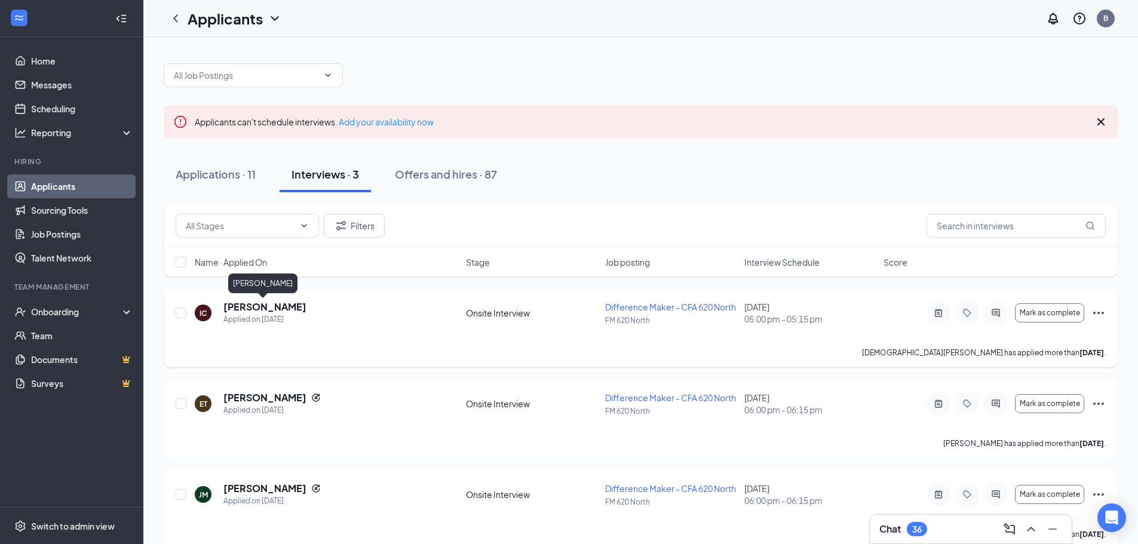
click at [251, 306] on h5 "[PERSON_NAME]" at bounding box center [264, 306] width 83 height 13
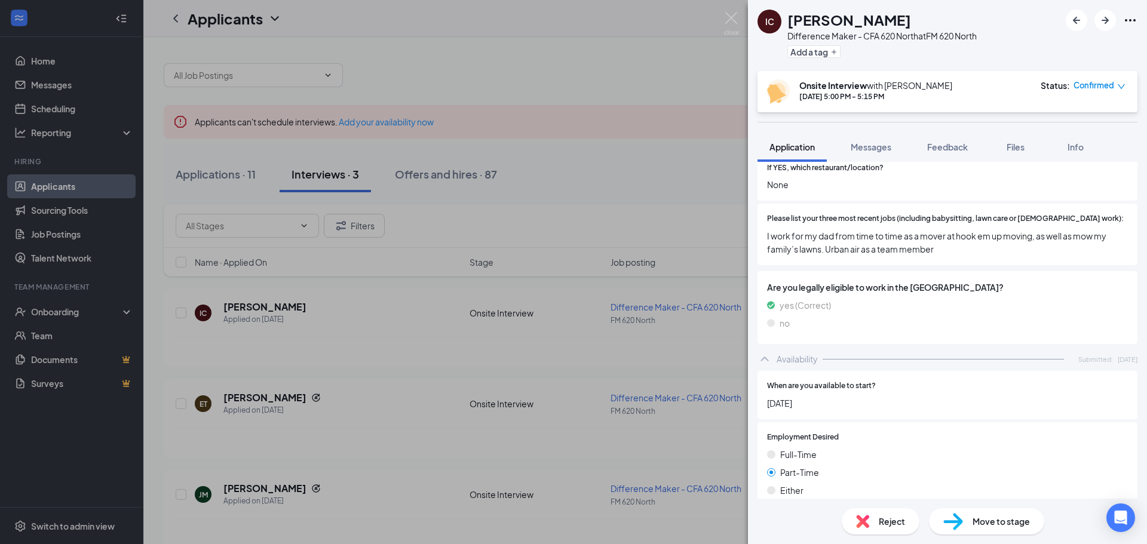
scroll to position [652, 0]
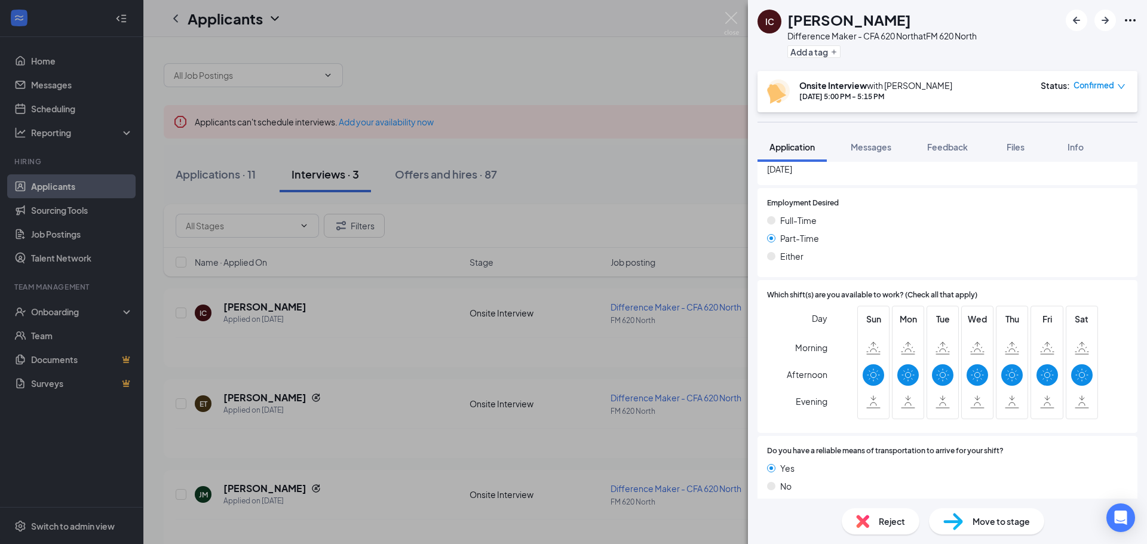
click at [901, 232] on div "Part-Time" at bounding box center [947, 238] width 361 height 13
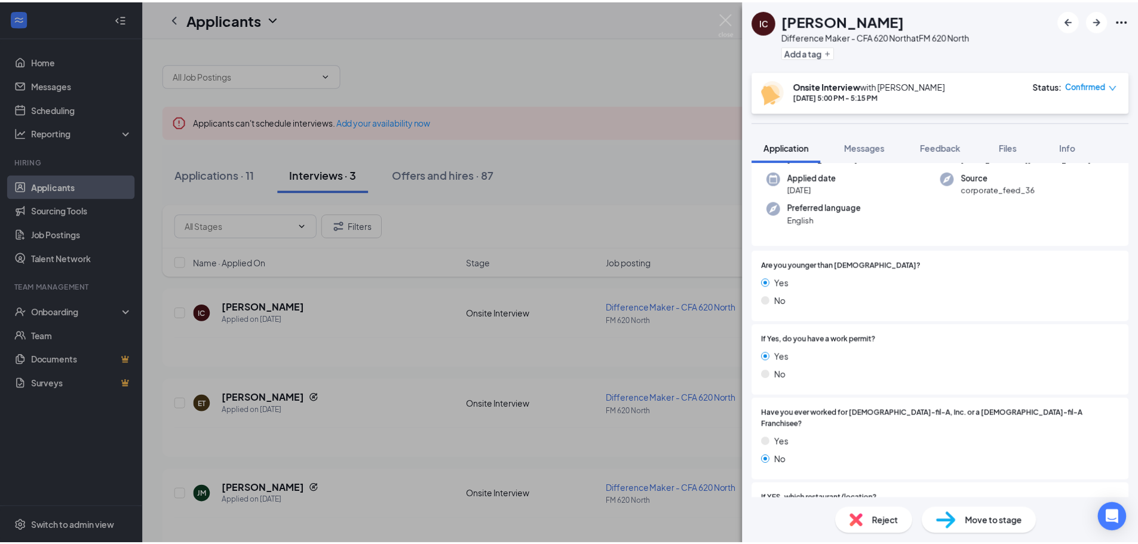
scroll to position [0, 0]
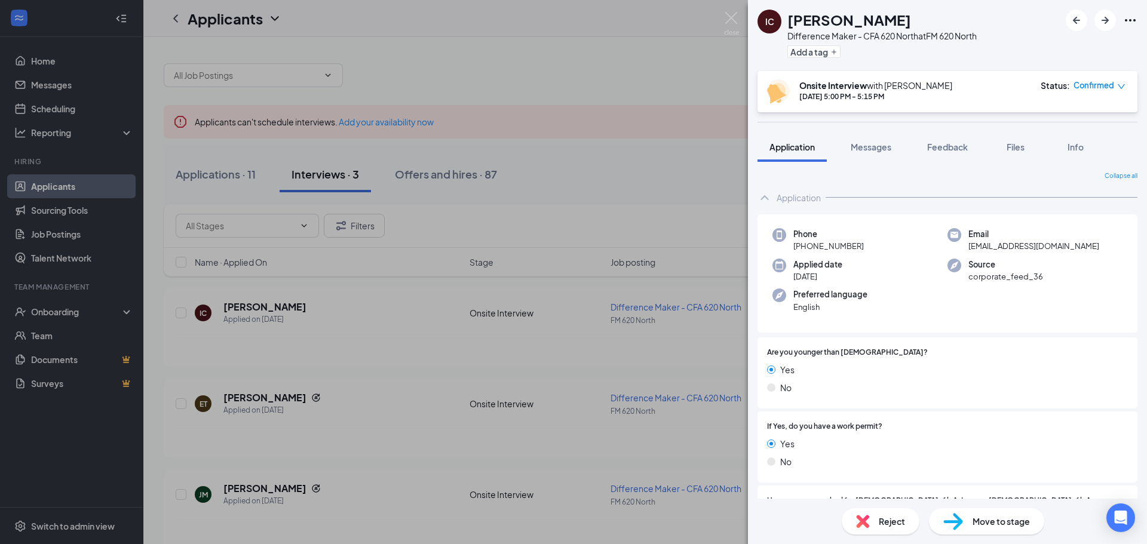
drag, startPoint x: 840, startPoint y: 248, endPoint x: 860, endPoint y: 246, distance: 20.4
click at [860, 246] on span "[PHONE_NUMBER]" at bounding box center [828, 246] width 70 height 12
click at [846, 293] on span "Preferred language" at bounding box center [830, 295] width 74 height 12
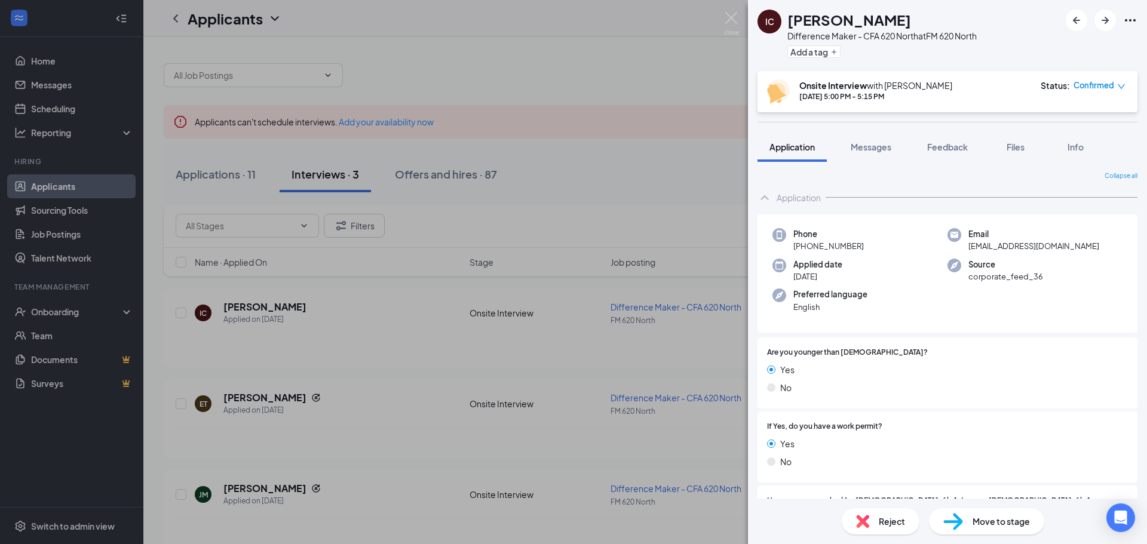
click at [839, 309] on span "English" at bounding box center [830, 307] width 74 height 12
click at [846, 218] on div "Phone [PHONE_NUMBER] Email [EMAIL_ADDRESS][DOMAIN_NAME] Applied date [DATE] Sou…" at bounding box center [947, 273] width 380 height 119
click at [774, 198] on div "Application" at bounding box center [947, 198] width 380 height 24
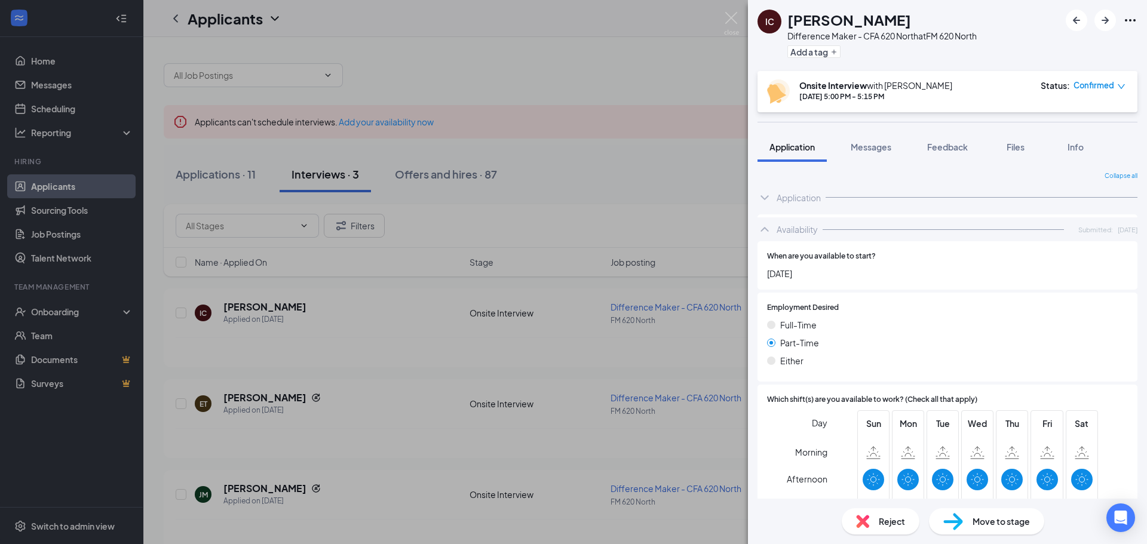
click at [776, 197] on div "Application" at bounding box center [947, 198] width 380 height 24
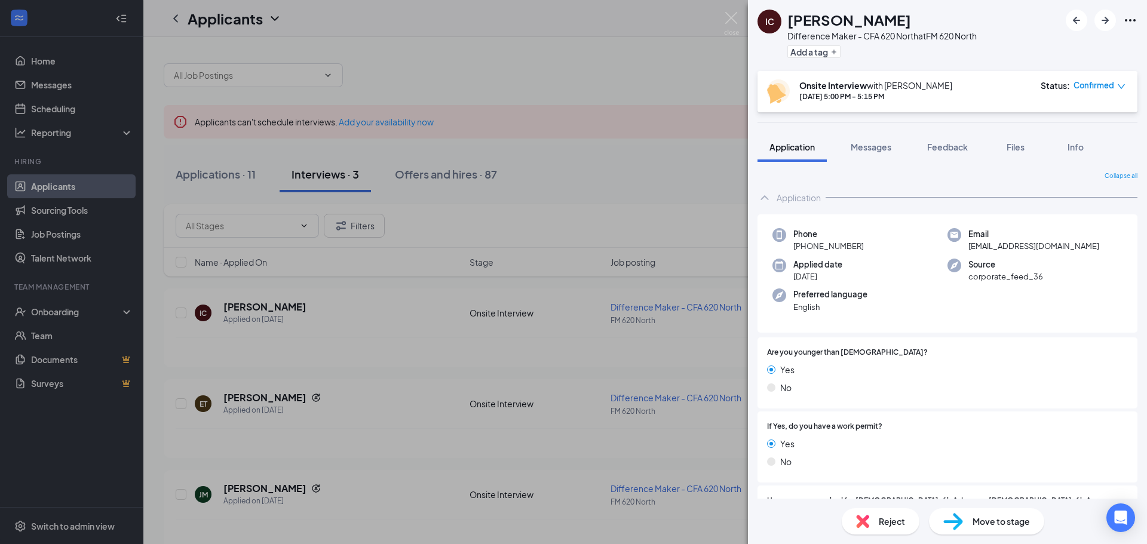
click at [786, 243] on div "Phone [PHONE_NUMBER]" at bounding box center [859, 240] width 175 height 24
click at [529, 402] on div "IC [PERSON_NAME] Difference Maker - CFA 620 North at FM 620 North Add a tag Ons…" at bounding box center [573, 272] width 1147 height 544
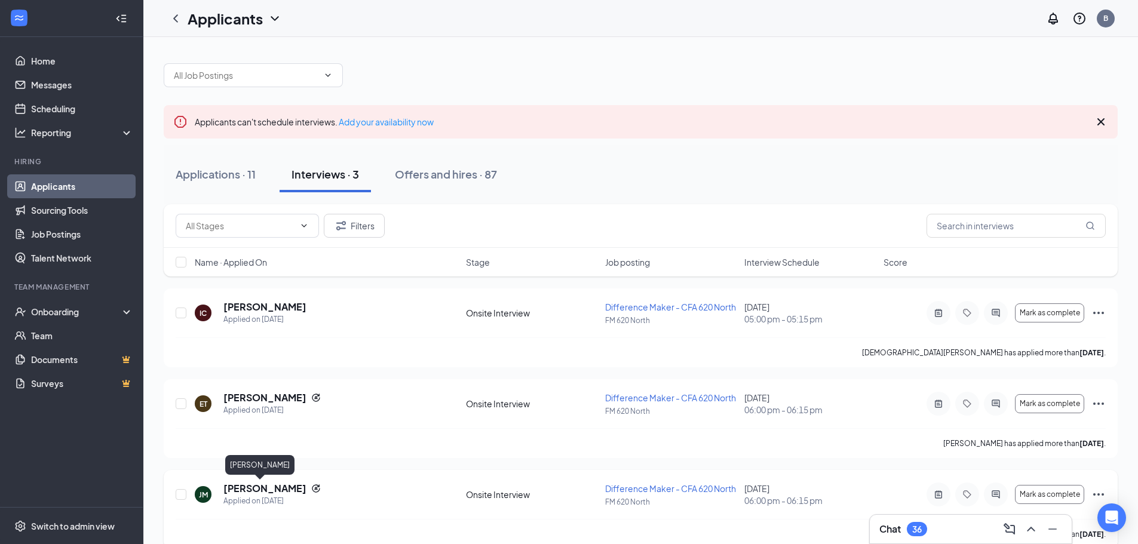
click at [243, 487] on h5 "[PERSON_NAME]" at bounding box center [264, 488] width 83 height 13
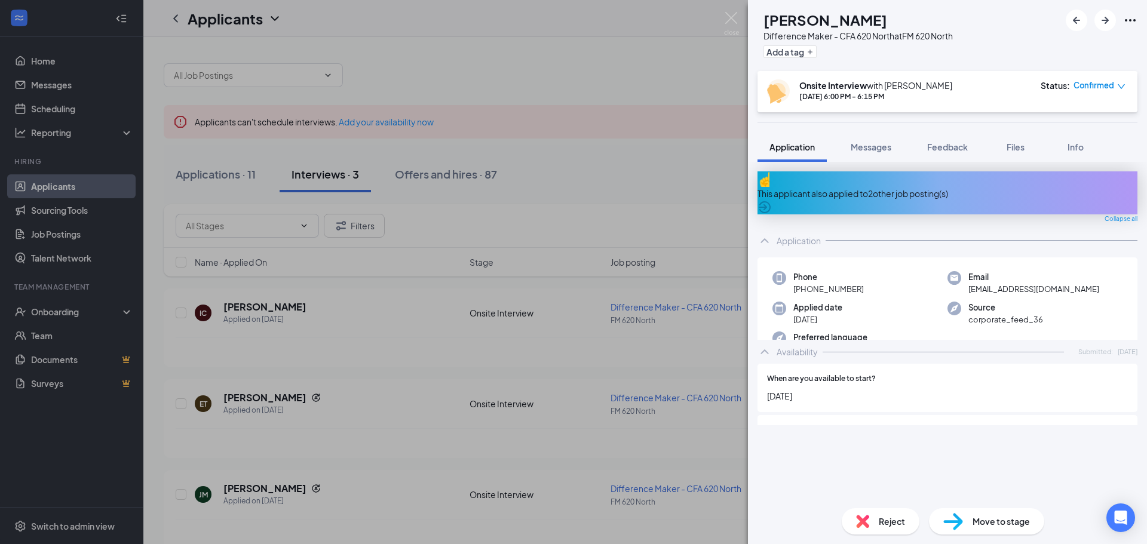
click at [897, 520] on span "Reject" at bounding box center [892, 521] width 26 height 13
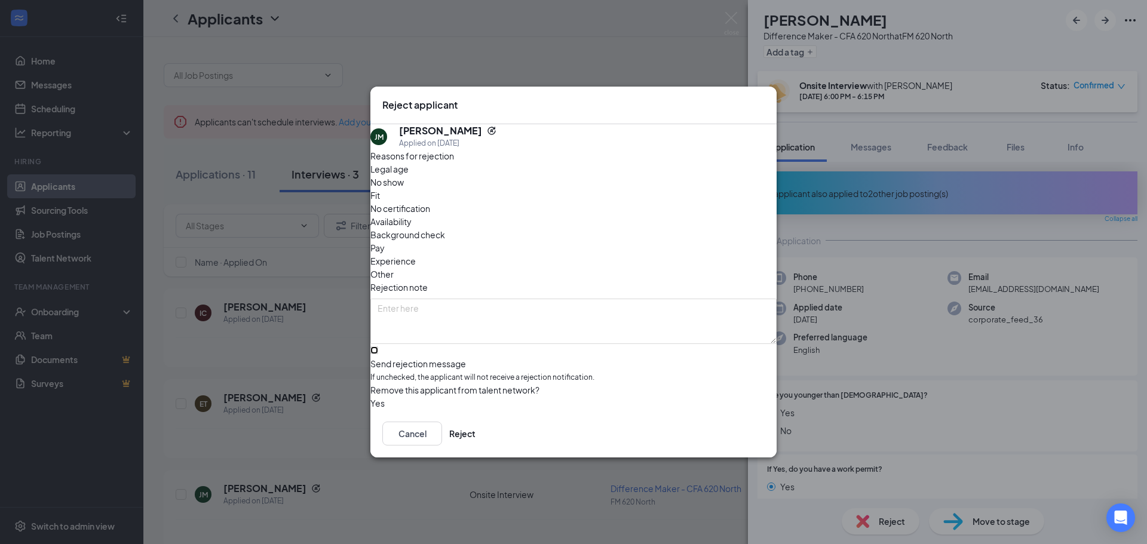
click at [378, 346] on input "Send rejection message If unchecked, the applicant will not receive a rejection…" at bounding box center [374, 350] width 8 height 8
checkbox input "true"
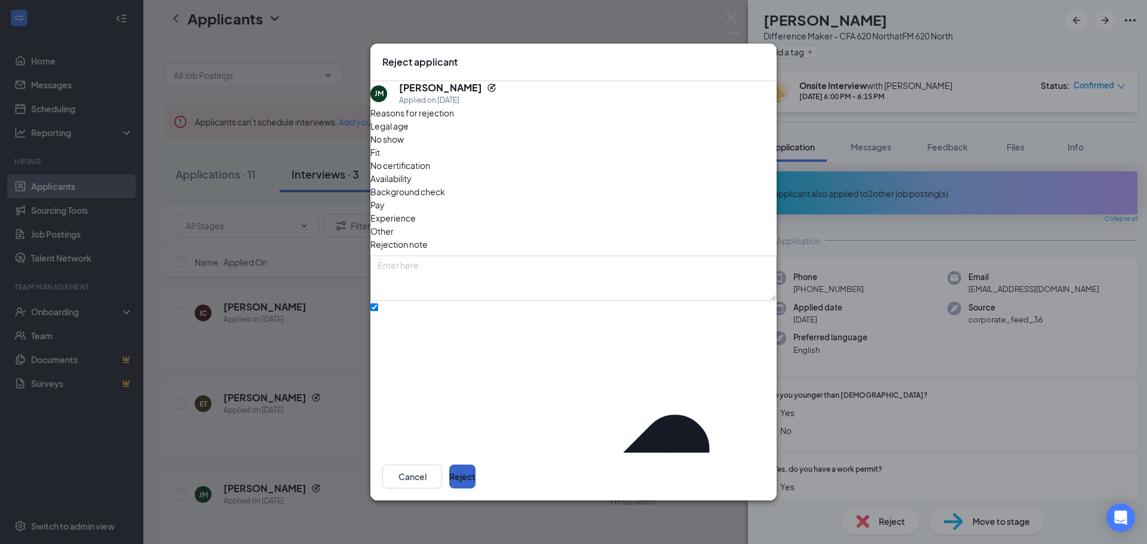
click at [475, 471] on button "Reject" at bounding box center [462, 477] width 26 height 24
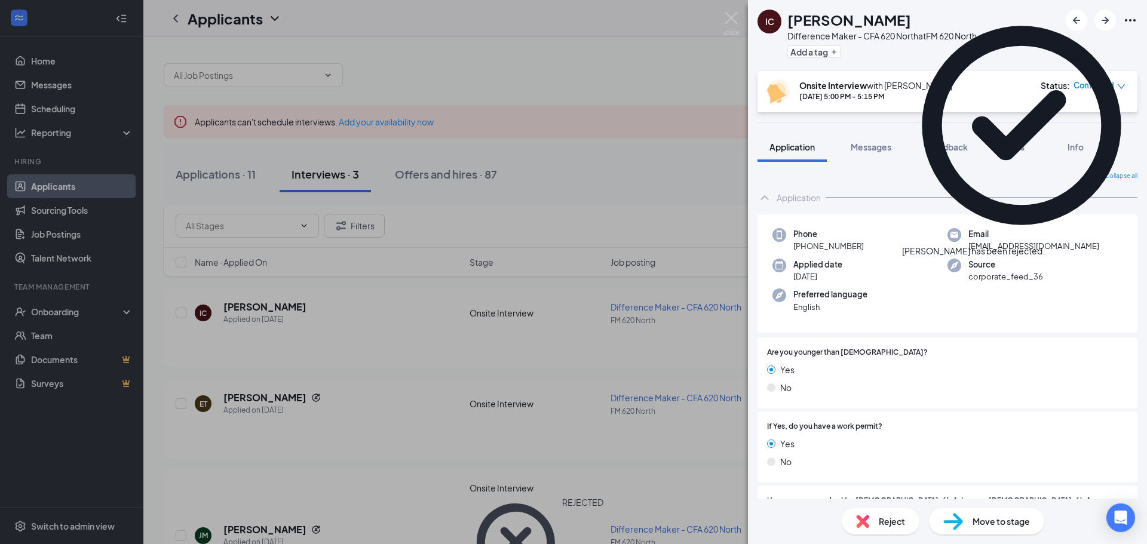
click at [696, 490] on div "IC [PERSON_NAME] Difference Maker - CFA 620 North at FM 620 North Add a tag Ons…" at bounding box center [573, 272] width 1147 height 544
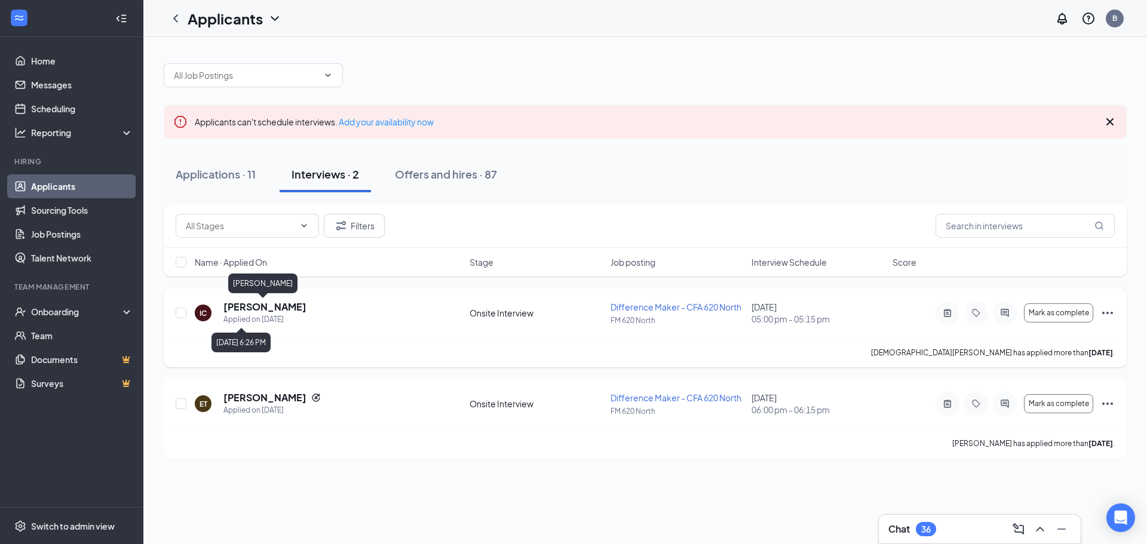
click at [240, 305] on h5 "[PERSON_NAME]" at bounding box center [264, 306] width 83 height 13
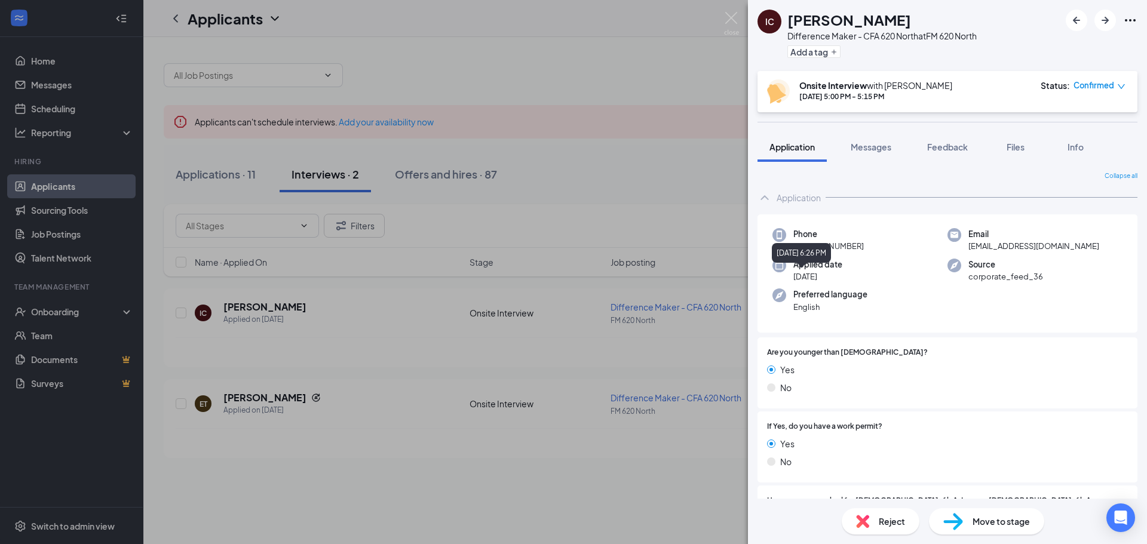
click at [864, 257] on div "Phone [PHONE_NUMBER] Email [EMAIL_ADDRESS][DOMAIN_NAME] Applied date [DATE] Sou…" at bounding box center [947, 273] width 380 height 119
drag, startPoint x: 841, startPoint y: 244, endPoint x: 855, endPoint y: 243, distance: 13.8
click at [855, 243] on span "[PHONE_NUMBER]" at bounding box center [828, 246] width 70 height 12
click at [858, 246] on span "[PHONE_NUMBER]" at bounding box center [828, 246] width 70 height 12
drag, startPoint x: 854, startPoint y: 246, endPoint x: 830, endPoint y: 250, distance: 24.4
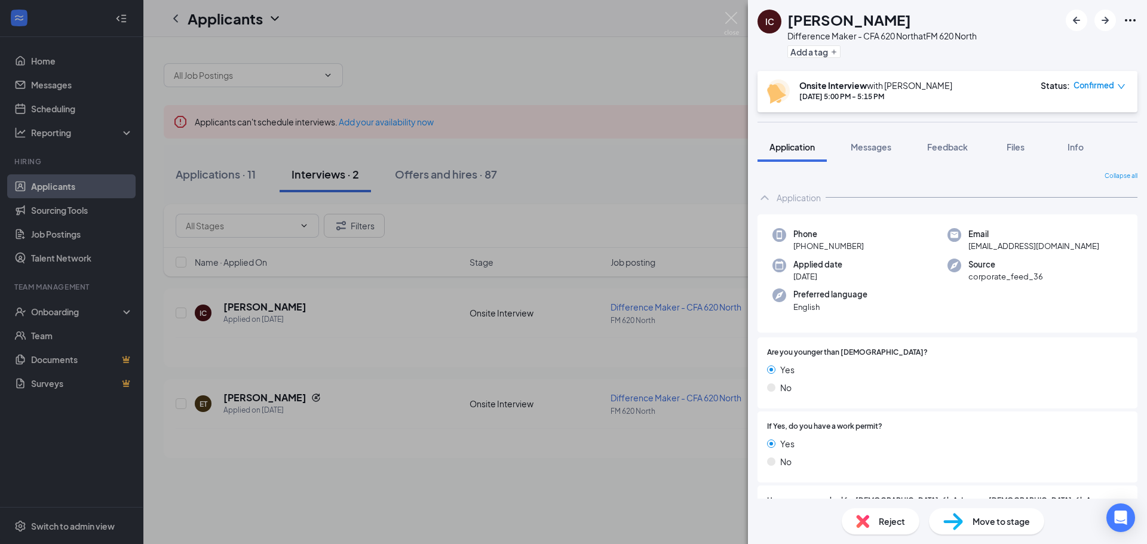
click at [830, 250] on span "[PHONE_NUMBER]" at bounding box center [828, 246] width 70 height 12
drag, startPoint x: 1009, startPoint y: 277, endPoint x: 1023, endPoint y: 275, distance: 13.9
click at [1023, 275] on span "corporate_feed_36" at bounding box center [1005, 277] width 75 height 12
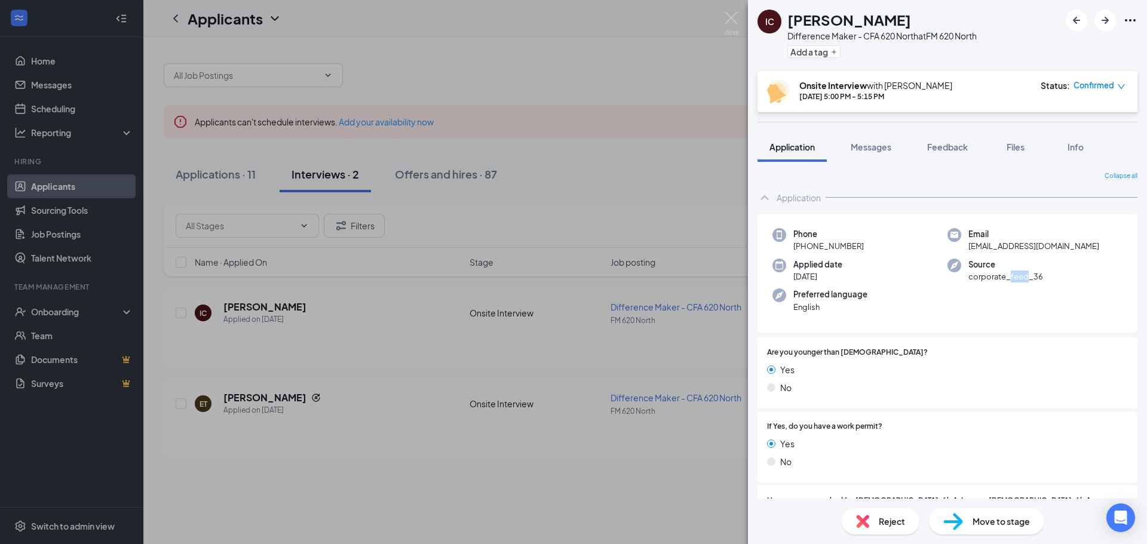
drag, startPoint x: 1004, startPoint y: 275, endPoint x: 1023, endPoint y: 278, distance: 19.9
click at [1023, 278] on span "corporate_feed_36" at bounding box center [1005, 277] width 75 height 12
click at [1050, 288] on div "Phone [PHONE_NUMBER] Email [EMAIL_ADDRESS][DOMAIN_NAME] Applied date [DATE] Sou…" at bounding box center [947, 273] width 380 height 119
click at [1018, 280] on span "corporate_feed_36" at bounding box center [1005, 277] width 75 height 12
drag, startPoint x: 986, startPoint y: 289, endPoint x: 986, endPoint y: 283, distance: 6.6
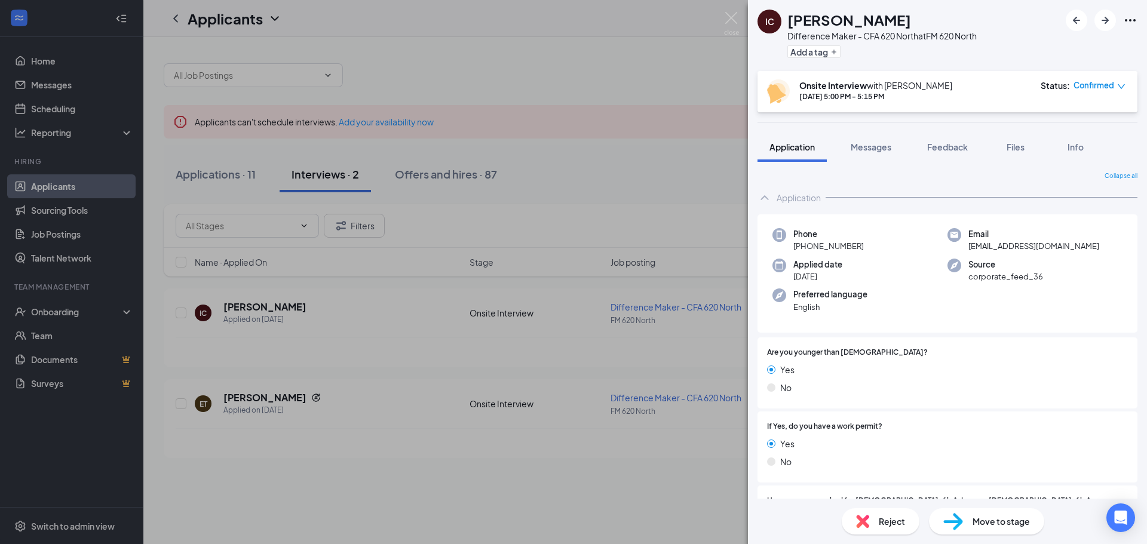
click at [986, 287] on div "Phone [PHONE_NUMBER] Email [EMAIL_ADDRESS][DOMAIN_NAME] Applied date [DATE] Sou…" at bounding box center [947, 273] width 380 height 119
click at [983, 246] on span "[EMAIL_ADDRESS][DOMAIN_NAME]" at bounding box center [1033, 246] width 131 height 12
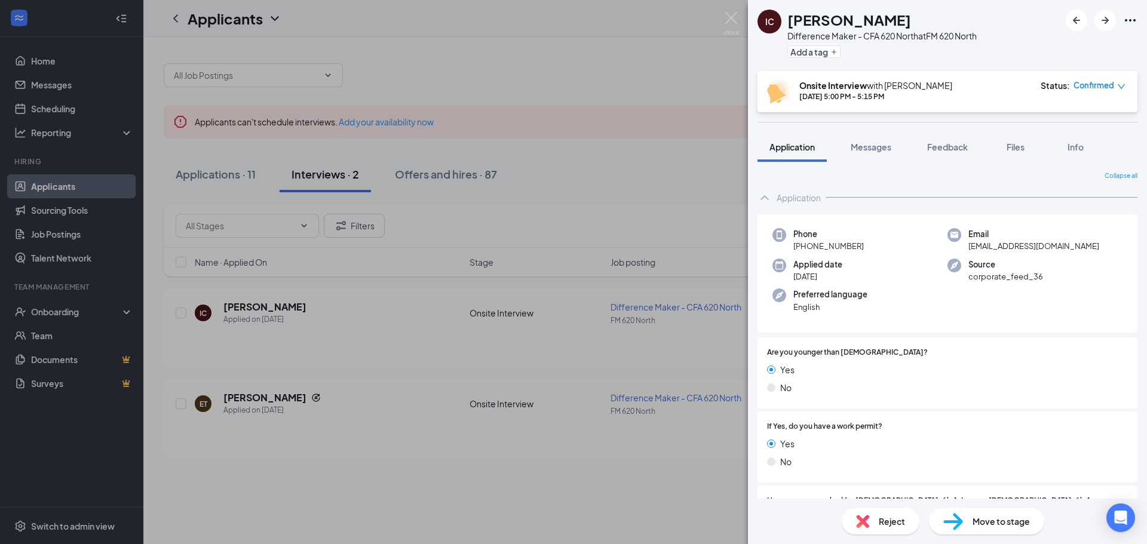
click at [899, 39] on div "Difference Maker - CFA 620 North at FM 620 North" at bounding box center [881, 36] width 189 height 12
click at [985, 265] on span "Source" at bounding box center [1005, 265] width 75 height 12
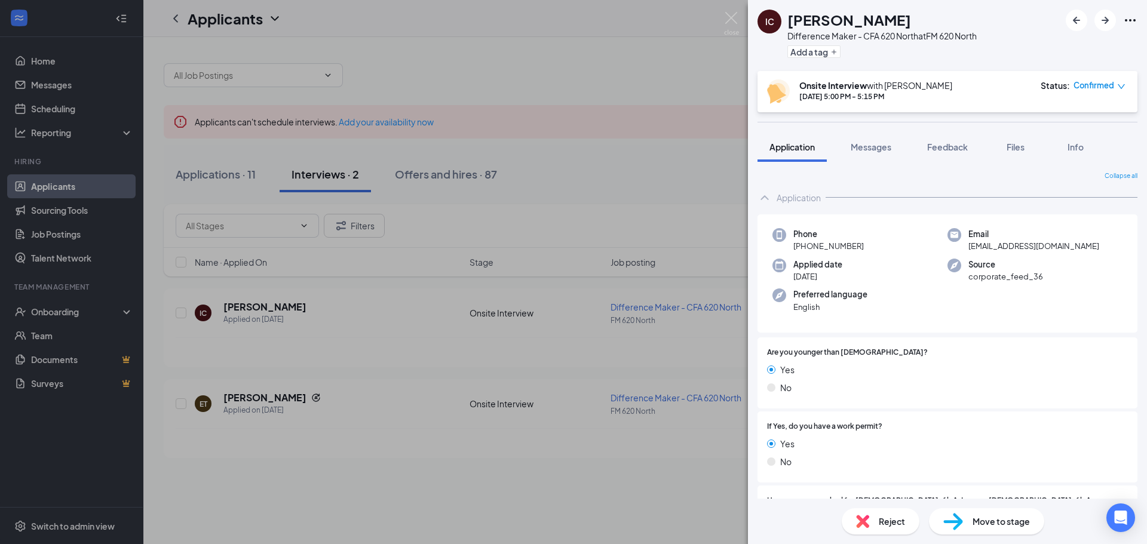
click at [992, 246] on span "[EMAIL_ADDRESS][DOMAIN_NAME]" at bounding box center [1033, 246] width 131 height 12
click at [987, 275] on span "corporate_feed_36" at bounding box center [1005, 277] width 75 height 12
click at [970, 521] on div "Move to stage" at bounding box center [986, 521] width 115 height 26
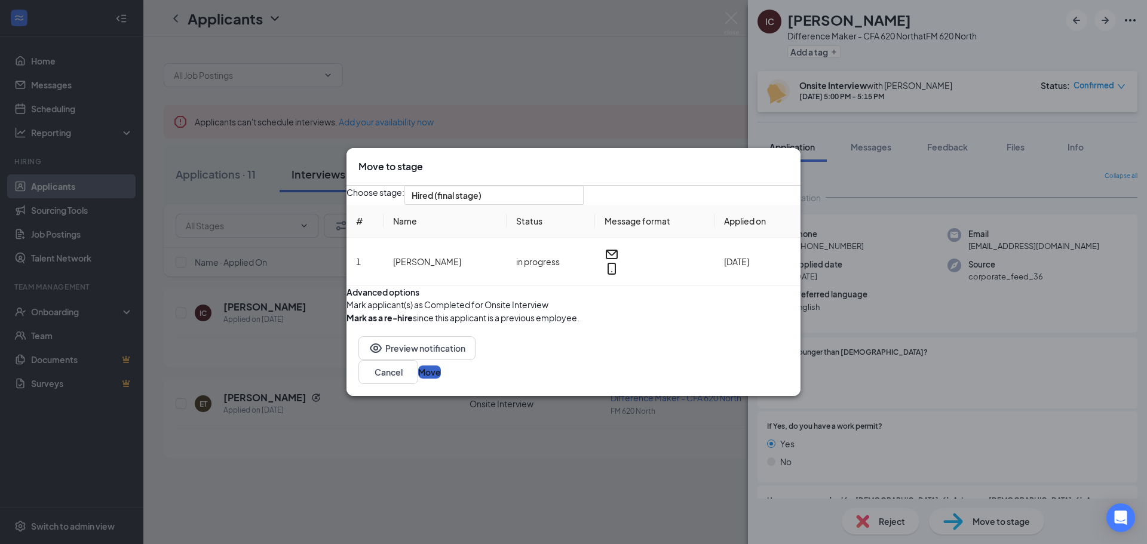
click at [441, 379] on button "Move" at bounding box center [429, 372] width 23 height 13
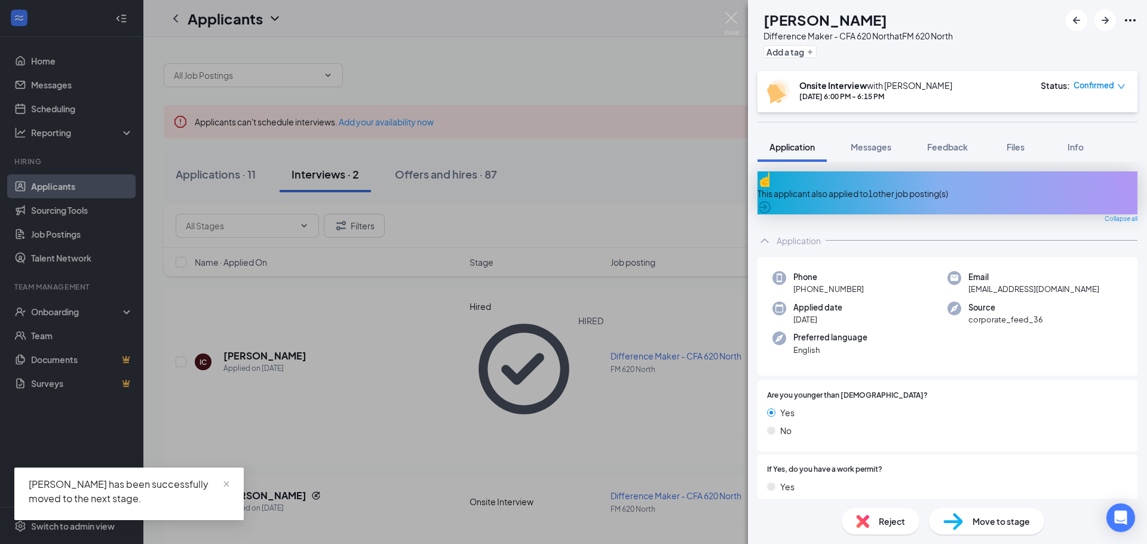
click at [449, 296] on div "ET [PERSON_NAME] Difference Maker - CFA 620 North at FM 620 North Add a tag Ons…" at bounding box center [573, 272] width 1147 height 544
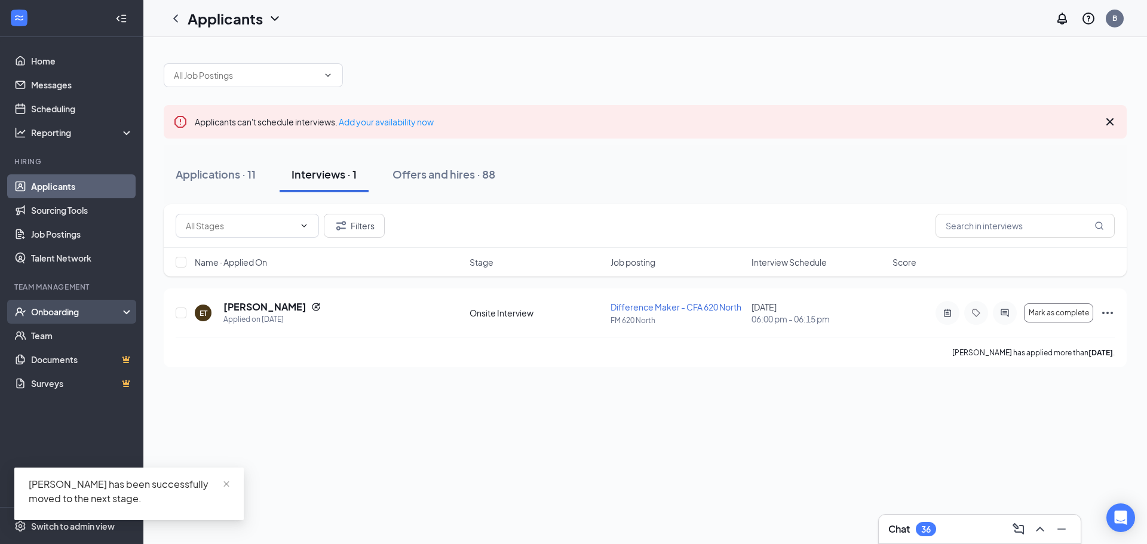
click at [89, 318] on div "Onboarding" at bounding box center [77, 312] width 92 height 12
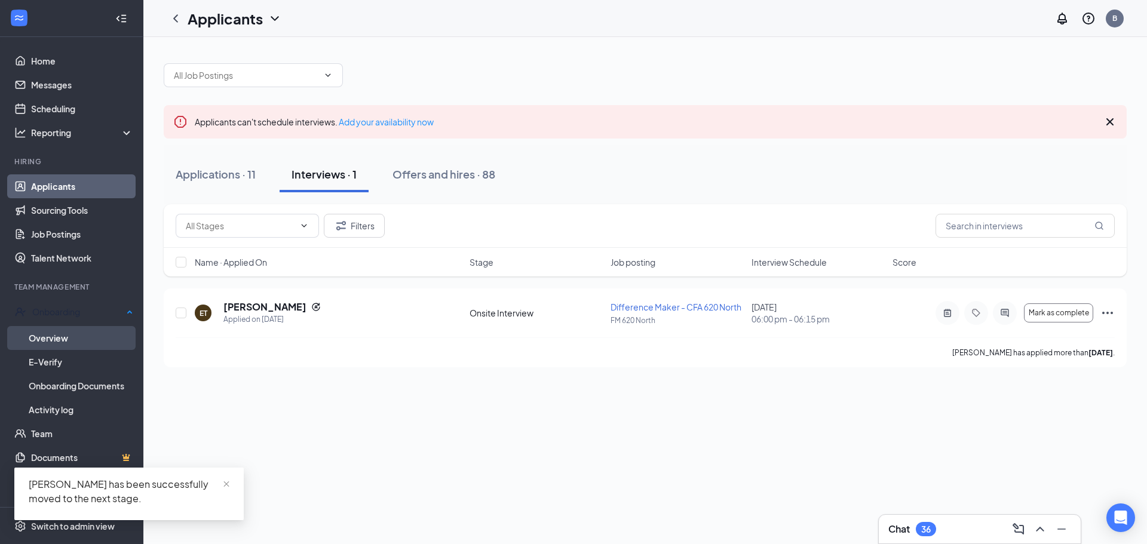
click at [82, 340] on link "Overview" at bounding box center [81, 338] width 105 height 24
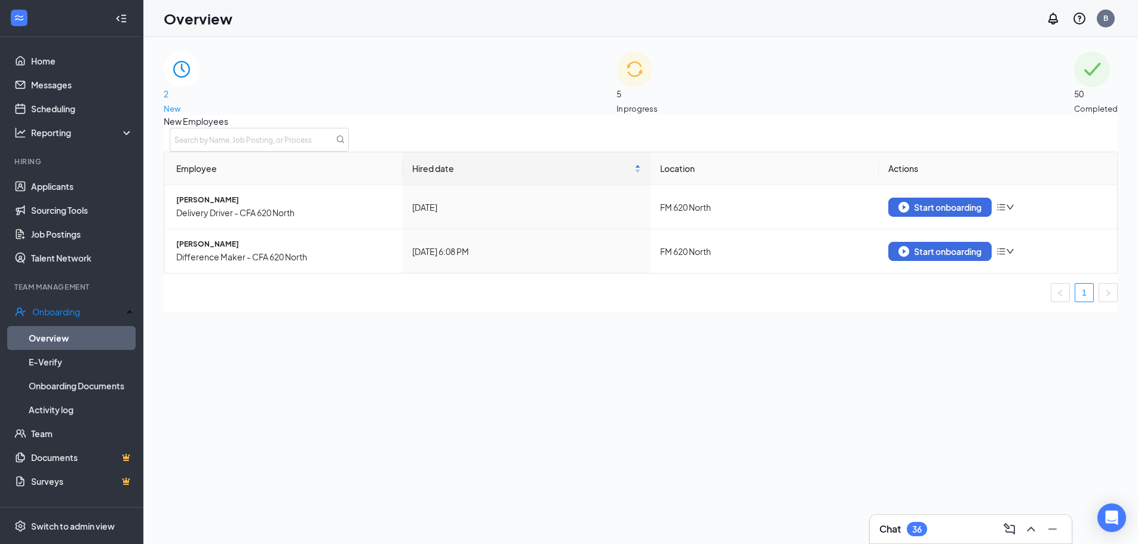
click at [616, 94] on div "5 In progress" at bounding box center [636, 82] width 41 height 63
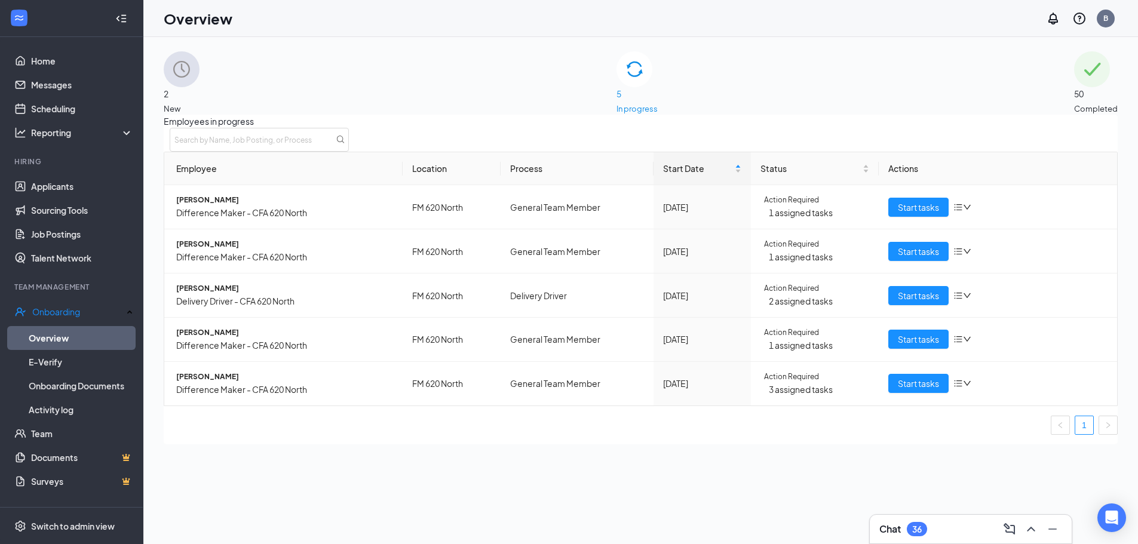
click at [200, 104] on div "2 New" at bounding box center [182, 82] width 36 height 63
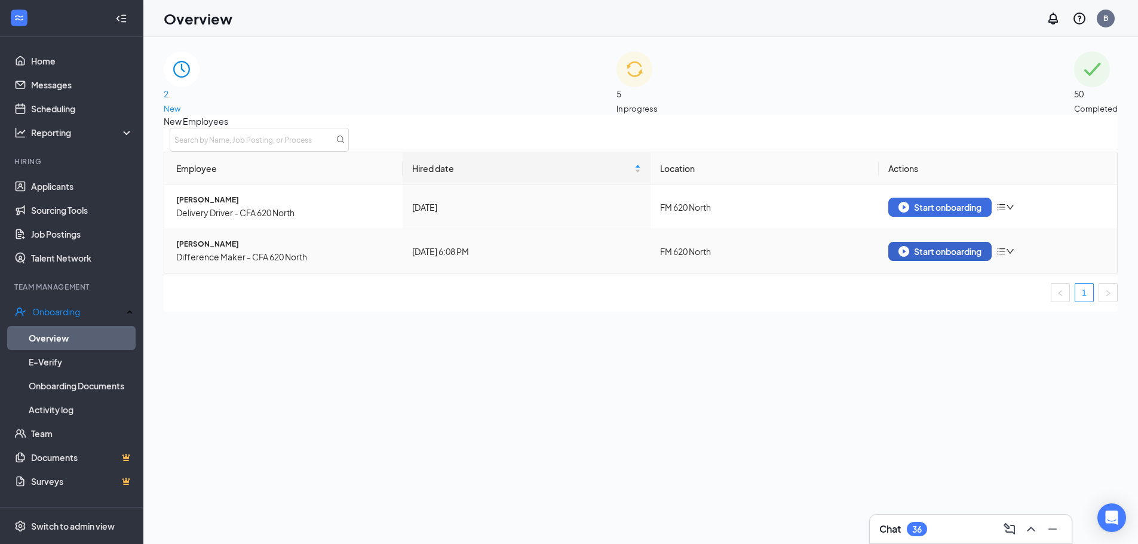
click at [942, 257] on div "Start onboarding" at bounding box center [939, 251] width 83 height 11
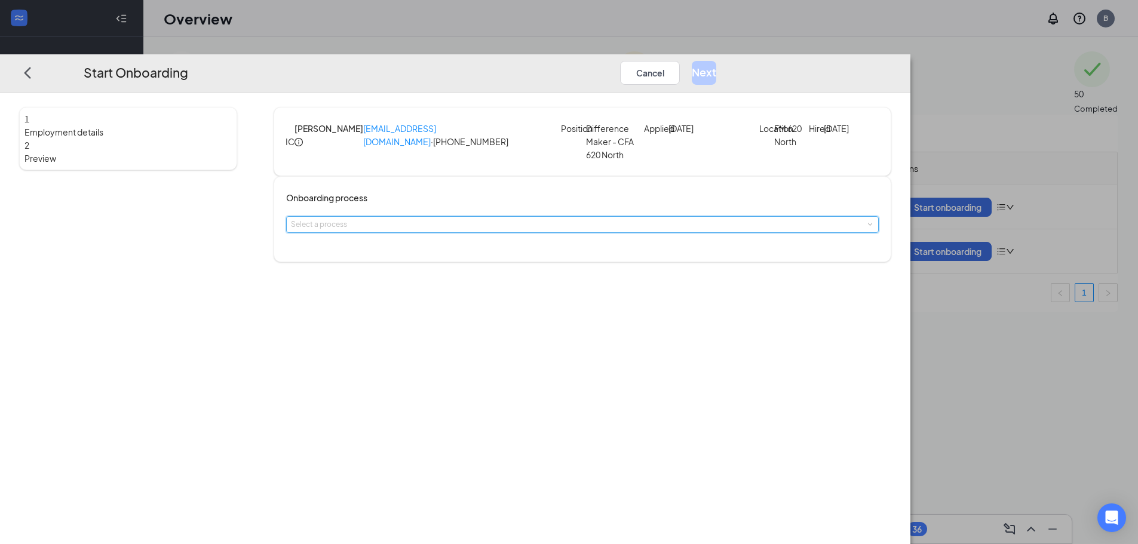
click at [535, 232] on div "Select a process" at bounding box center [582, 225] width 583 height 16
click at [496, 287] on li "General Team Member" at bounding box center [498, 287] width 196 height 20
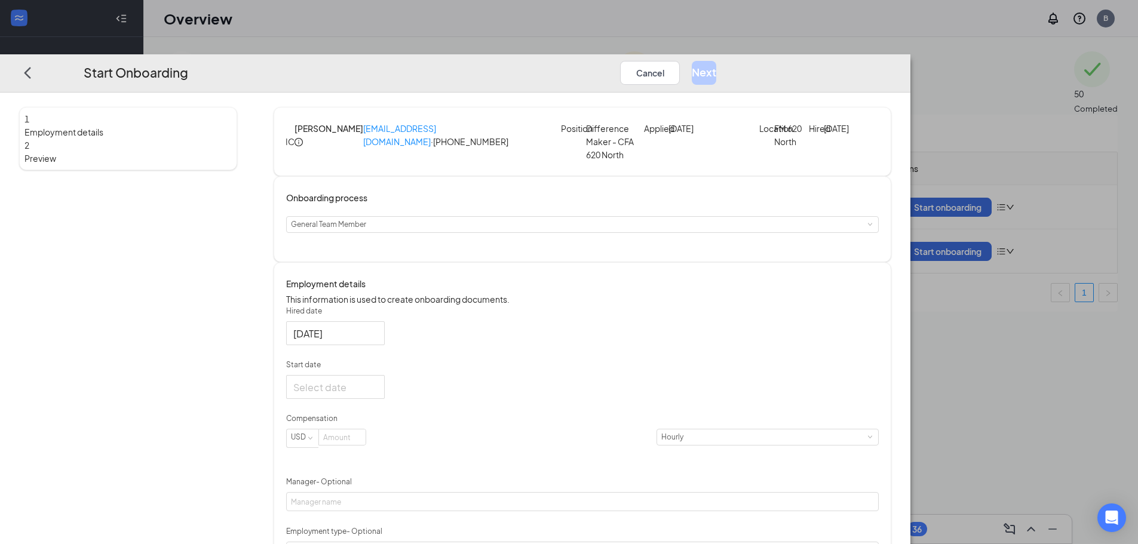
drag, startPoint x: 479, startPoint y: 317, endPoint x: 474, endPoint y: 343, distance: 26.2
click at [480, 306] on p "This information is used to create onboarding documents." at bounding box center [582, 299] width 593 height 13
click at [375, 395] on input "Start date" at bounding box center [334, 387] width 82 height 15
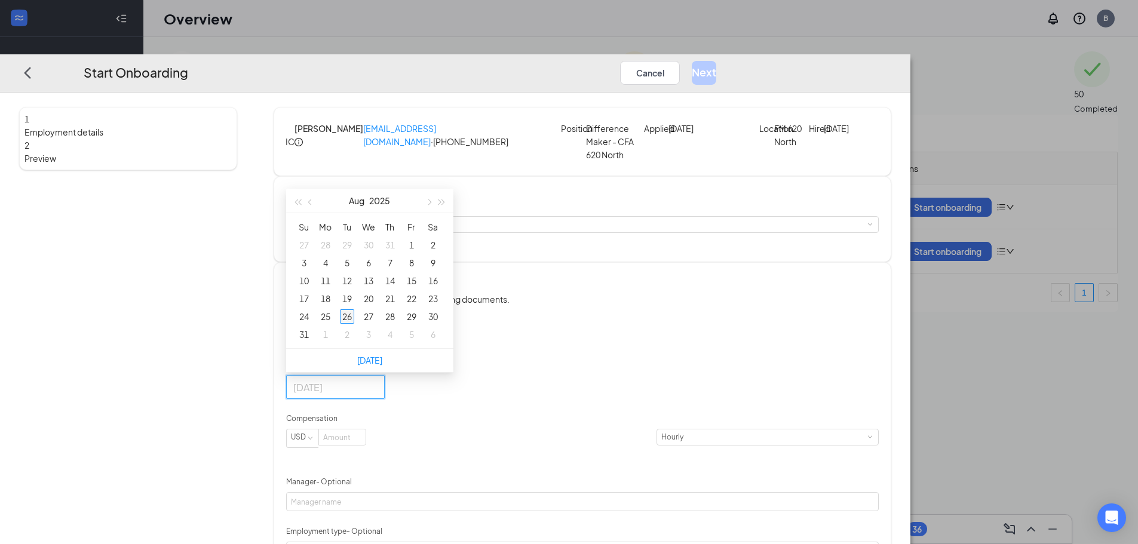
type input "[DATE]"
click at [354, 324] on div "26" at bounding box center [347, 316] width 14 height 14
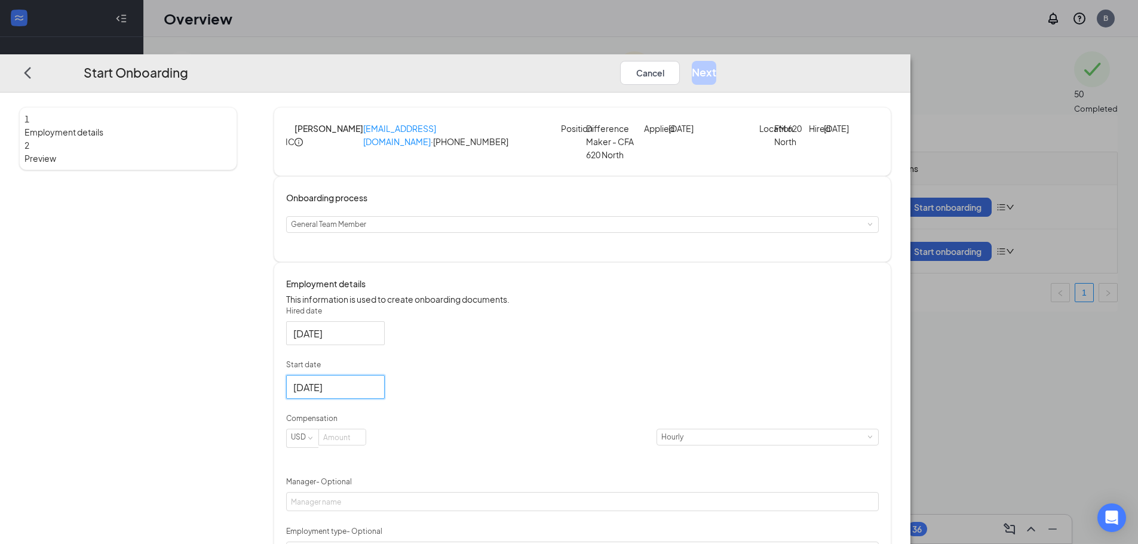
click at [538, 386] on form "Hired date [DATE] Start date [DATE] [DATE] Su Mo Tu We Th Fr Sa 27 28 29 30 31 …" at bounding box center [582, 488] width 593 height 364
click at [366, 445] on input at bounding box center [342, 437] width 47 height 16
type input "15"
click at [805, 398] on div "Hired date [DATE] Start date [DATE] [DATE] Su Mo Tu We Th Fr Sa 27 28 29 30 31 …" at bounding box center [582, 488] width 593 height 364
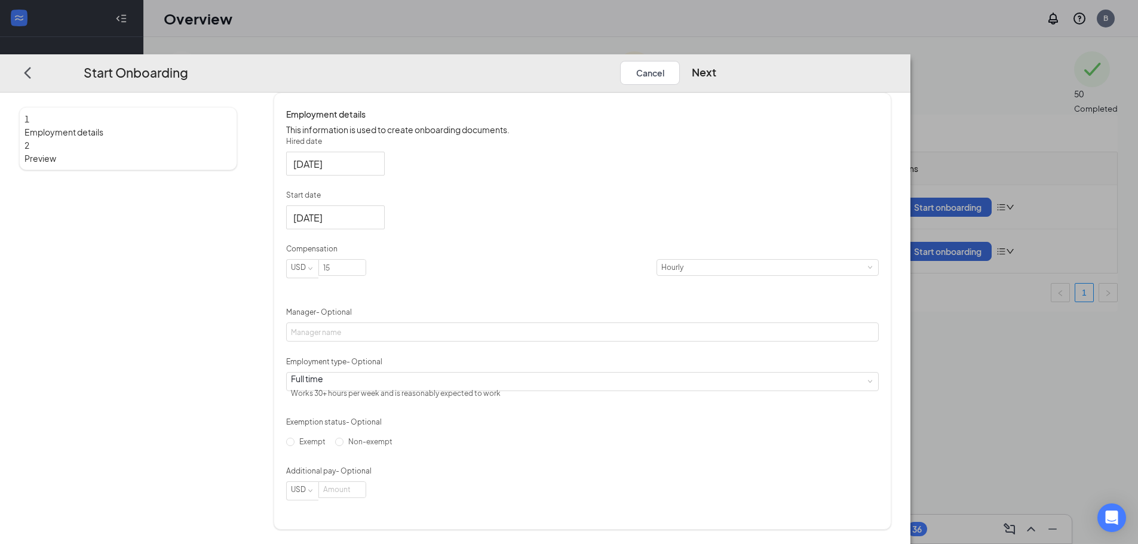
scroll to position [213, 0]
click at [456, 379] on div "Full time Works 30+ hours per week and is reasonably expected to work" at bounding box center [582, 382] width 583 height 18
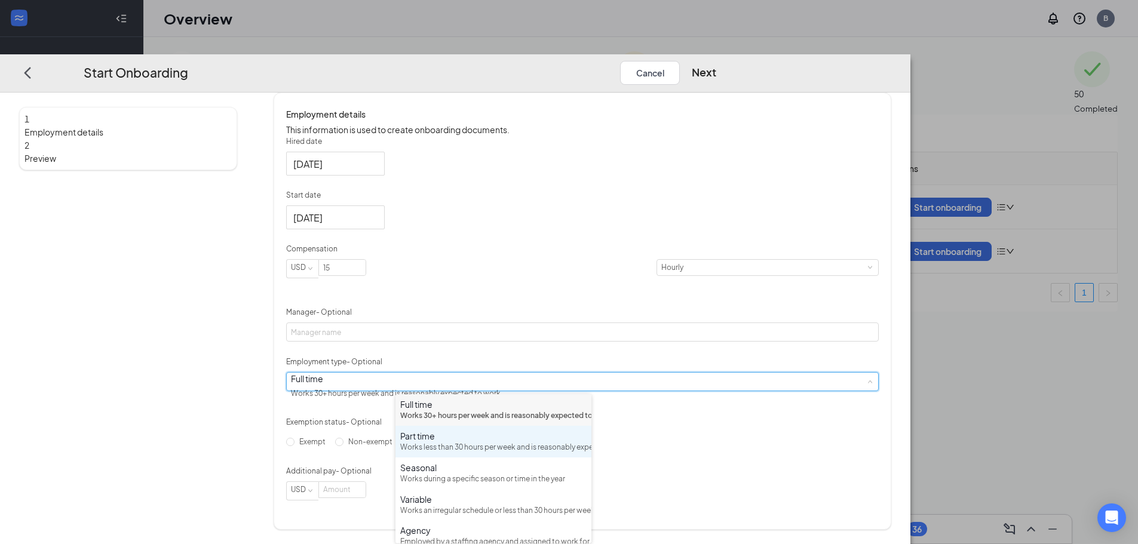
click at [435, 453] on div "Works less than 30 hours per week and is reasonably expected to work" at bounding box center [493, 447] width 186 height 11
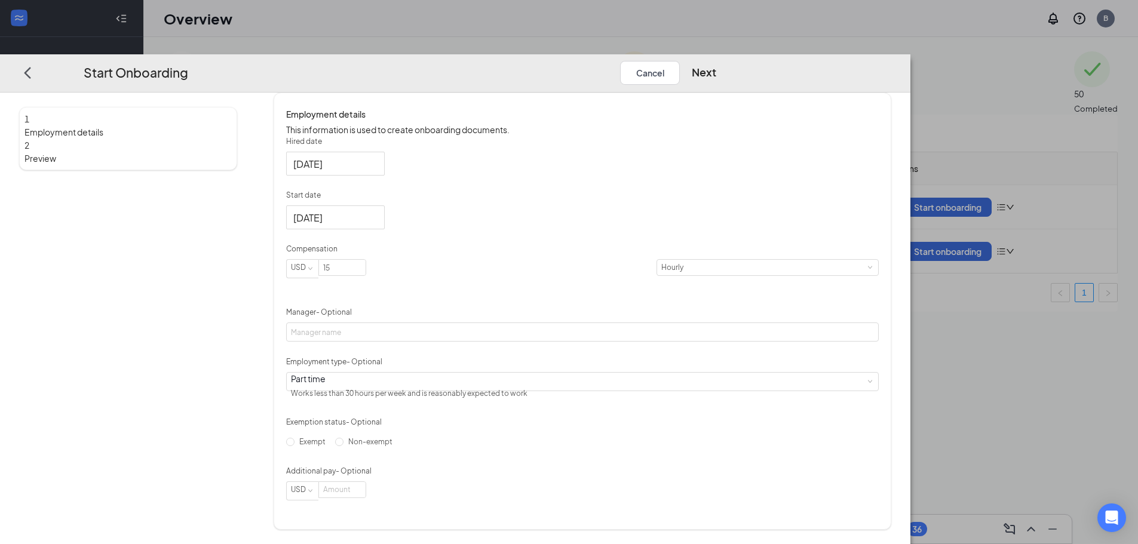
click at [761, 379] on div "Hired date [DATE] Start date [DATE] [DATE] Su Mo Tu We Th Fr Sa 27 28 29 30 31 …" at bounding box center [582, 318] width 593 height 364
click at [397, 446] on span "Non-exempt" at bounding box center [370, 441] width 54 height 9
click at [343, 446] on input "Non-exempt" at bounding box center [339, 442] width 8 height 8
radio input "true"
click at [642, 432] on div "Hired date [DATE] Start date [DATE] [DATE] Su Mo Tu We Th Fr Sa 27 28 29 30 31 …" at bounding box center [582, 318] width 593 height 364
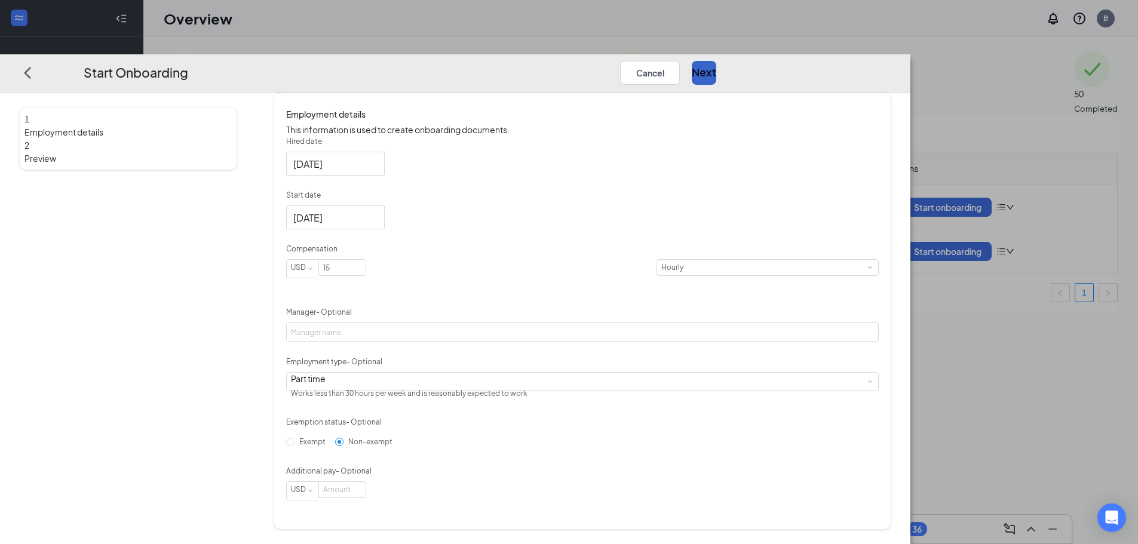
click at [716, 61] on button "Next" at bounding box center [704, 73] width 24 height 24
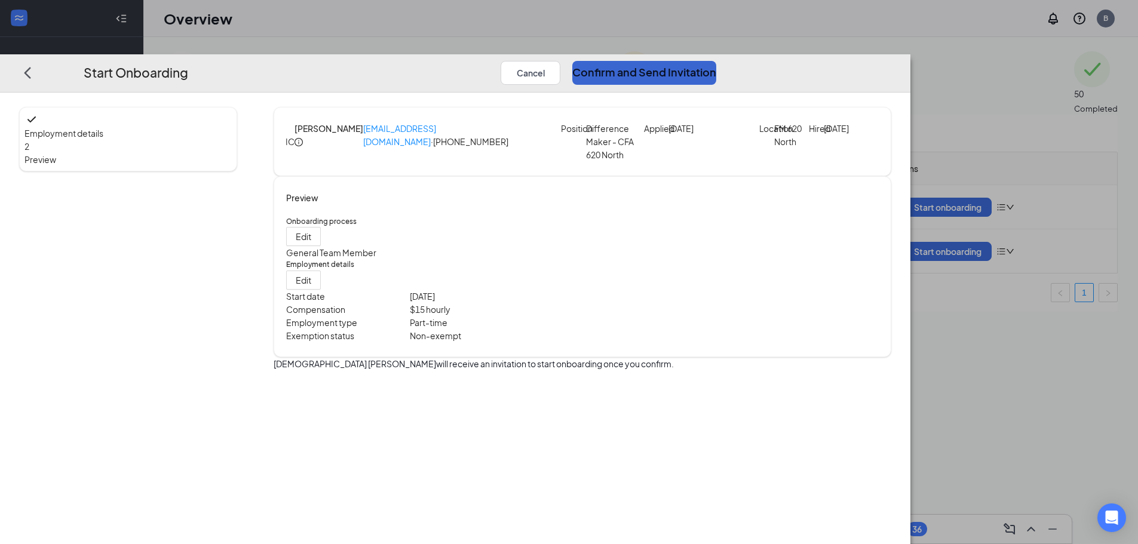
scroll to position [0, 0]
click at [716, 61] on button "Confirm and Send Invitation" at bounding box center [644, 73] width 144 height 24
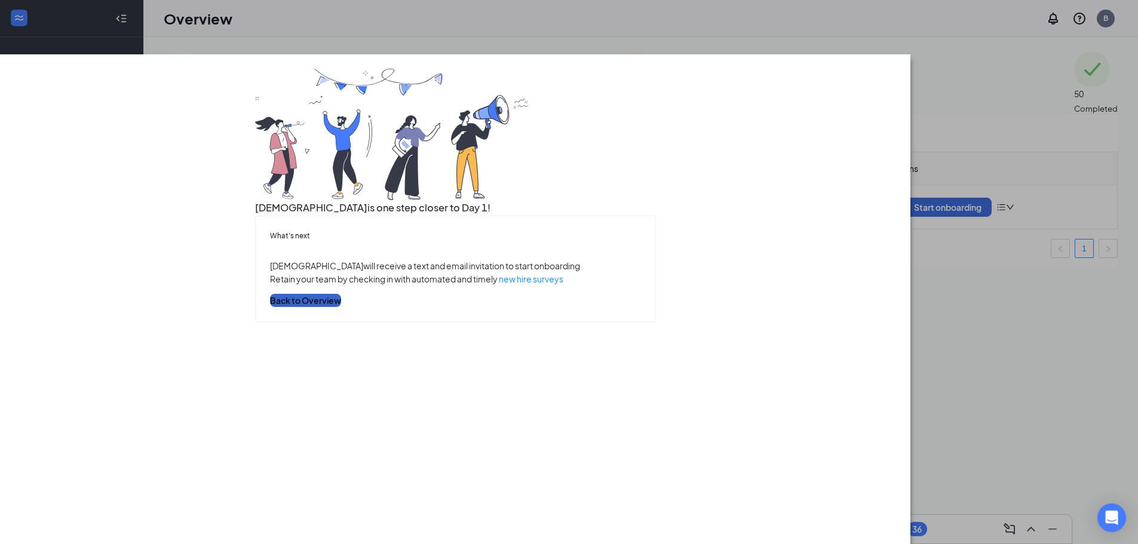
click at [341, 307] on button "Back to Overview" at bounding box center [305, 300] width 71 height 13
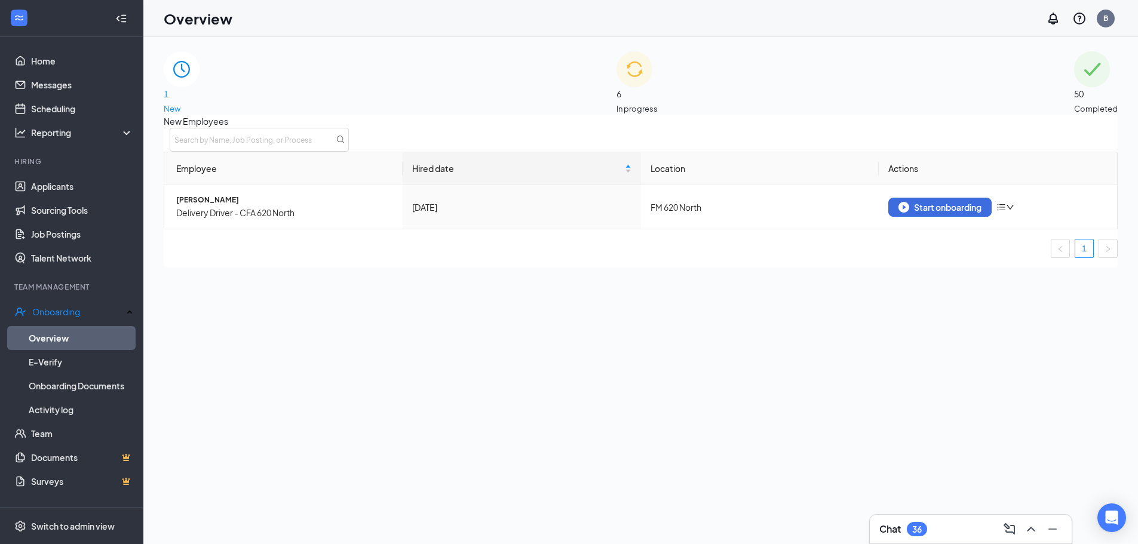
click at [616, 88] on div "6 In progress" at bounding box center [636, 82] width 41 height 63
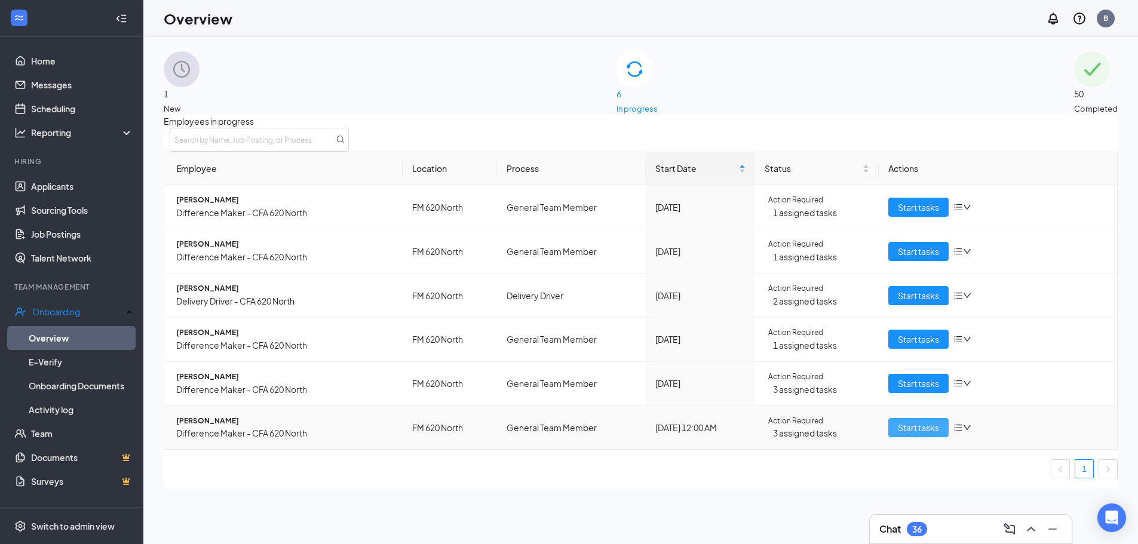
click at [922, 434] on span "Start tasks" at bounding box center [918, 427] width 41 height 13
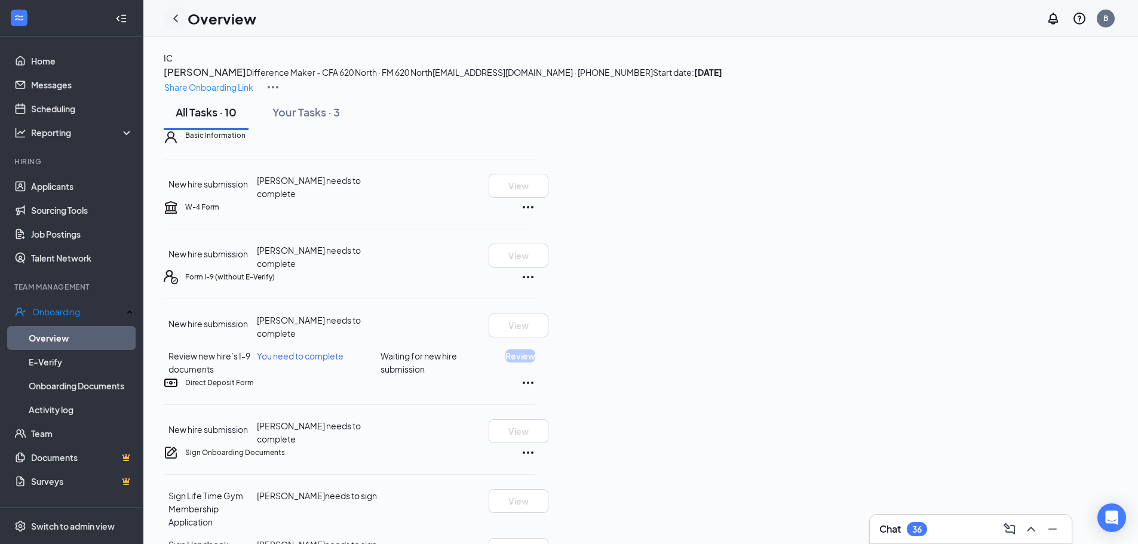
click at [176, 18] on icon "ChevronLeft" at bounding box center [175, 18] width 14 height 14
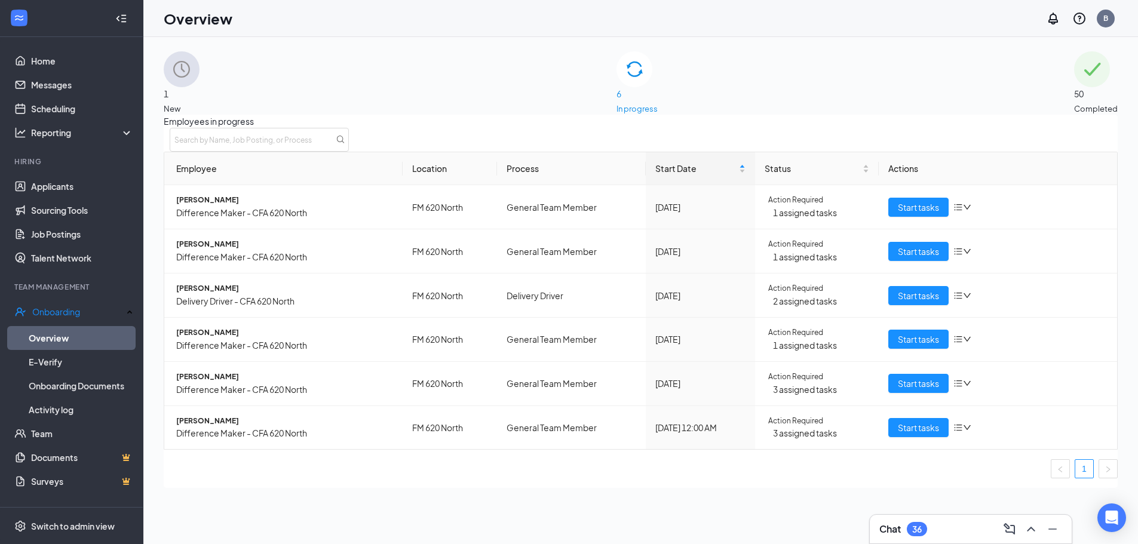
click at [403, 127] on div "Employees in progress Employee Location Process Start Date Status Actions [PERS…" at bounding box center [641, 301] width 954 height 373
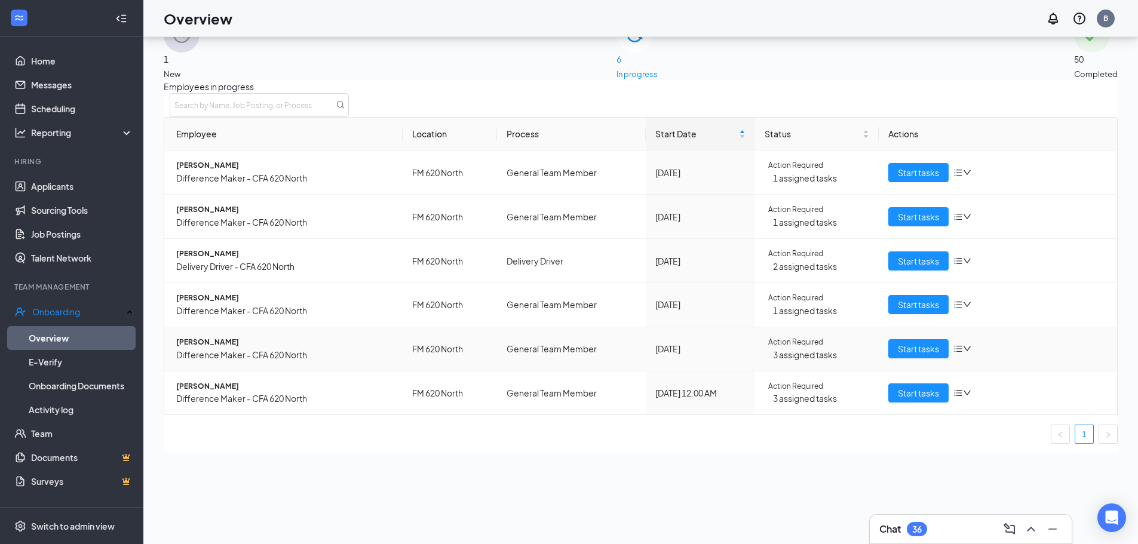
scroll to position [54, 0]
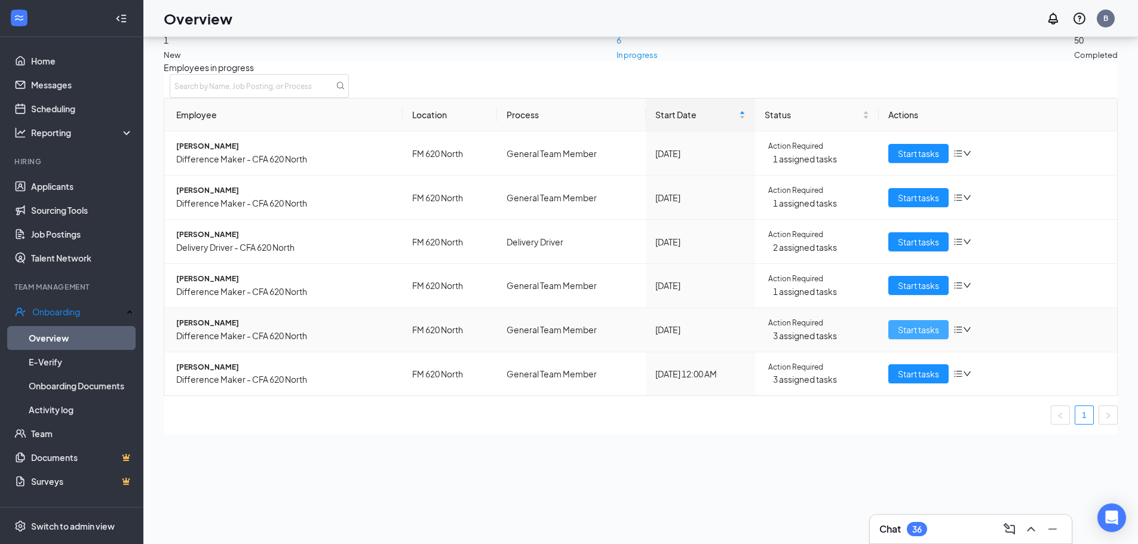
click at [901, 336] on span "Start tasks" at bounding box center [918, 329] width 41 height 13
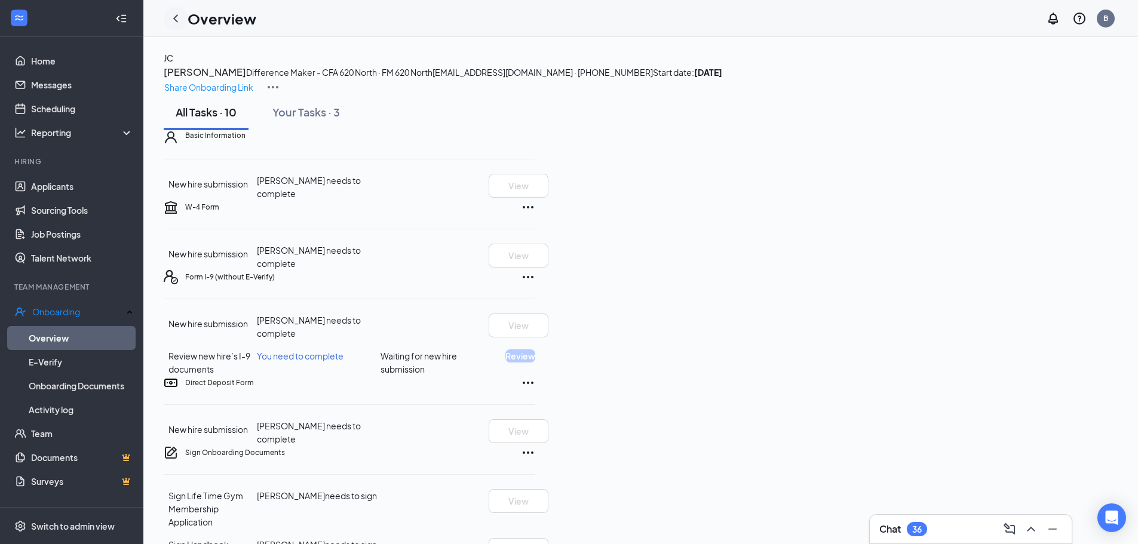
click at [177, 21] on icon "ChevronLeft" at bounding box center [175, 18] width 5 height 8
